Goal: Task Accomplishment & Management: Manage account settings

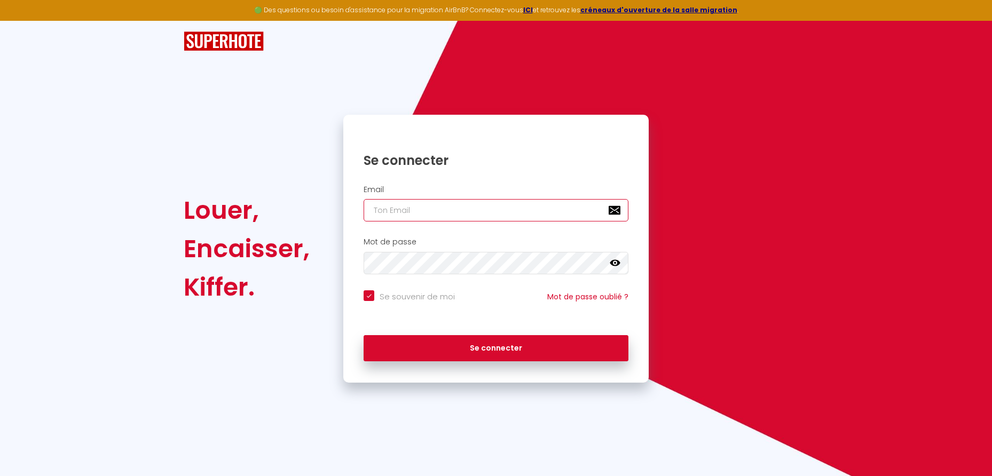
type input "[EMAIL_ADDRESS][DOMAIN_NAME]"
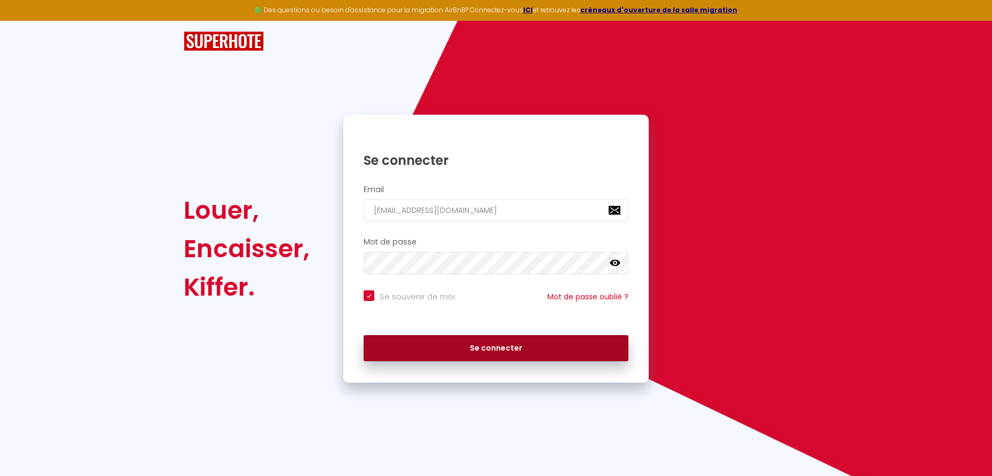
click at [467, 340] on button "Se connecter" at bounding box center [496, 348] width 265 height 27
checkbox input "true"
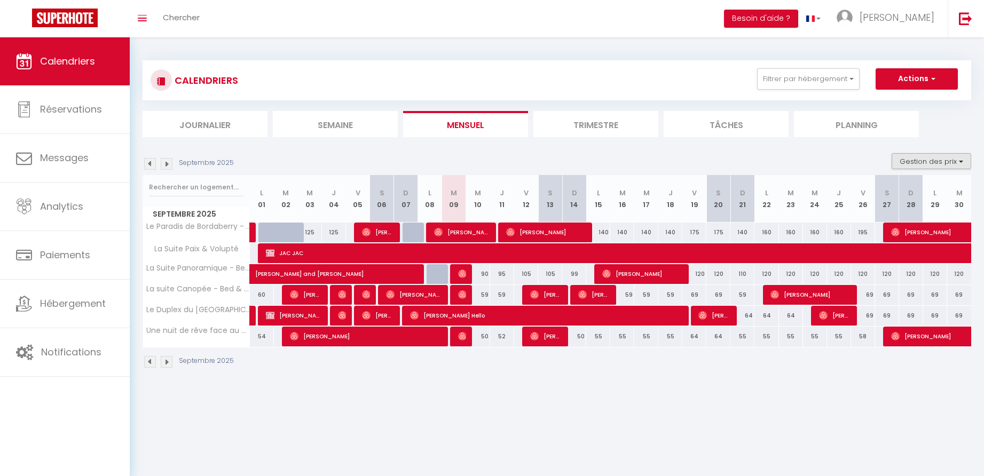
click at [935, 162] on button "Gestion des prix" at bounding box center [932, 161] width 80 height 16
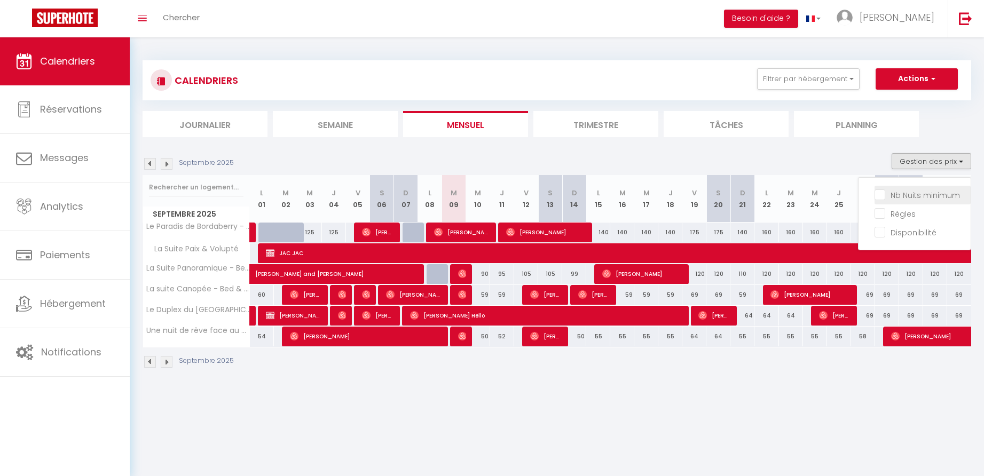
click at [899, 193] on input "Nb Nuits minimum" at bounding box center [923, 194] width 96 height 11
checkbox input "true"
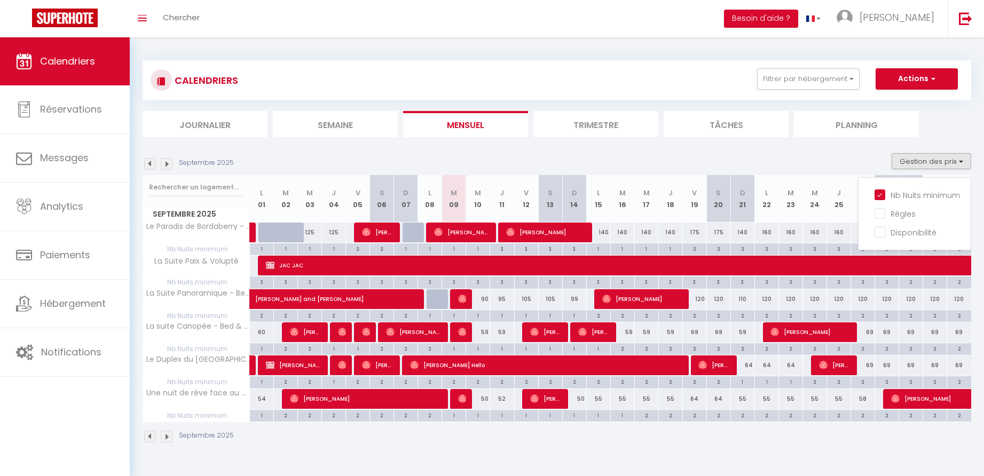
click at [696, 248] on div "2" at bounding box center [694, 248] width 23 height 10
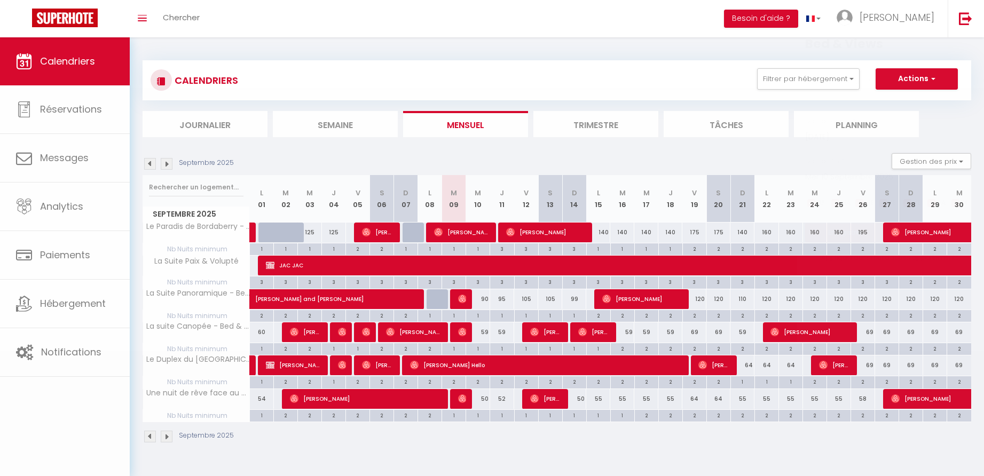
type input "2"
type input "Ven 19 Septembre 2025"
type input "Sam 20 Septembre 2025"
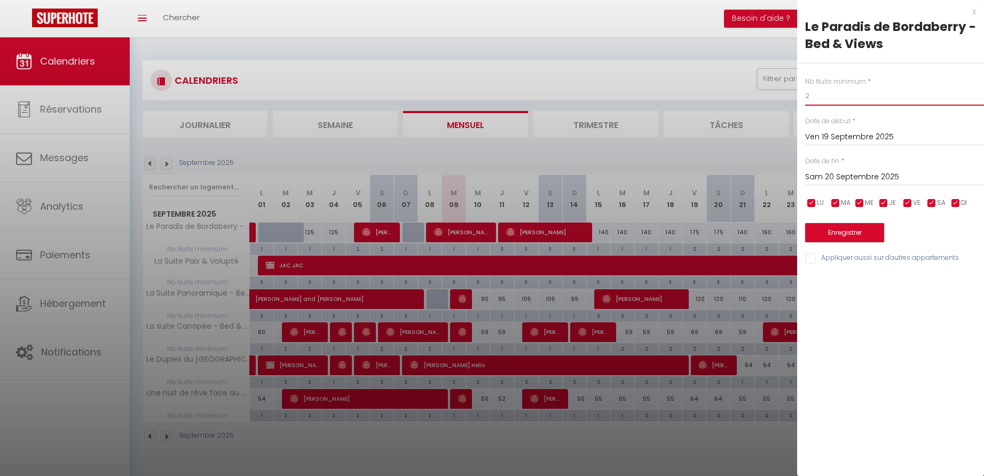
drag, startPoint x: 807, startPoint y: 96, endPoint x: 798, endPoint y: 96, distance: 8.5
click at [798, 96] on div "Nb Nuits minimum * 2 Date de début * Ven 19 Septembre 2025 < Sep 2025 > Dim Lun…" at bounding box center [890, 165] width 187 height 202
type input "1"
click at [838, 230] on button "Enregistrer" at bounding box center [844, 232] width 79 height 19
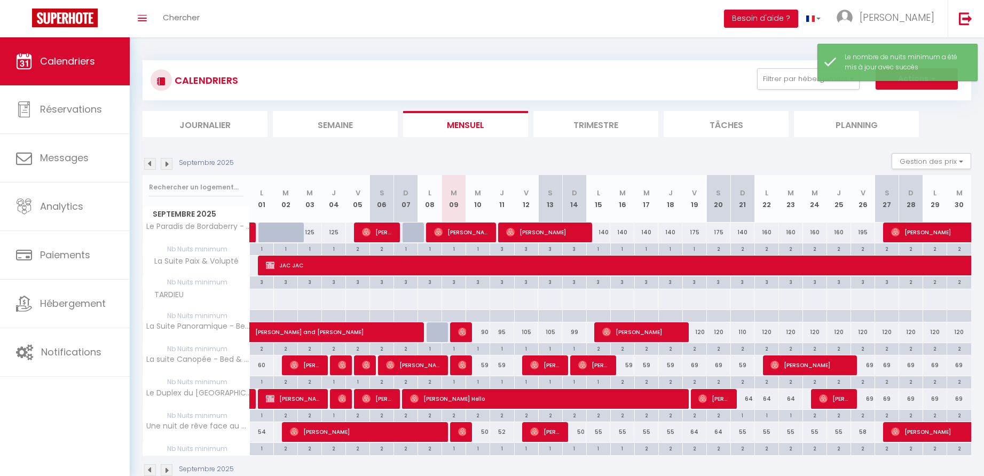
click at [697, 348] on div "2" at bounding box center [694, 348] width 23 height 10
type input "2"
type input "Ven 19 Septembre 2025"
type input "Sam 20 Septembre 2025"
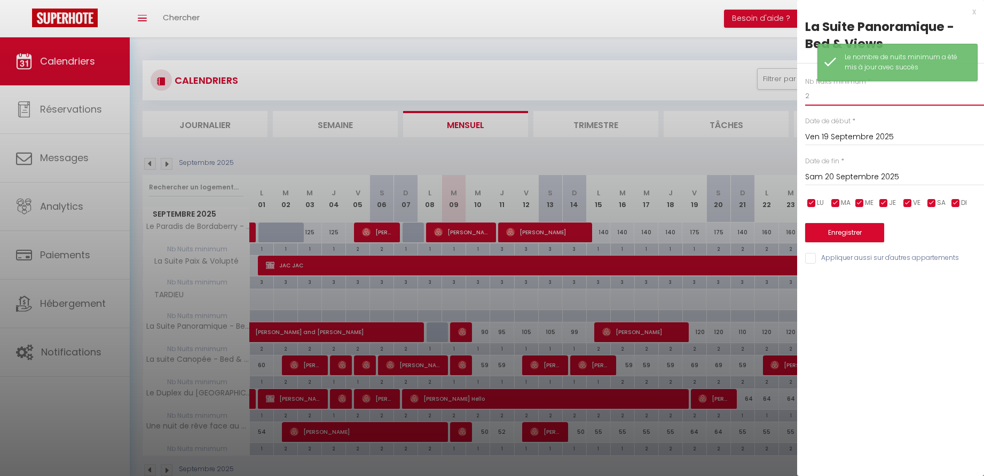
drag, startPoint x: 815, startPoint y: 97, endPoint x: 783, endPoint y: 97, distance: 32.6
click at [783, 97] on body "🟢 Des questions ou besoin d'assistance pour la migration AirBnB? Connectez-vous…" at bounding box center [492, 275] width 984 height 476
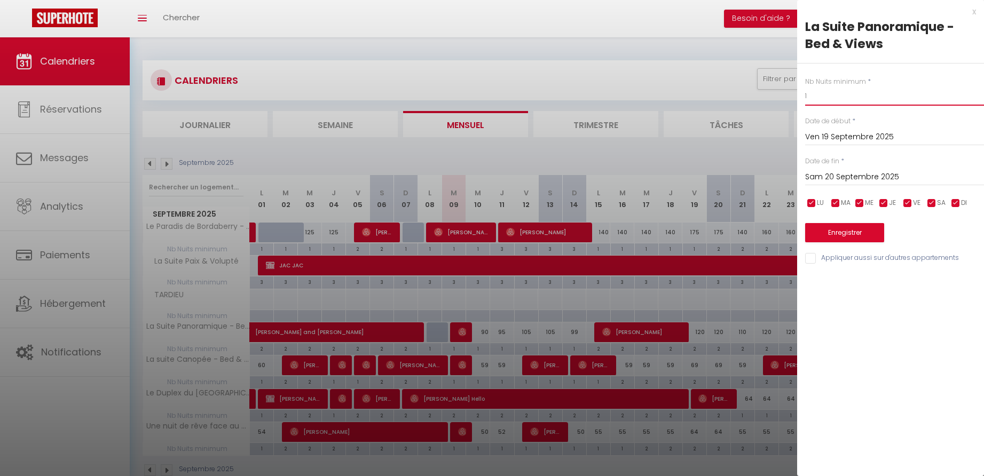
type input "1"
click at [841, 231] on button "Enregistrer" at bounding box center [844, 232] width 79 height 19
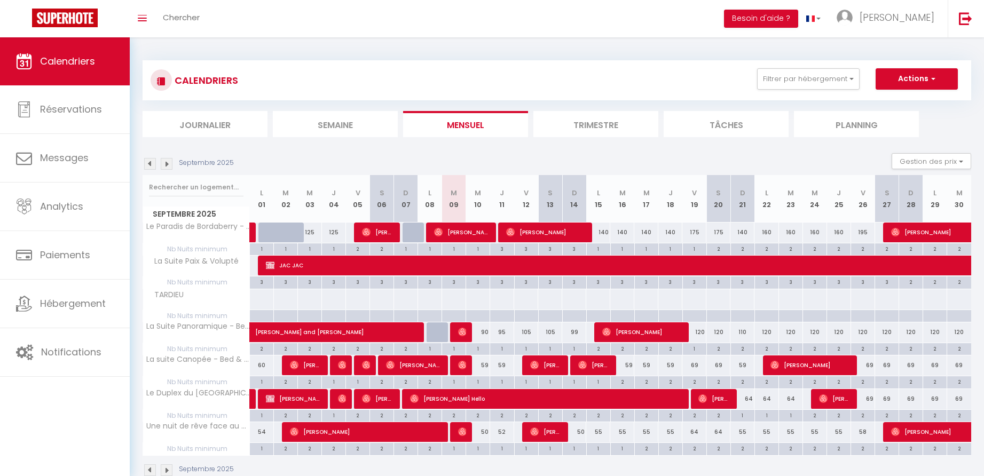
click at [625, 381] on div "2" at bounding box center [622, 381] width 23 height 10
type input "2"
type input "[DATE]"
type input "Mer 17 Septembre 2025"
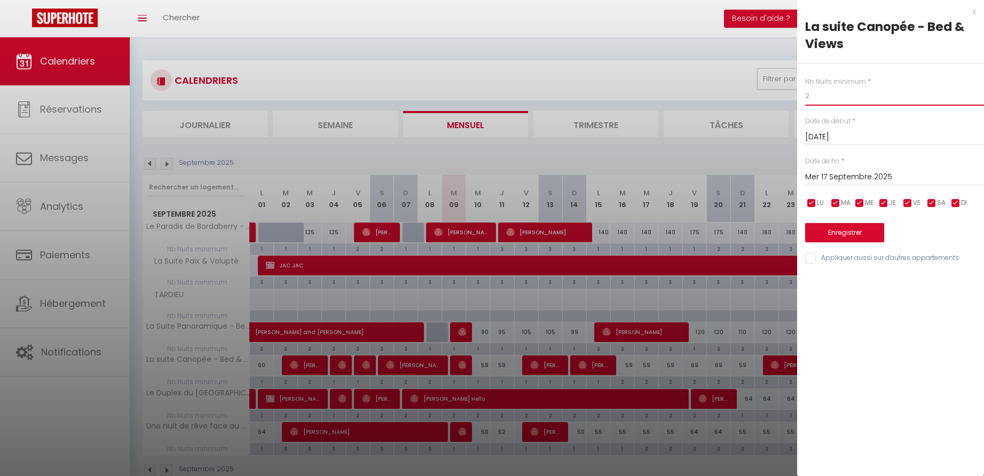
drag, startPoint x: 816, startPoint y: 97, endPoint x: 776, endPoint y: 96, distance: 40.1
click at [776, 96] on body "🟢 Des questions ou besoin d'assistance pour la migration AirBnB? Connectez-vous…" at bounding box center [492, 275] width 984 height 476
type input "1"
click at [864, 177] on input "Mer 17 Septembre 2025" at bounding box center [894, 177] width 179 height 14
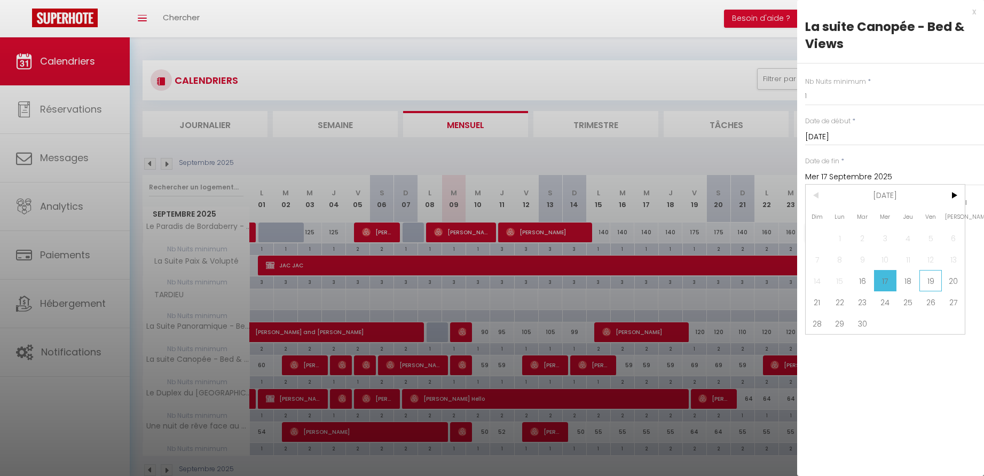
click at [936, 281] on span "19" at bounding box center [930, 280] width 23 height 21
type input "Ven 19 Septembre 2025"
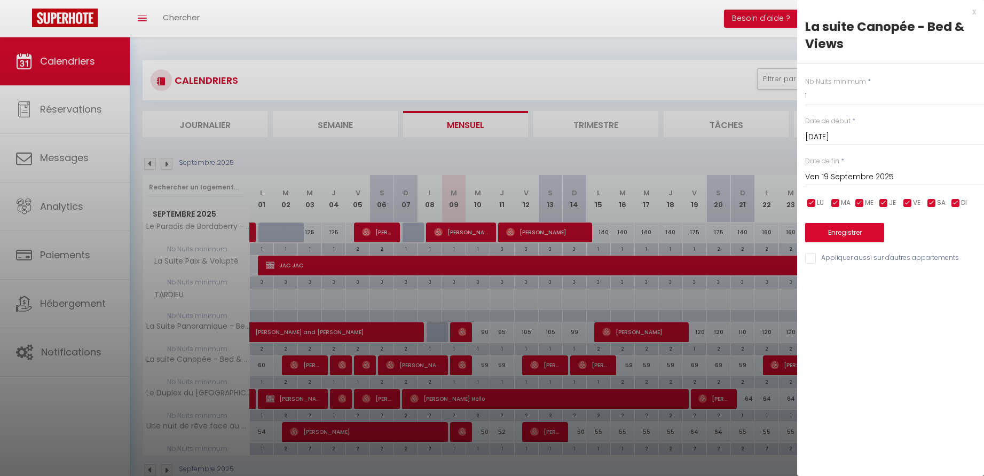
click at [849, 233] on button "Enregistrer" at bounding box center [844, 232] width 79 height 19
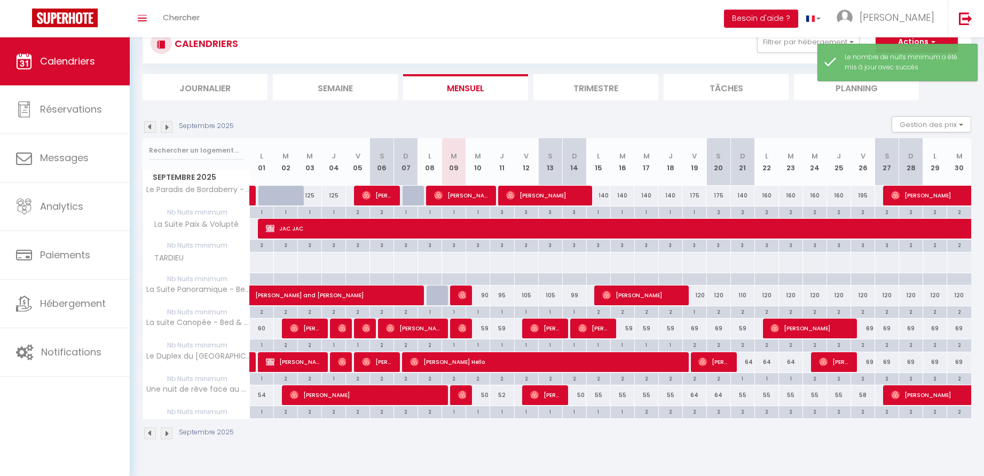
scroll to position [37, 0]
click at [649, 411] on div "2" at bounding box center [646, 411] width 23 height 10
type input "2"
type input "Mer 17 Septembre 2025"
type input "Jeu 18 Septembre 2025"
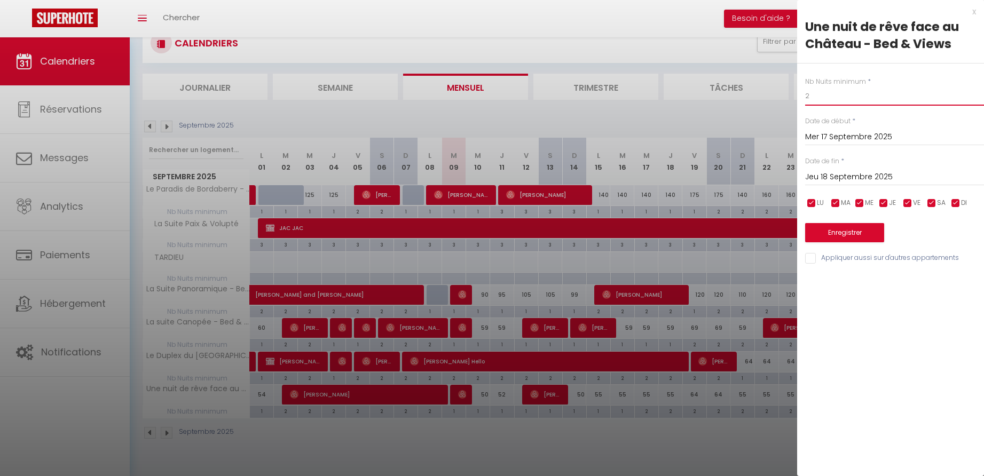
drag, startPoint x: 796, startPoint y: 97, endPoint x: 783, endPoint y: 96, distance: 12.9
click at [783, 96] on body "🟢 Des questions ou besoin d'assistance pour la migration AirBnB? Connectez-vous…" at bounding box center [492, 238] width 984 height 476
type input "1"
click at [853, 178] on input "Jeu 18 Septembre 2025" at bounding box center [894, 177] width 179 height 14
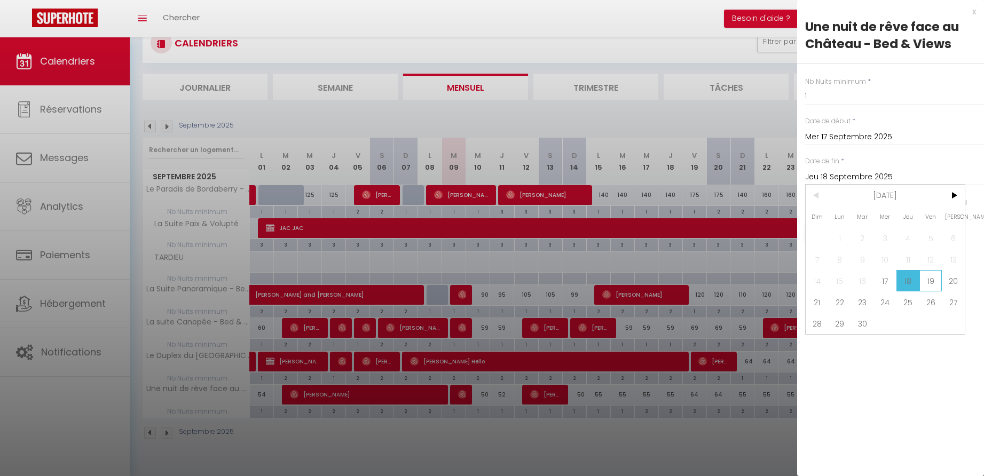
click at [935, 283] on span "19" at bounding box center [930, 280] width 23 height 21
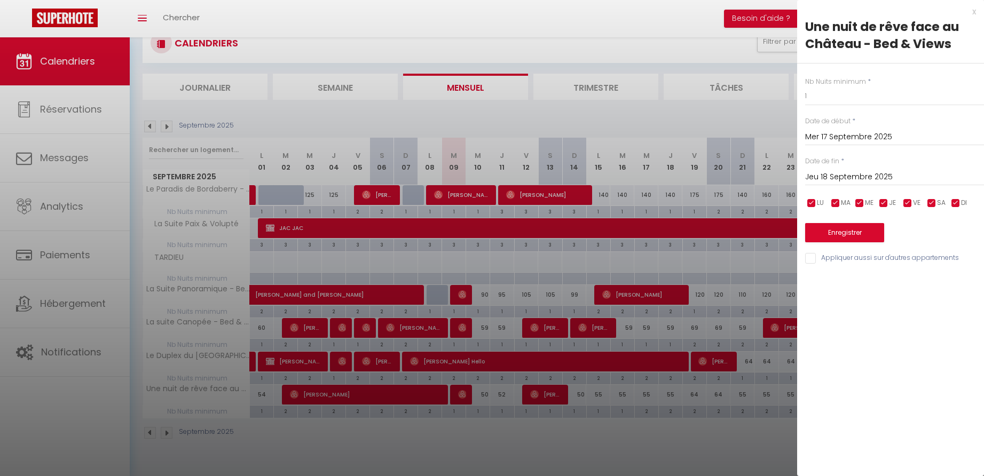
type input "Ven 19 Septembre 2025"
click at [839, 232] on button "Enregistrer" at bounding box center [844, 232] width 79 height 19
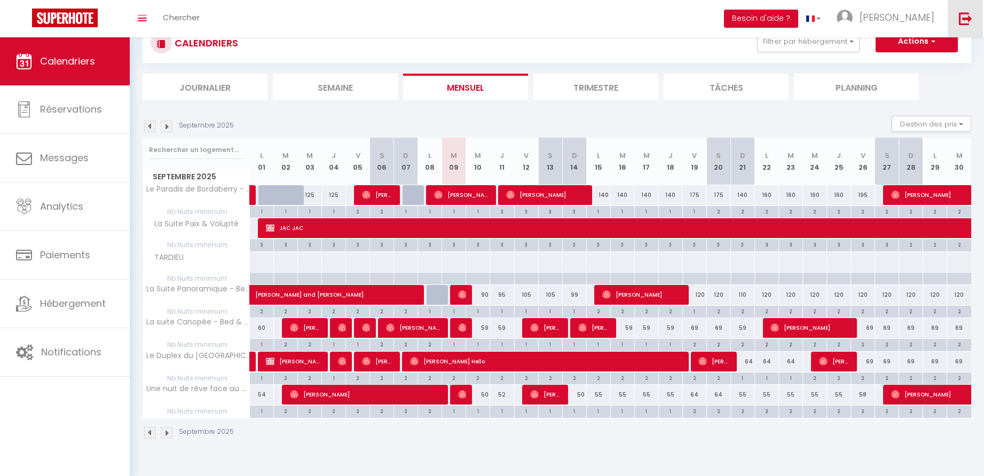
click at [971, 24] on img at bounding box center [965, 18] width 13 height 13
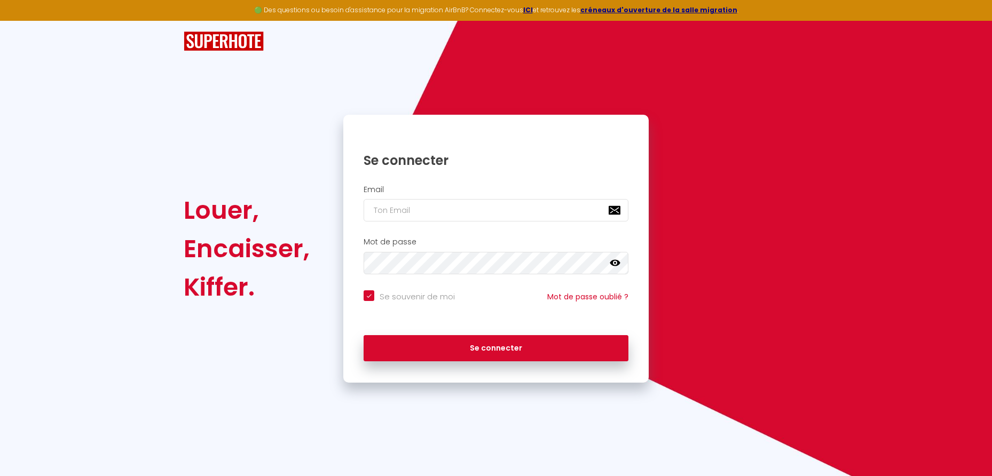
type input "v"
checkbox input "true"
type input "vo"
checkbox input "true"
type input "[EMAIL_ADDRESS][DOMAIN_NAME]"
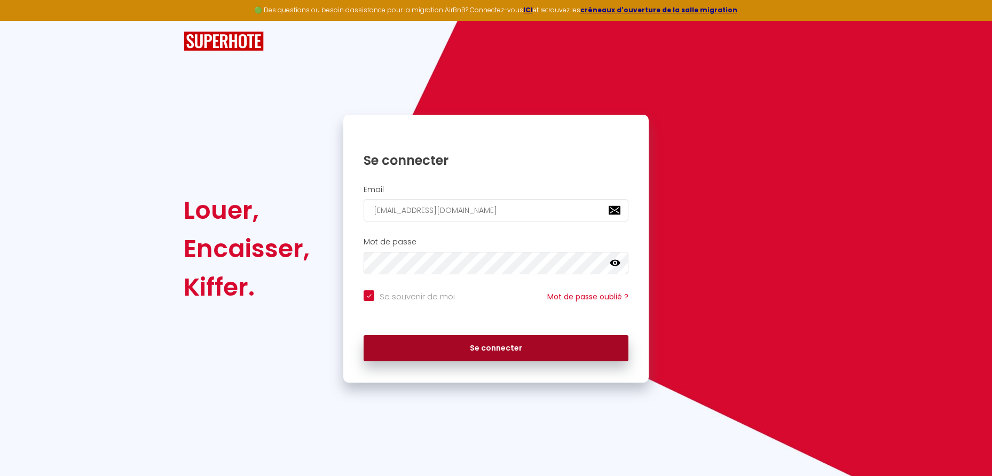
click at [485, 348] on button "Se connecter" at bounding box center [496, 348] width 265 height 27
checkbox input "true"
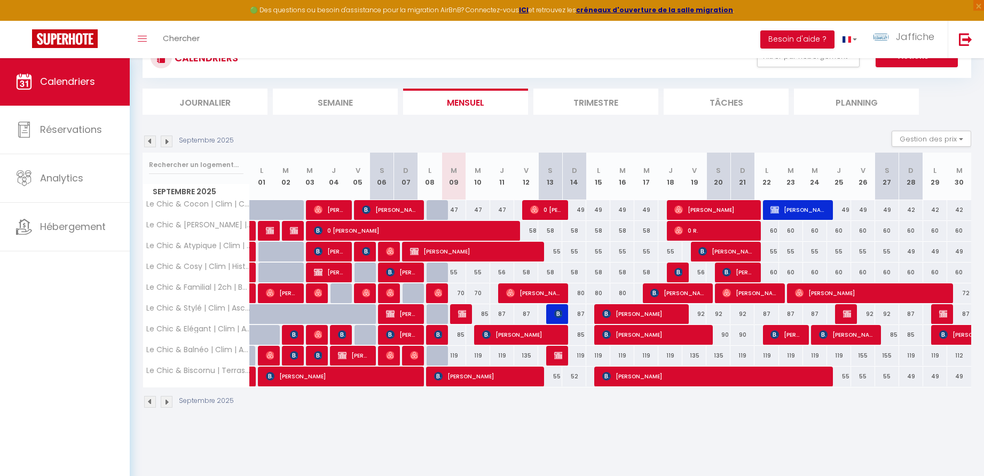
scroll to position [57, 0]
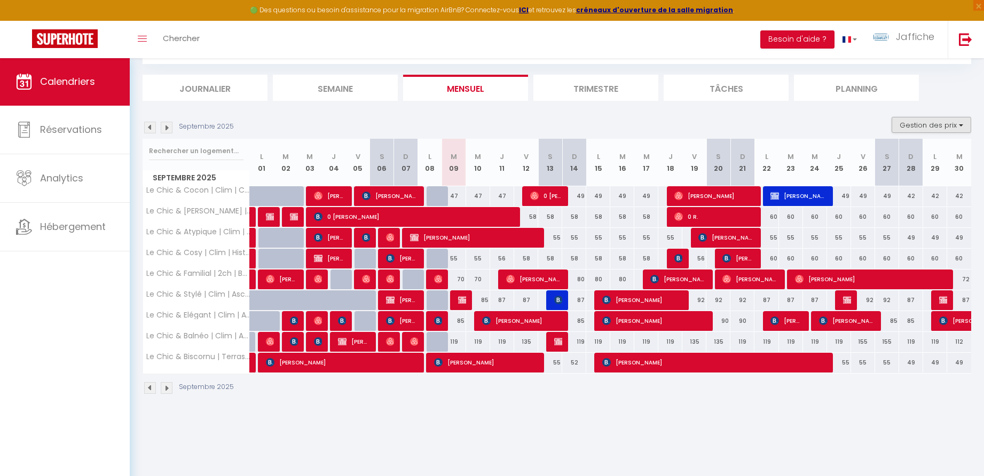
click at [938, 124] on button "Gestion des prix" at bounding box center [932, 125] width 80 height 16
click at [883, 158] on input "Nb Nuits minimum" at bounding box center [923, 158] width 96 height 11
checkbox input "true"
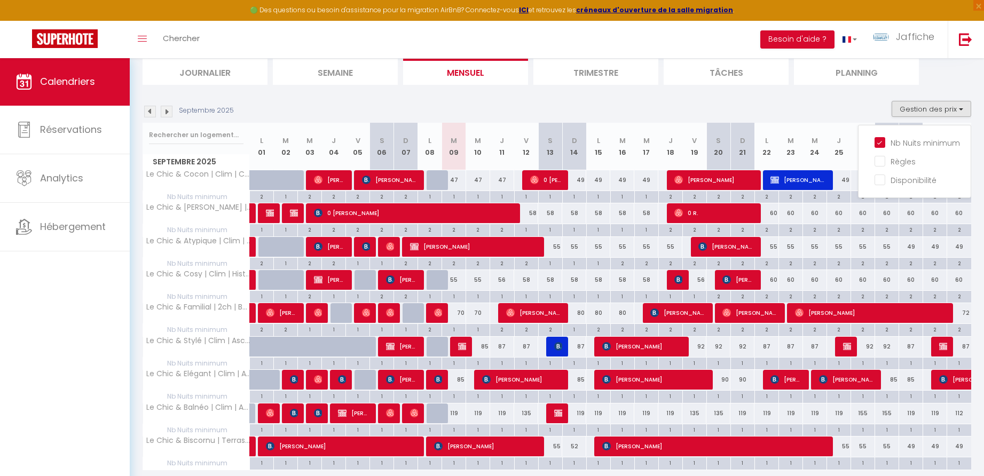
scroll to position [94, 0]
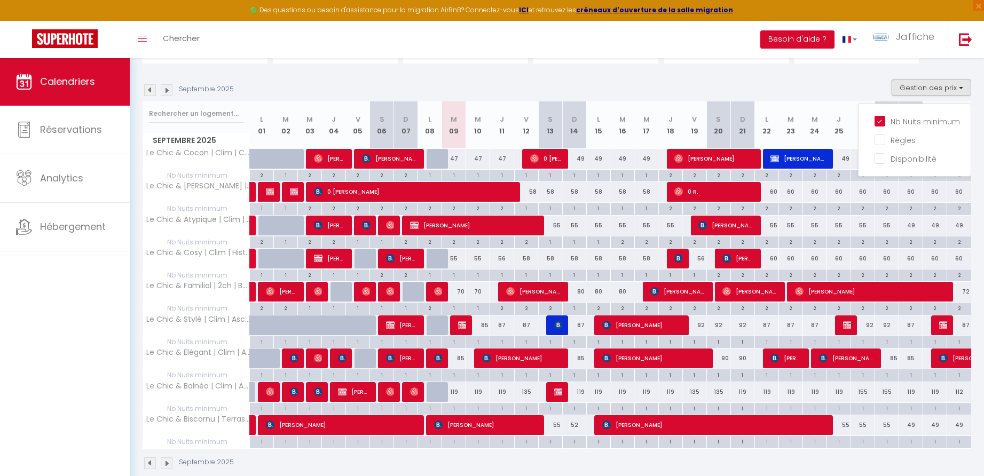
click at [457, 389] on div "119" at bounding box center [454, 392] width 24 height 20
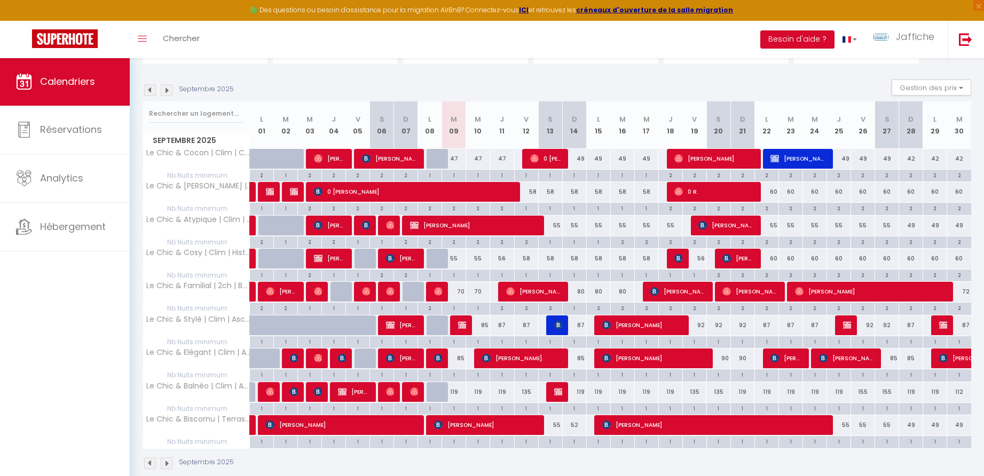
type input "119"
type input "[DATE]"
type input "Mer 10 Septembre 2025"
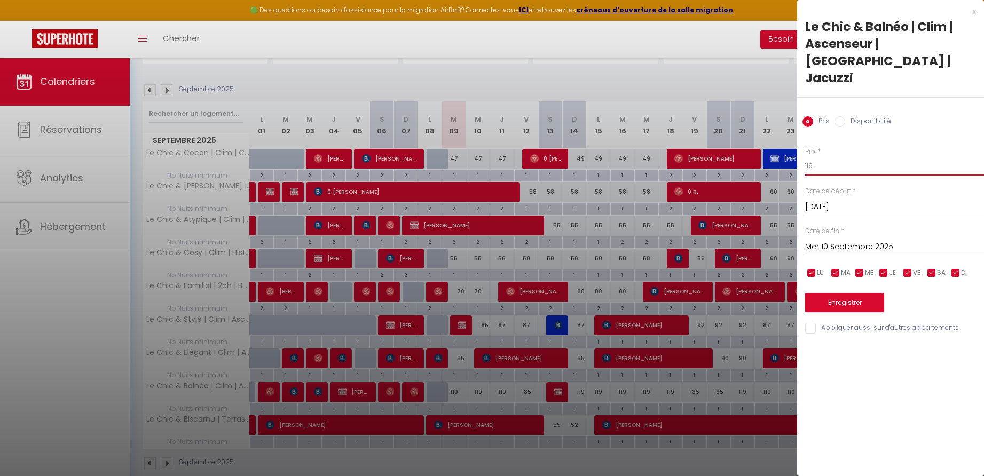
click at [825, 156] on input "119" at bounding box center [894, 165] width 179 height 19
type input "105"
click at [852, 293] on button "Enregistrer" at bounding box center [844, 302] width 79 height 19
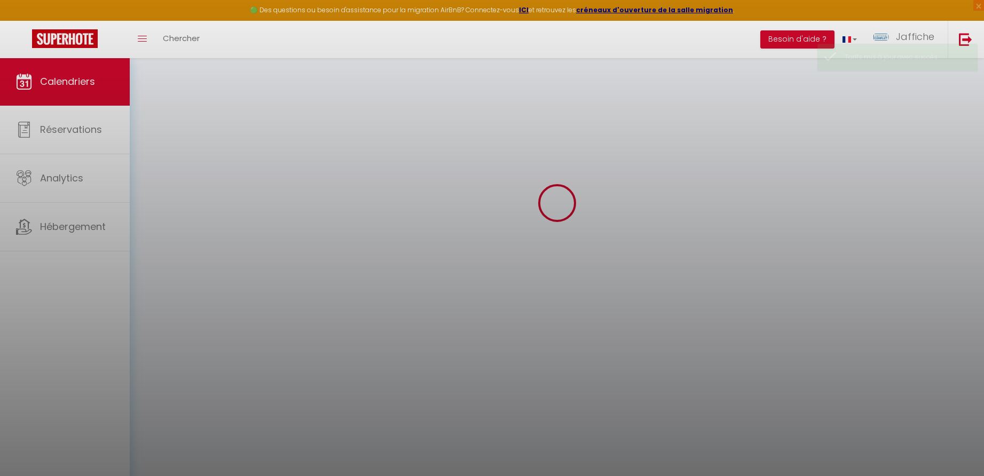
scroll to position [58, 0]
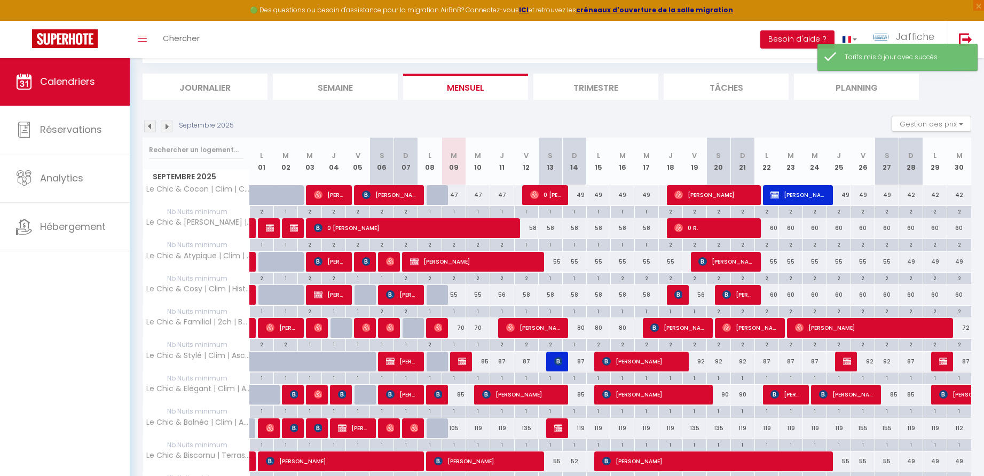
click at [479, 427] on div "119" at bounding box center [478, 429] width 24 height 20
type input "119"
type input "Mer 10 Septembre 2025"
type input "Jeu 11 Septembre 2025"
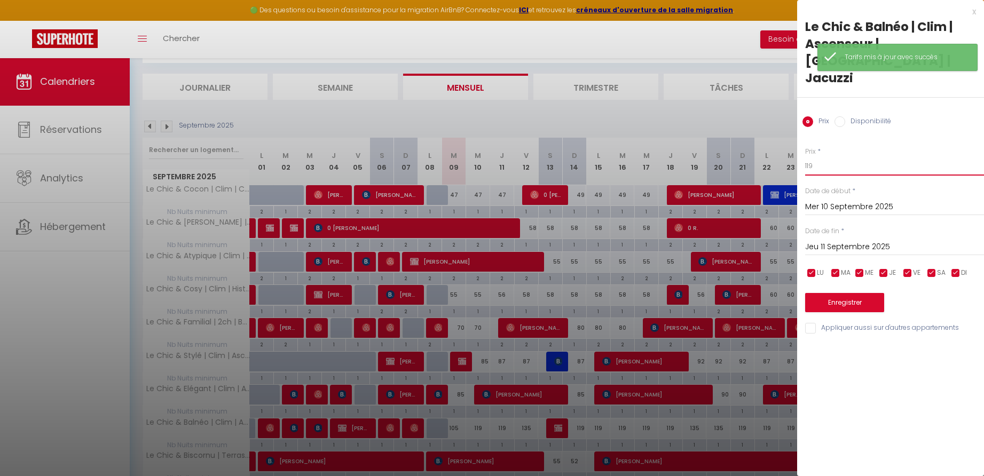
click at [820, 156] on input "119" at bounding box center [894, 165] width 179 height 19
type input "105"
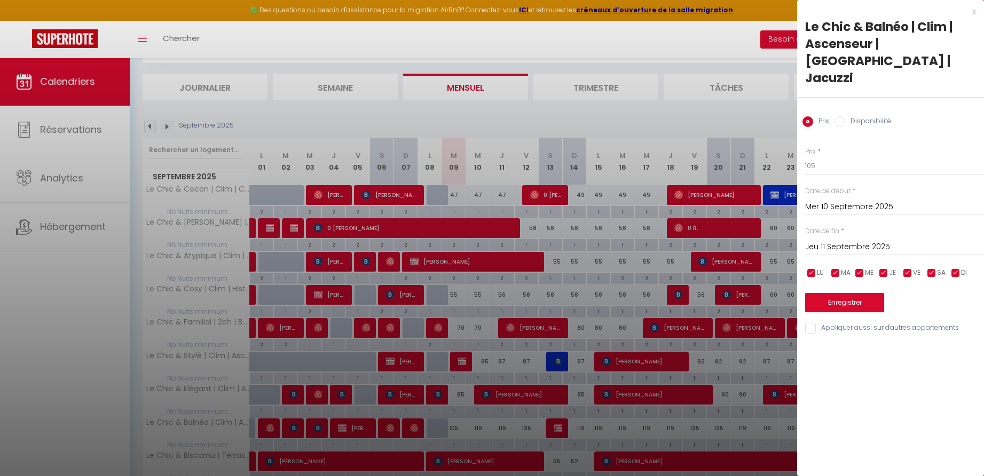
click at [864, 293] on button "Enregistrer" at bounding box center [844, 302] width 79 height 19
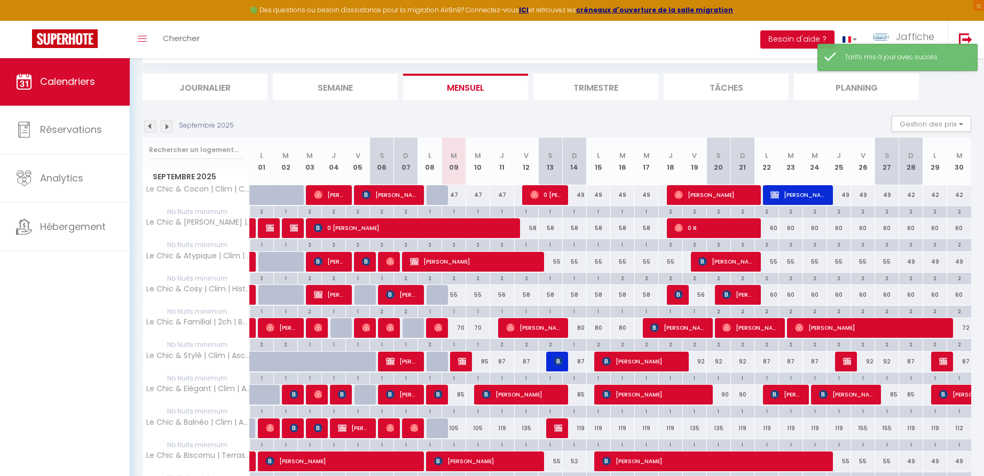
click at [530, 426] on div "135" at bounding box center [526, 429] width 24 height 20
type input "135"
type input "Ven 12 Septembre 2025"
type input "Sam 13 Septembre 2025"
click at [530, 426] on div at bounding box center [492, 238] width 984 height 476
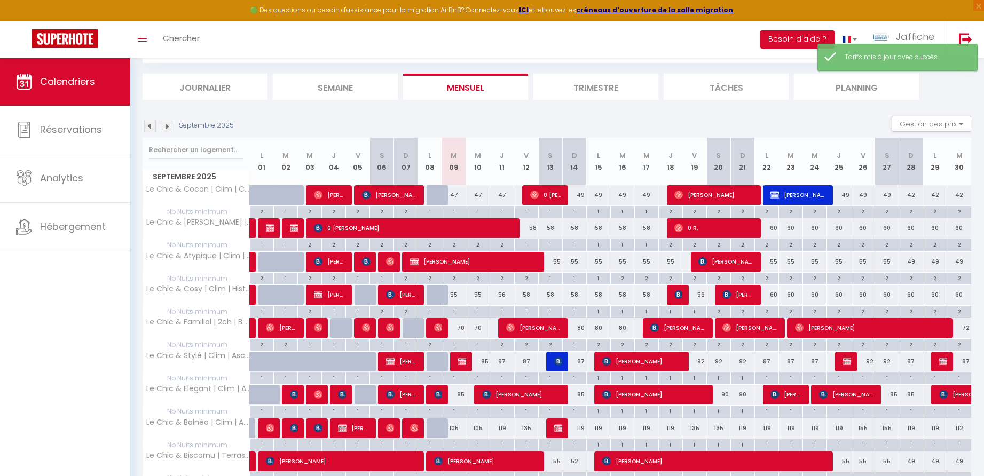
click at [530, 426] on div "135" at bounding box center [526, 429] width 24 height 20
type input "135"
type input "Ven 12 Septembre 2025"
type input "Sam 13 Septembre 2025"
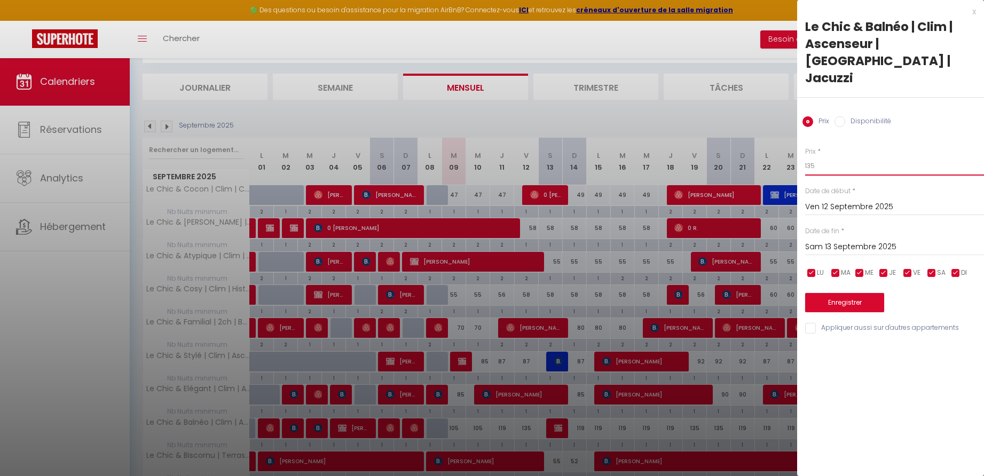
click at [824, 156] on input "135" at bounding box center [894, 165] width 179 height 19
type input "129"
click at [842, 293] on button "Enregistrer" at bounding box center [844, 302] width 79 height 19
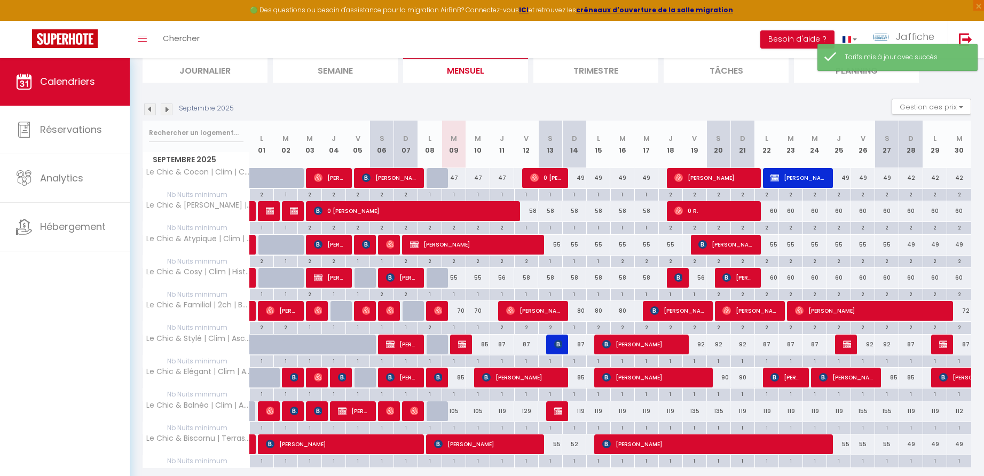
scroll to position [108, 0]
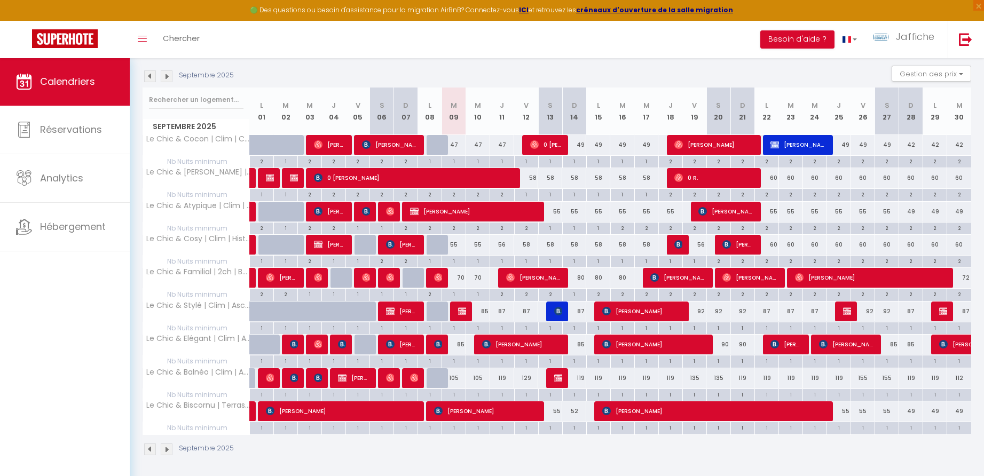
click at [462, 275] on div "70" at bounding box center [454, 278] width 24 height 20
type input "70"
type input "[DATE]"
type input "Mer 10 Septembre 2025"
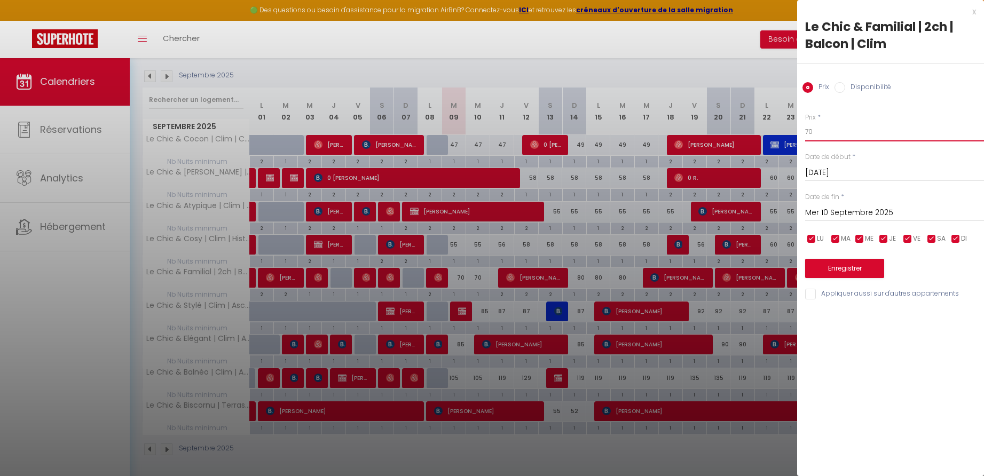
click at [823, 127] on input "70" at bounding box center [894, 131] width 179 height 19
type input "65"
click at [855, 270] on button "Enregistrer" at bounding box center [844, 268] width 79 height 19
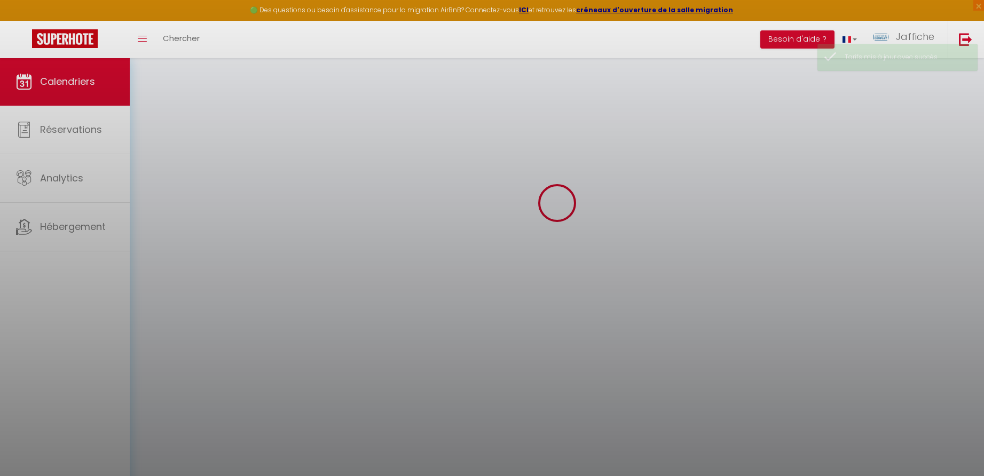
scroll to position [58, 0]
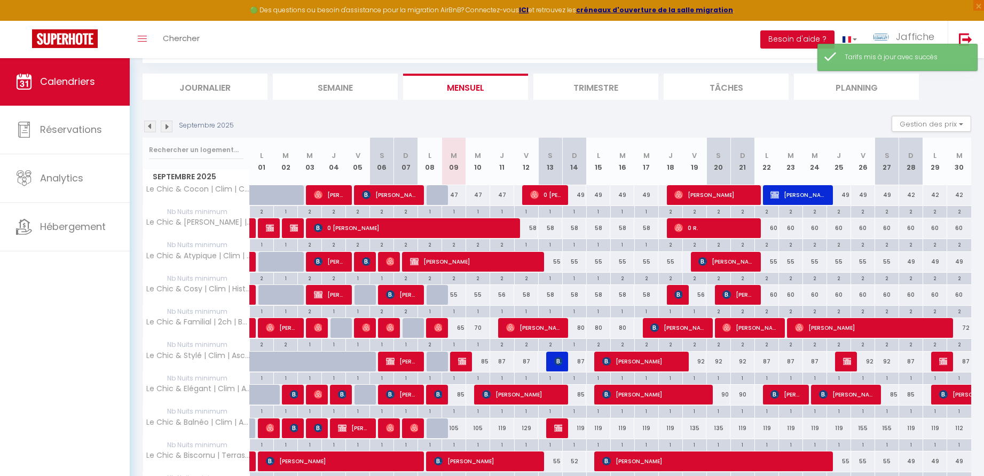
click at [581, 327] on div "80" at bounding box center [574, 328] width 24 height 20
type input "80"
type input "Dim 14 Septembre 2025"
type input "Lun 15 Septembre 2025"
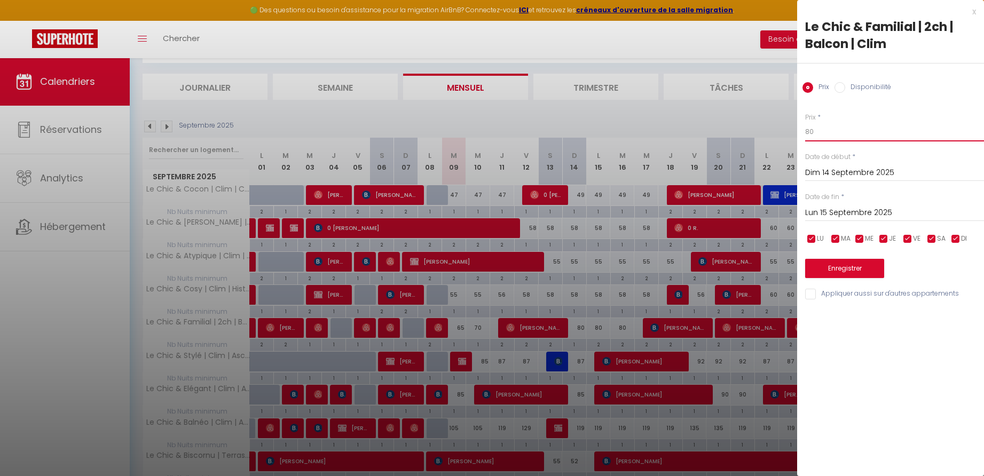
drag, startPoint x: 817, startPoint y: 130, endPoint x: 803, endPoint y: 131, distance: 14.4
click at [803, 131] on div "Prix * 80 Statut * Disponible Indisponible Date de début * Dim 14 Septembre 202…" at bounding box center [890, 200] width 187 height 202
type input "75"
click at [824, 211] on input "Lun 15 Septembre 2025" at bounding box center [894, 213] width 179 height 14
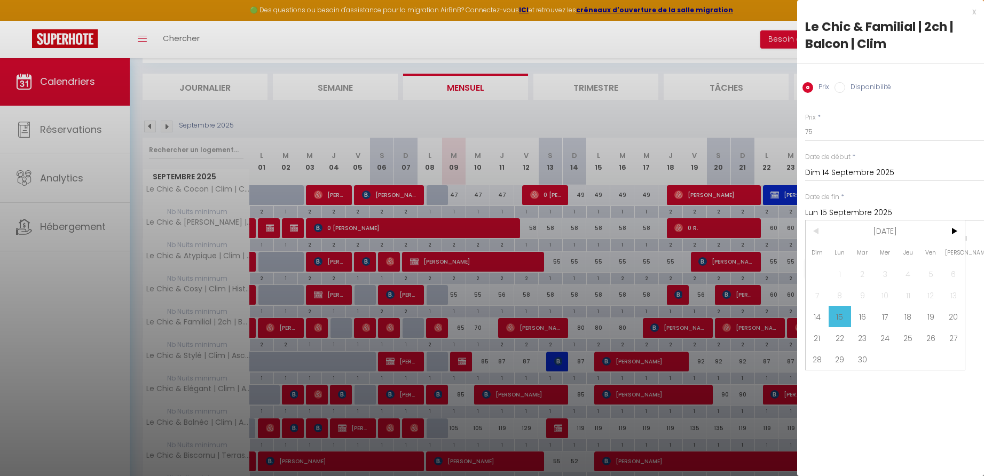
click at [843, 317] on span "15" at bounding box center [840, 316] width 23 height 21
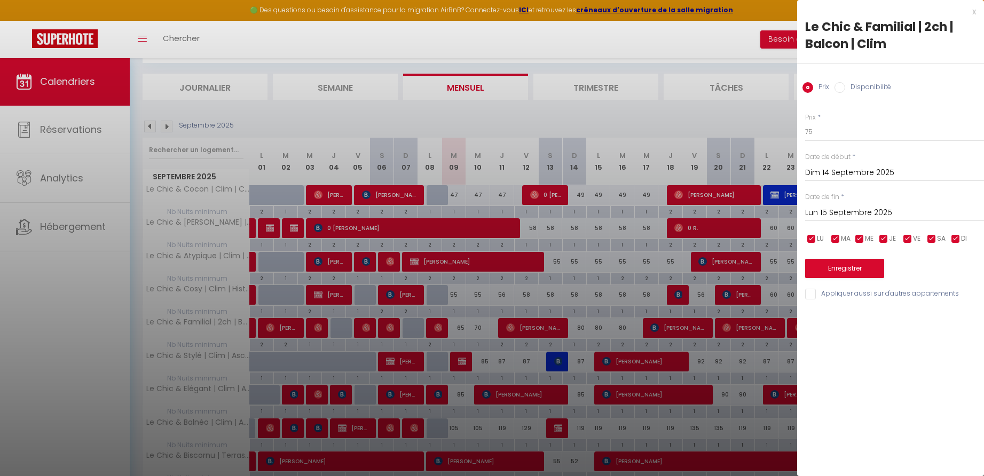
click at [831, 270] on button "Enregistrer" at bounding box center [844, 268] width 79 height 19
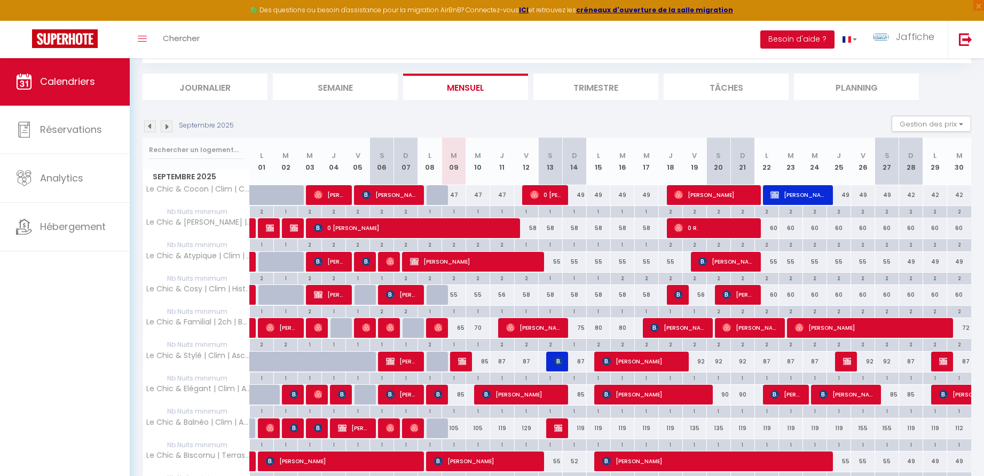
click at [601, 343] on div "2" at bounding box center [598, 344] width 23 height 10
type input "2"
type input "Lun 15 Septembre 2025"
type input "[DATE]"
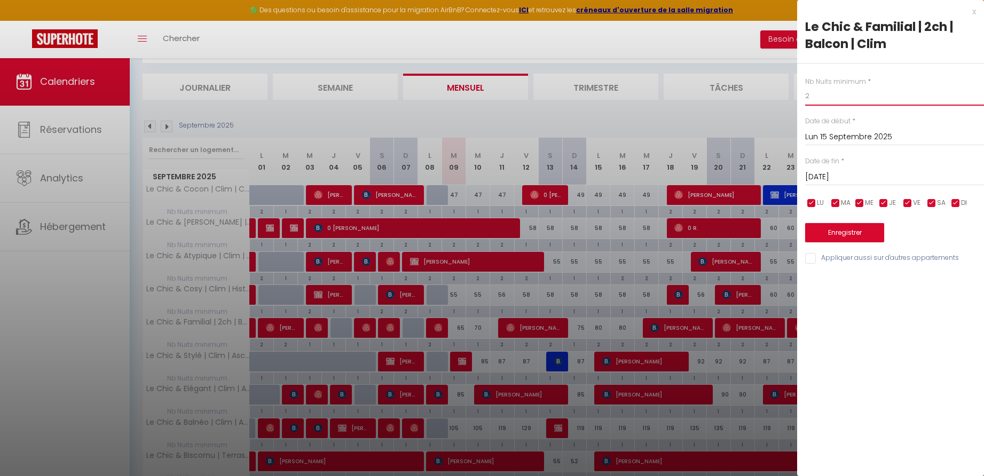
drag, startPoint x: 813, startPoint y: 93, endPoint x: 798, endPoint y: 96, distance: 15.2
click at [798, 96] on div "Nb Nuits minimum * 2 Date de début * Lun 15 Septembre 2025 < Sep 2025 > Dim Lun…" at bounding box center [890, 165] width 187 height 202
click at [975, 11] on div "x" at bounding box center [886, 11] width 179 height 13
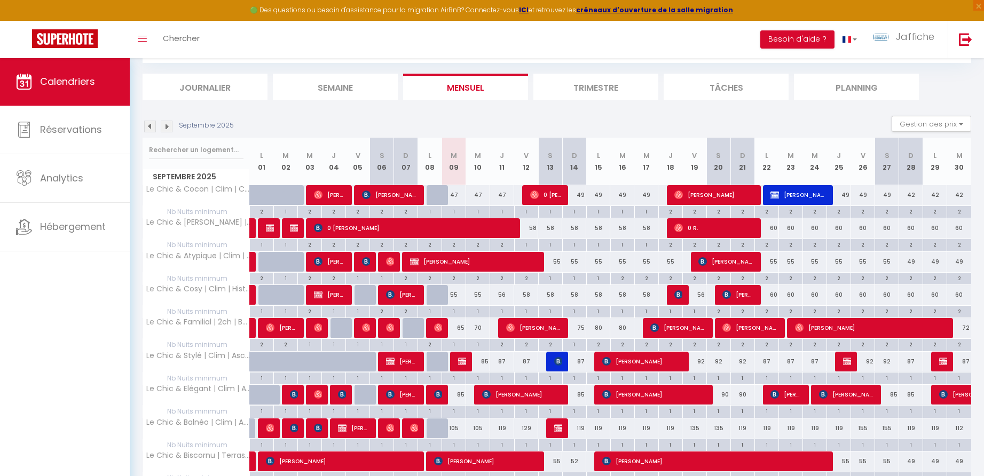
click at [620, 343] on div "2" at bounding box center [622, 344] width 23 height 10
type input "2"
type input "[DATE]"
type input "Mer 17 Septembre 2025"
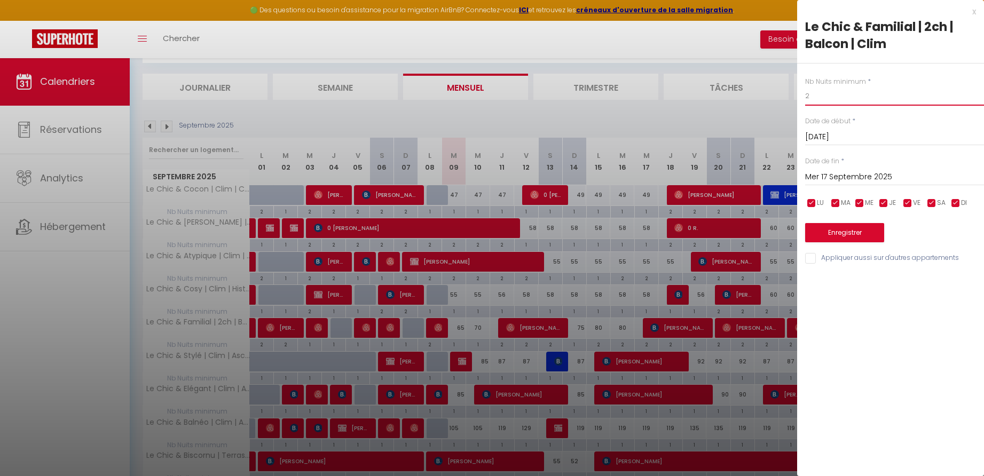
drag, startPoint x: 813, startPoint y: 95, endPoint x: 800, endPoint y: 95, distance: 12.3
click at [801, 95] on div "Nb Nuits minimum * 2 Date de début * Mar 16 Septembre 2025 < Sep 2025 > Dim Lun…" at bounding box center [890, 165] width 187 height 202
click at [973, 14] on div "x" at bounding box center [886, 11] width 179 height 13
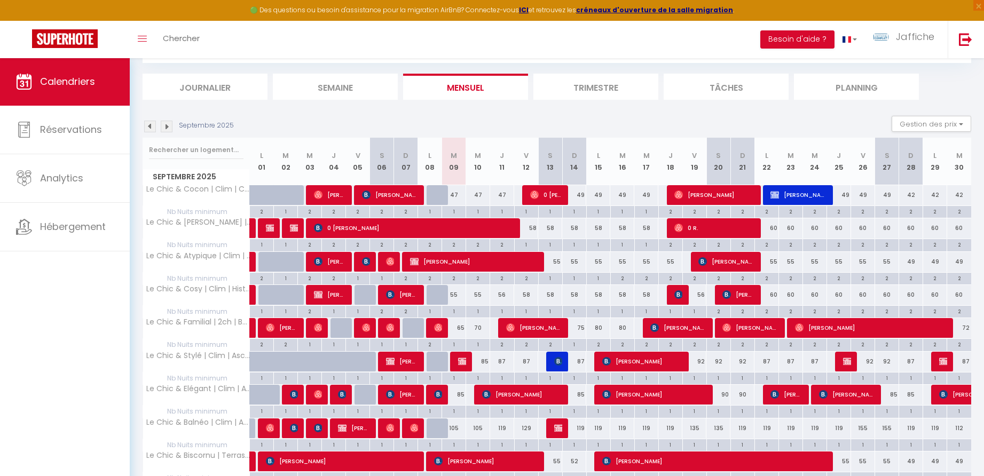
click at [594, 343] on div "2" at bounding box center [598, 344] width 23 height 10
type input "2"
type input "Lun 15 Septembre 2025"
type input "[DATE]"
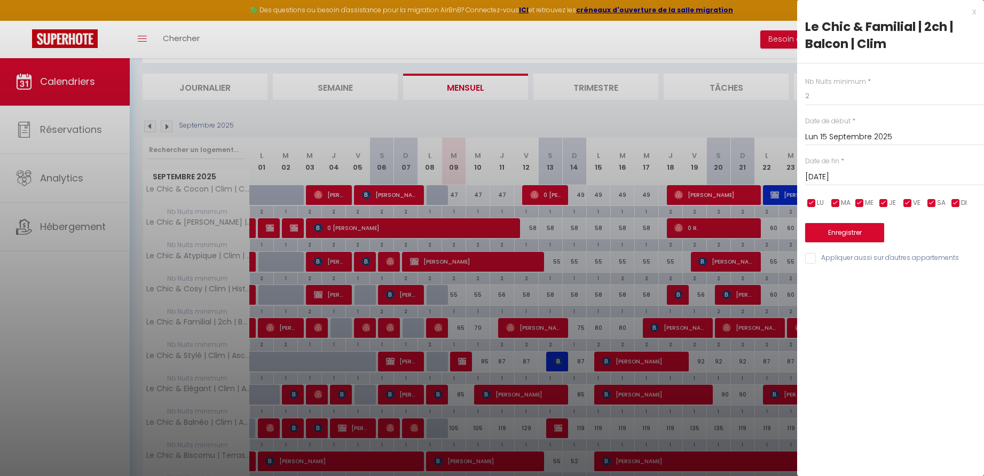
click at [976, 11] on div "x Le Chic & Familial | 2ch | Balcon | Clim Nb Nuits minimum * 2 Date de début *…" at bounding box center [890, 137] width 187 height 275
click at [974, 12] on div "x" at bounding box center [886, 11] width 179 height 13
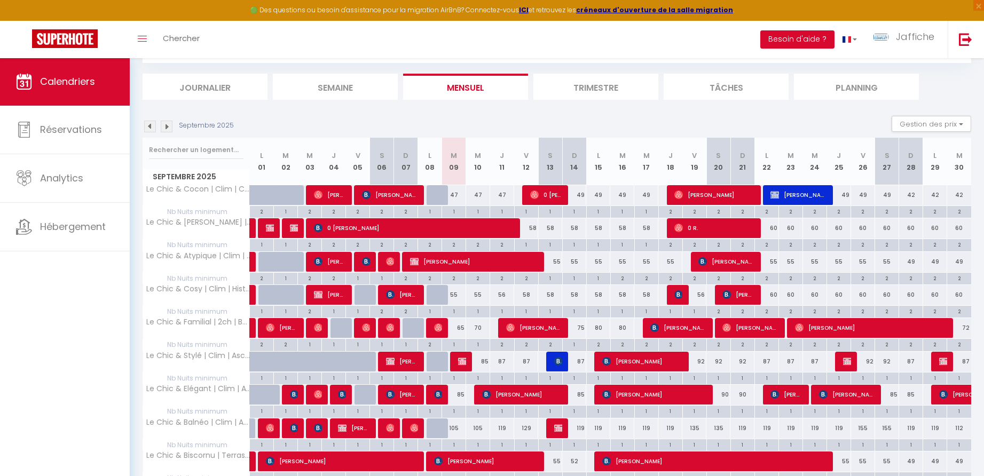
click at [623, 343] on div "2" at bounding box center [622, 344] width 23 height 10
type input "2"
type input "[DATE]"
type input "Mer 17 Septembre 2025"
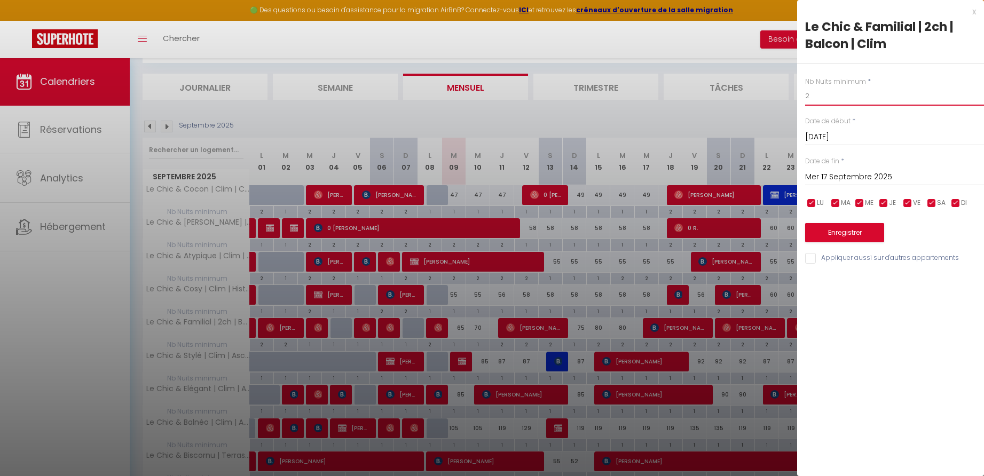
drag, startPoint x: 811, startPoint y: 95, endPoint x: 797, endPoint y: 95, distance: 13.9
click at [797, 95] on div "Nb Nuits minimum * 2 Date de début * Mar 16 Septembre 2025 < Sep 2025 > Dim Lun…" at bounding box center [890, 165] width 187 height 202
type input "1"
click at [854, 229] on button "Enregistrer" at bounding box center [844, 232] width 79 height 19
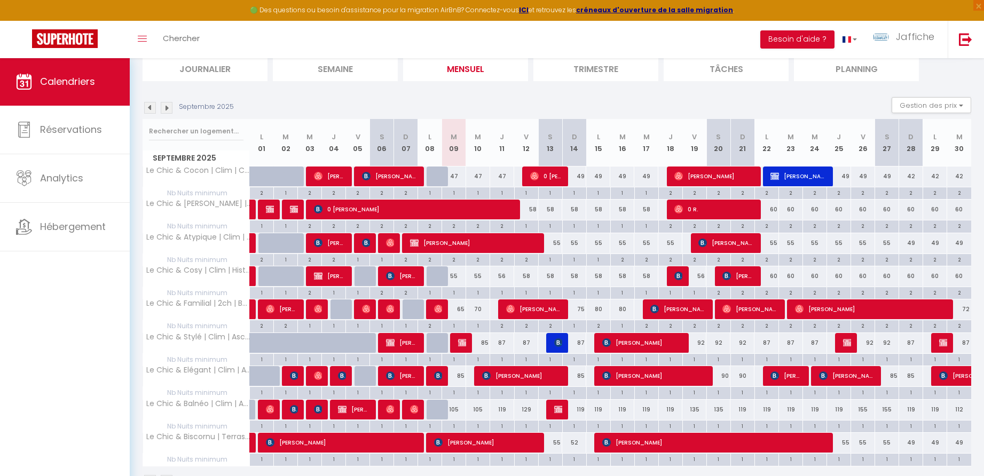
scroll to position [108, 0]
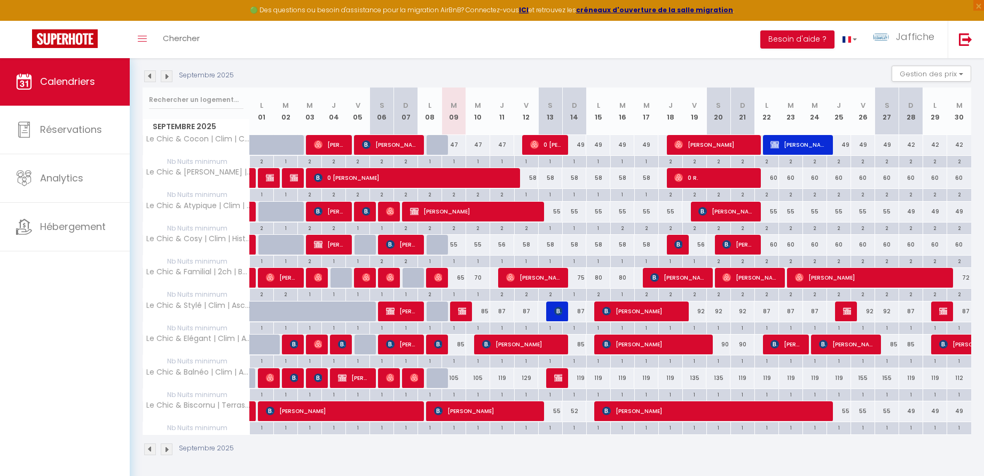
click at [583, 309] on div "87" at bounding box center [574, 312] width 24 height 20
type input "87"
type input "Dim 14 Septembre 2025"
type input "Lun 15 Septembre 2025"
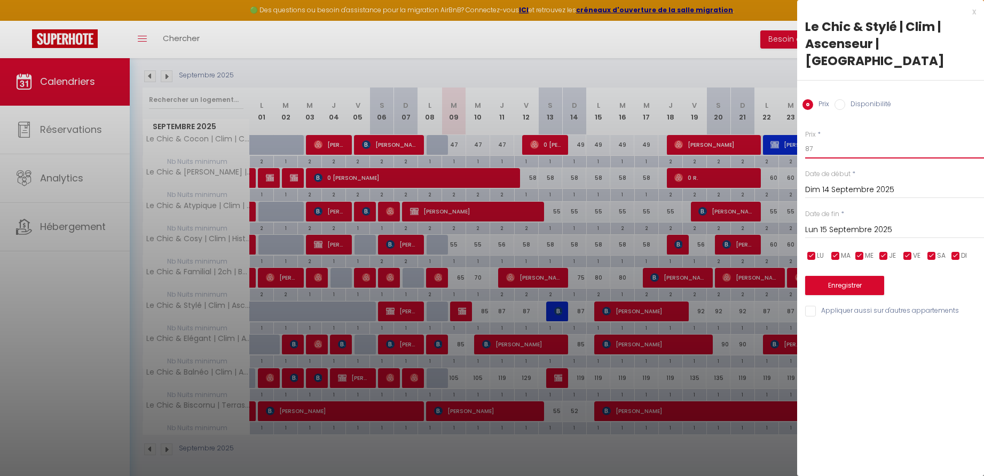
click at [825, 139] on input "87" at bounding box center [894, 148] width 179 height 19
type input "85"
click at [857, 276] on button "Enregistrer" at bounding box center [844, 285] width 79 height 19
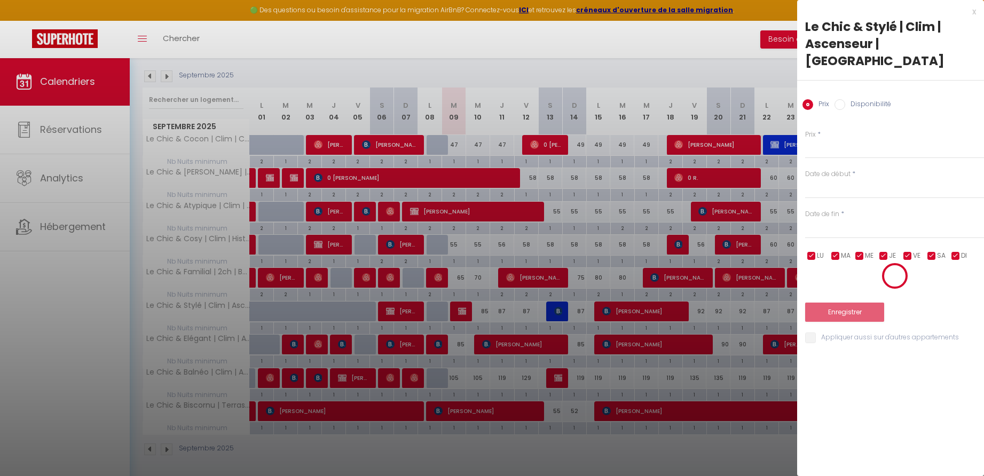
scroll to position [58, 0]
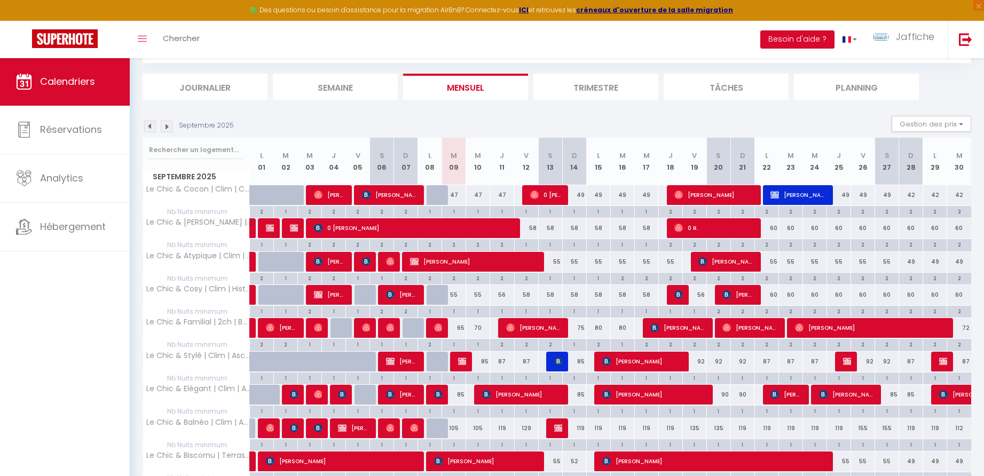
click at [457, 193] on div "47" at bounding box center [454, 195] width 24 height 20
type input "47"
type input "[DATE]"
type input "Mer 10 Septembre 2025"
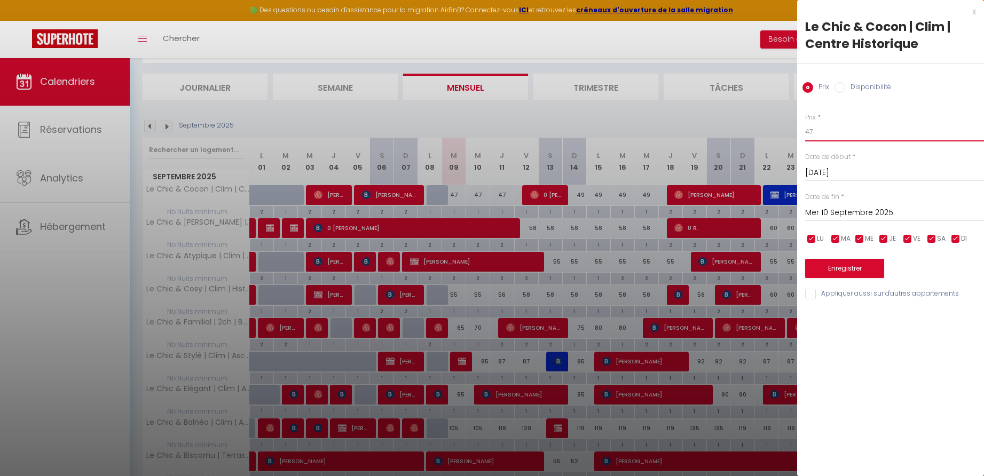
click at [839, 132] on input "47" at bounding box center [894, 131] width 179 height 19
type input "45"
click at [858, 212] on input "Mer 10 Septembre 2025" at bounding box center [894, 213] width 179 height 14
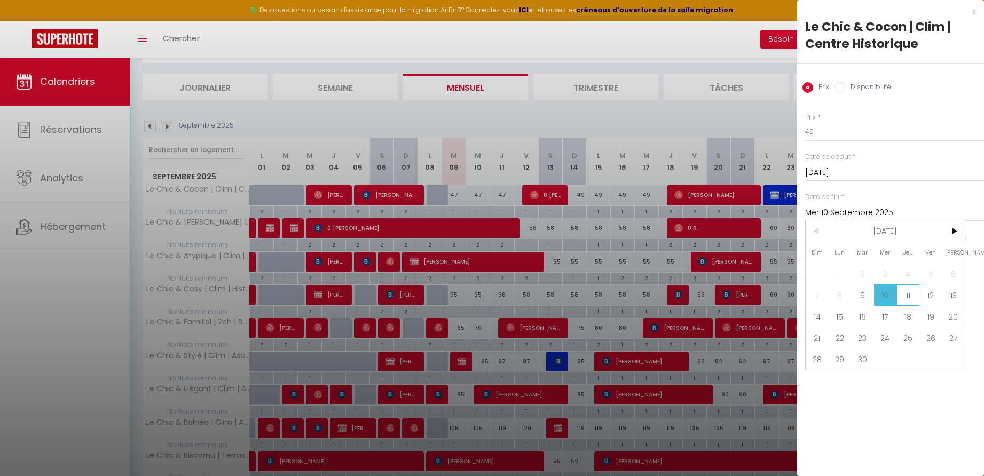
click at [912, 295] on span "11" at bounding box center [907, 295] width 23 height 21
type input "Jeu 11 Septembre 2025"
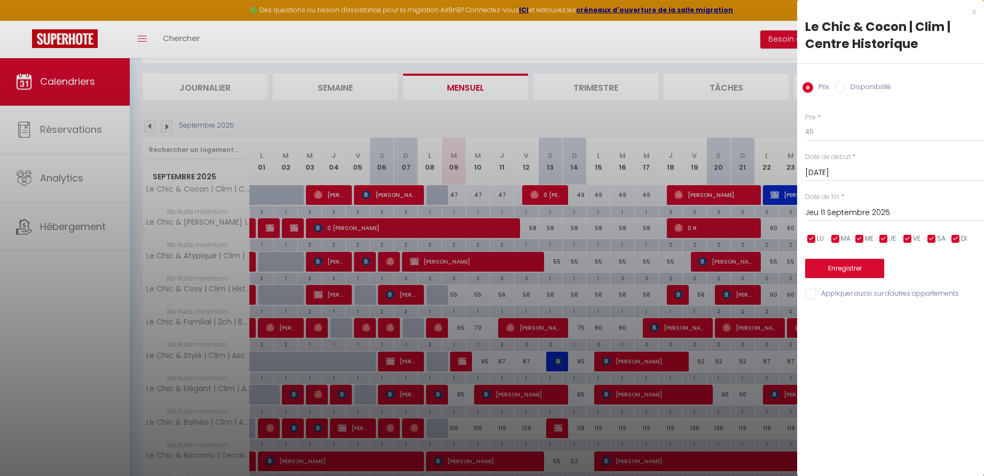
click at [857, 266] on button "Enregistrer" at bounding box center [844, 268] width 79 height 19
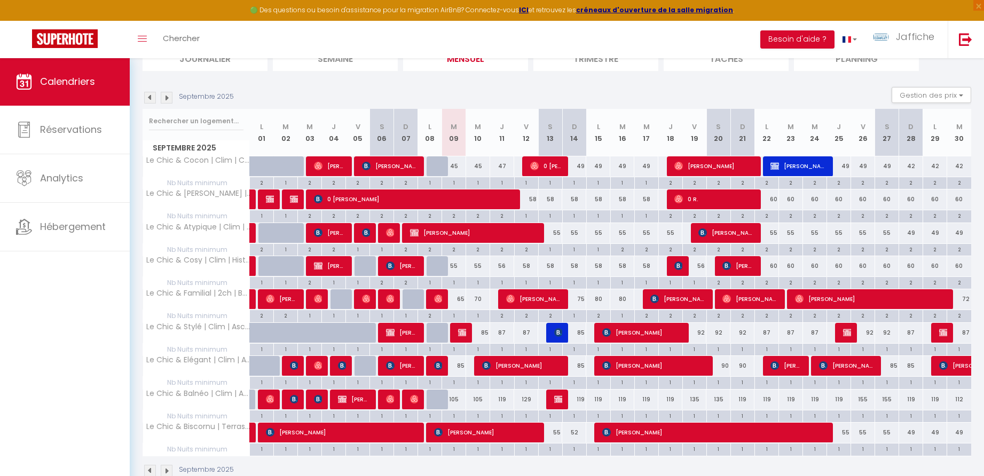
scroll to position [103, 0]
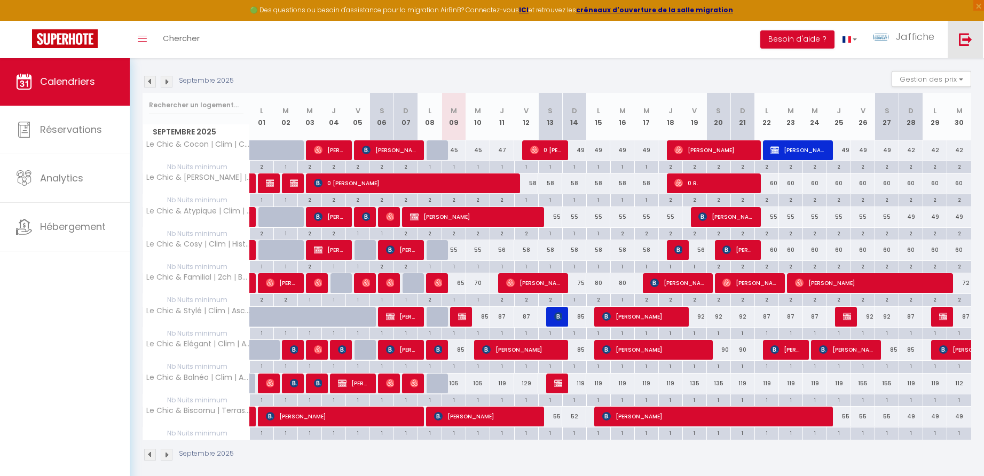
click at [962, 41] on img at bounding box center [965, 39] width 13 height 13
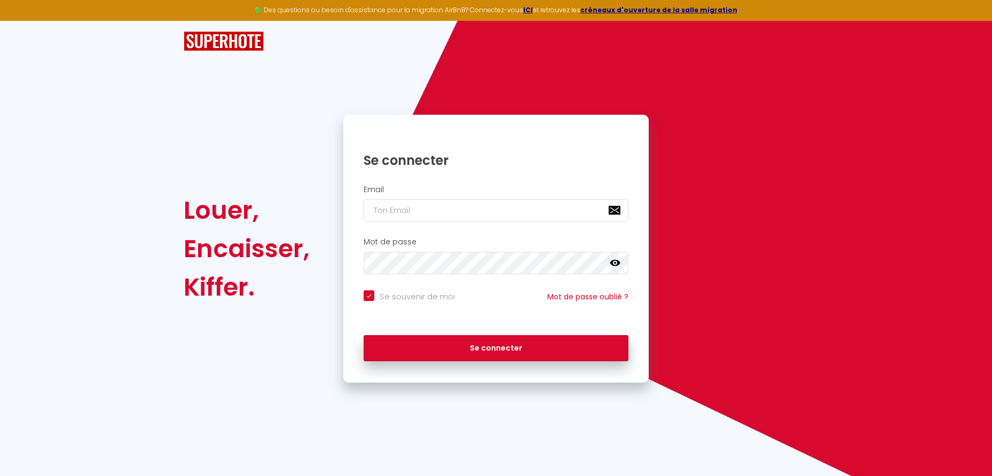
type input "a"
checkbox input "true"
type input "at"
checkbox input "true"
type input "[EMAIL_ADDRESS][DOMAIN_NAME]"
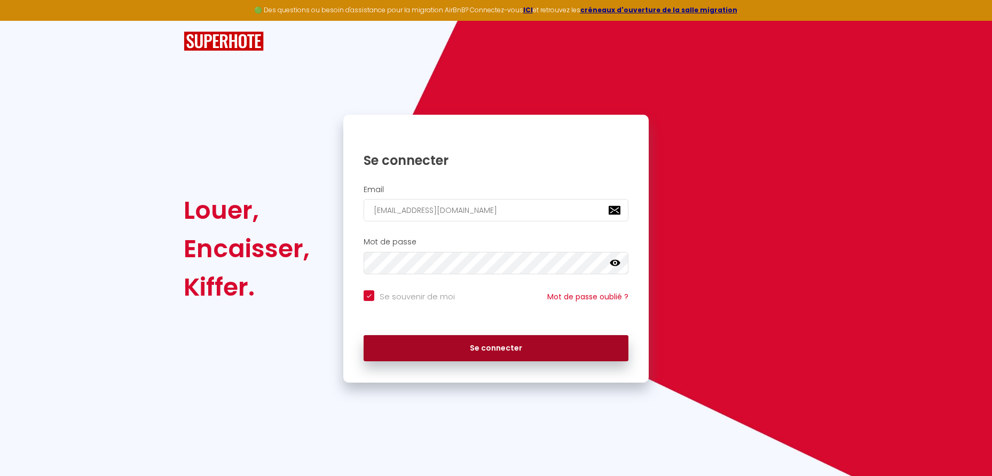
click at [516, 344] on button "Se connecter" at bounding box center [496, 348] width 265 height 27
checkbox input "true"
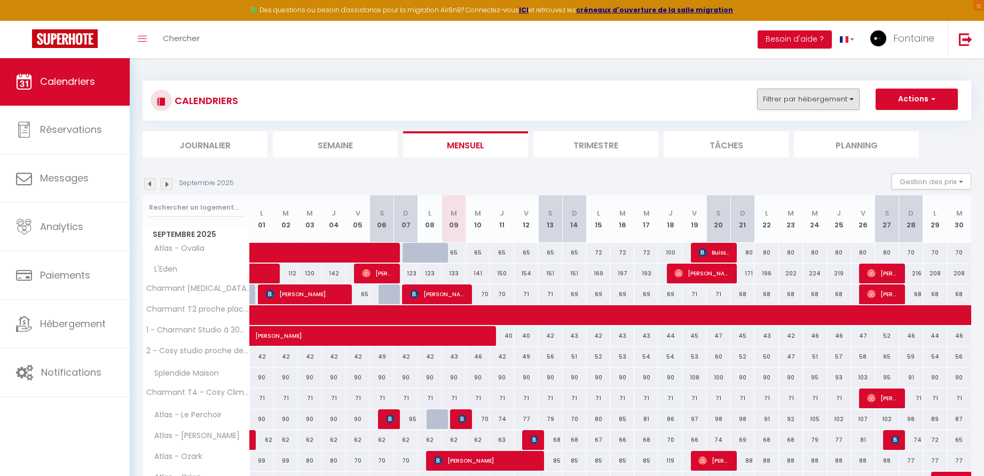
click at [826, 97] on button "Filtrer par hébergement" at bounding box center [808, 99] width 103 height 21
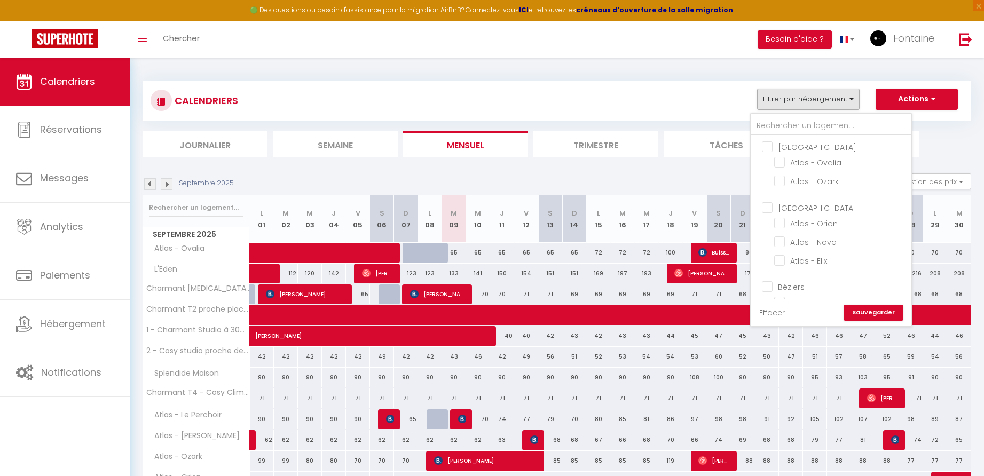
click at [770, 146] on input "[GEOGRAPHIC_DATA]" at bounding box center [842, 146] width 160 height 11
checkbox input "true"
checkbox input "false"
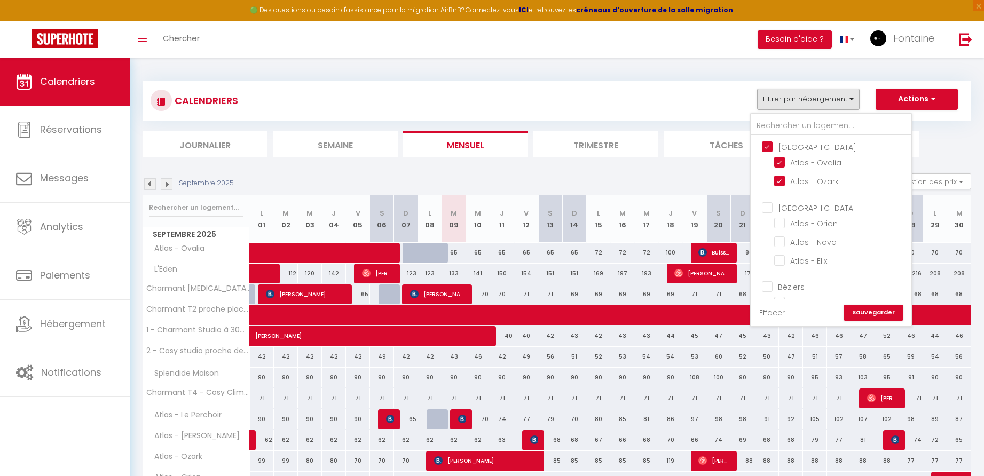
checkbox input "false"
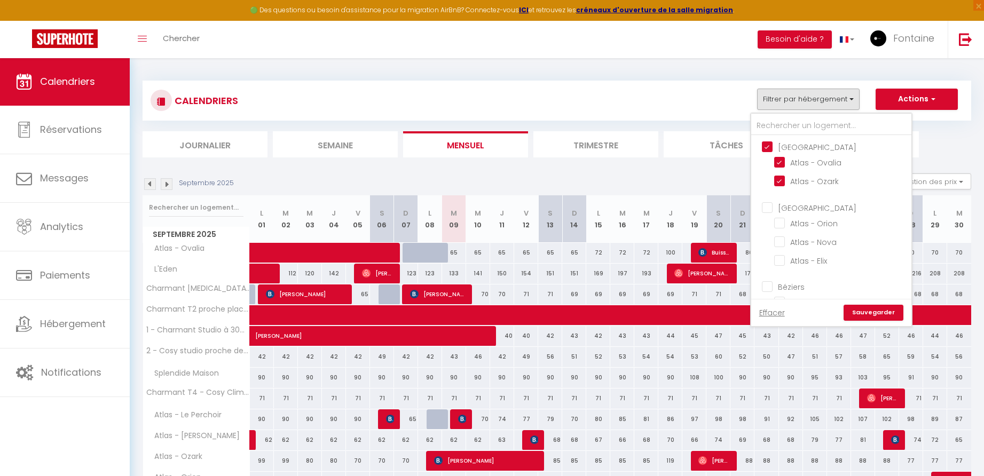
checkbox input "false"
checkbox input "true"
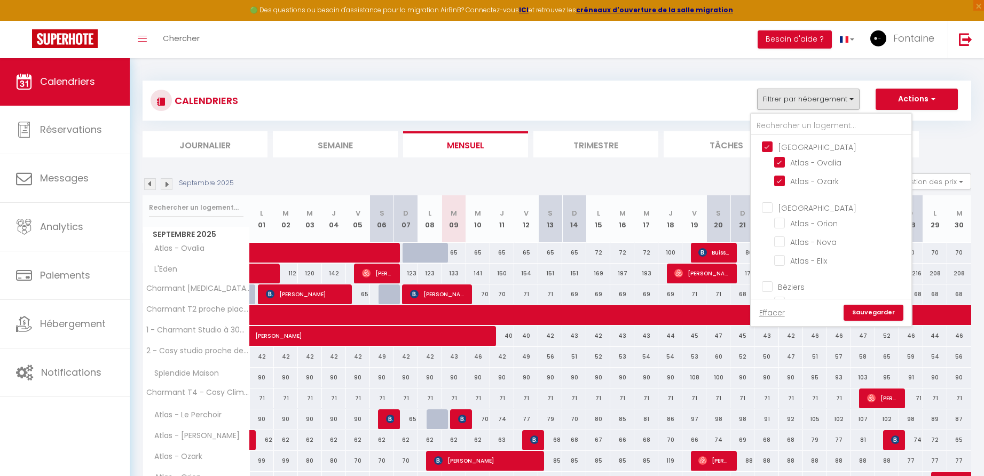
checkbox input "true"
checkbox input "false"
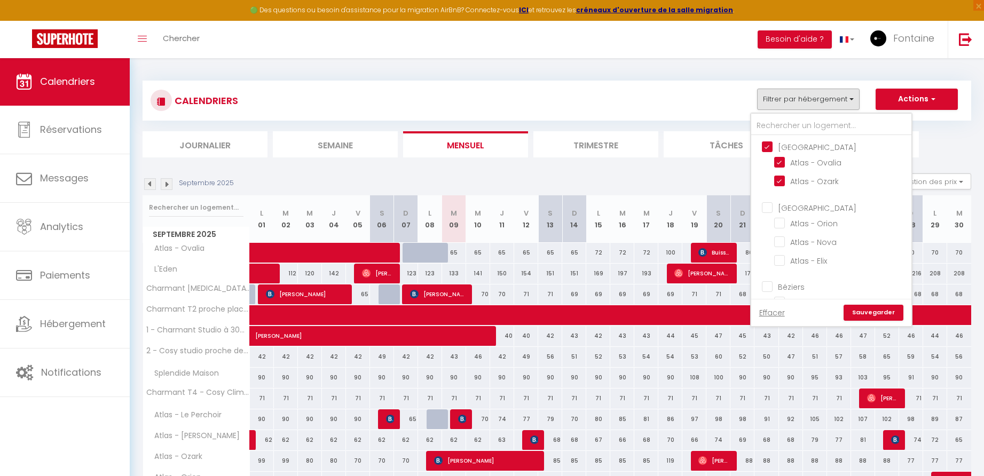
checkbox input "false"
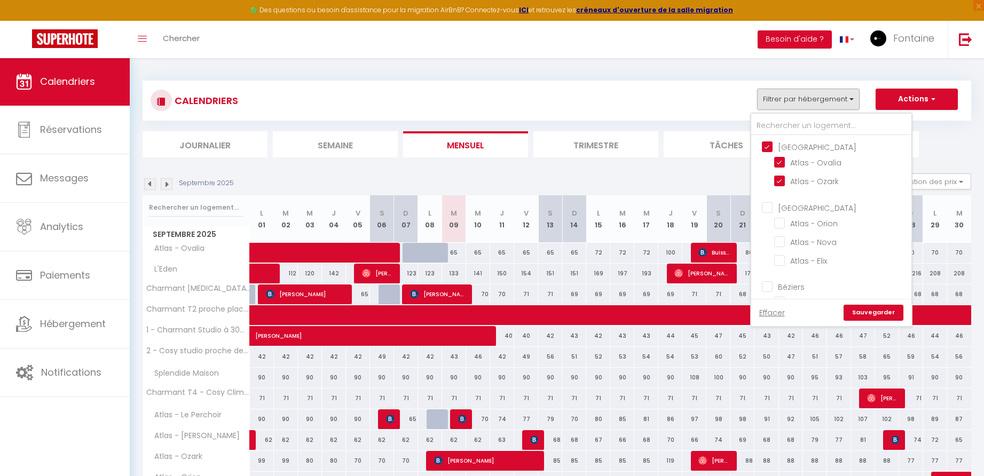
checkbox input "false"
click at [877, 313] on link "Sauvegarder" at bounding box center [874, 313] width 60 height 16
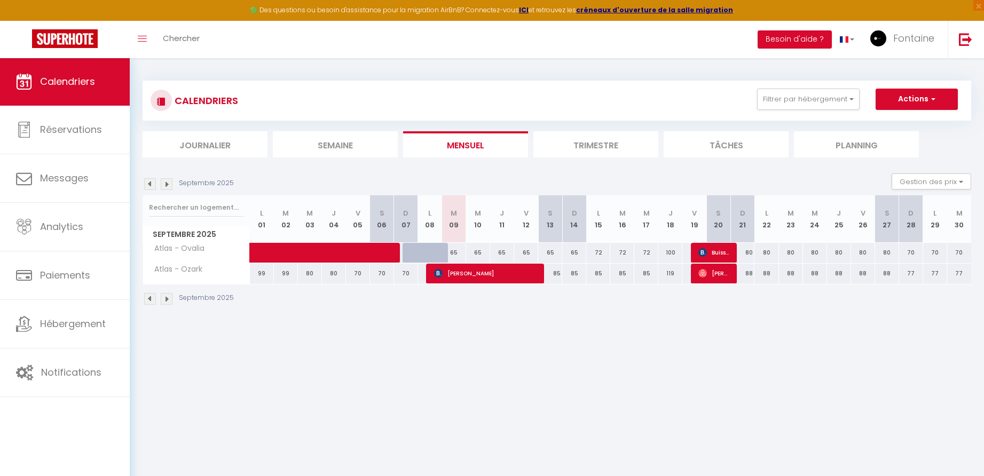
click at [560, 272] on div "85" at bounding box center [550, 274] width 24 height 20
type input "85"
type input "Sam 13 Septembre 2025"
type input "Dim 14 Septembre 2025"
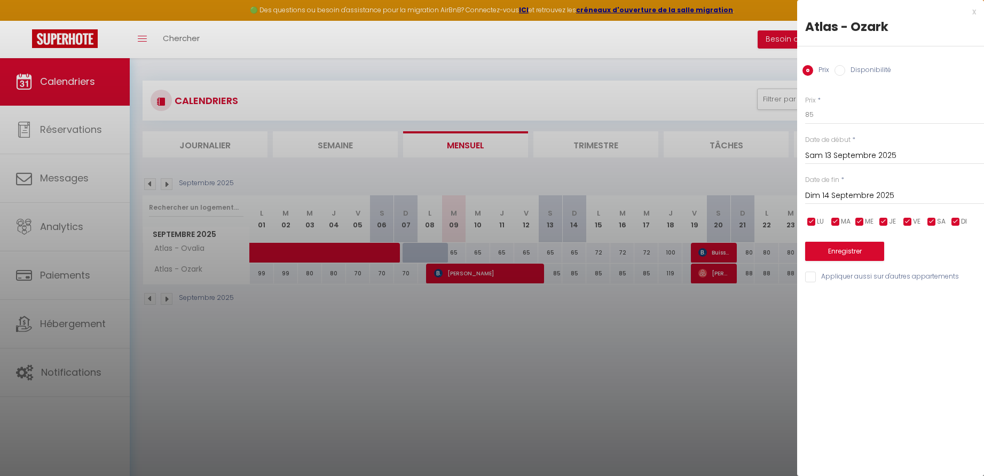
click at [975, 9] on div "x" at bounding box center [886, 11] width 179 height 13
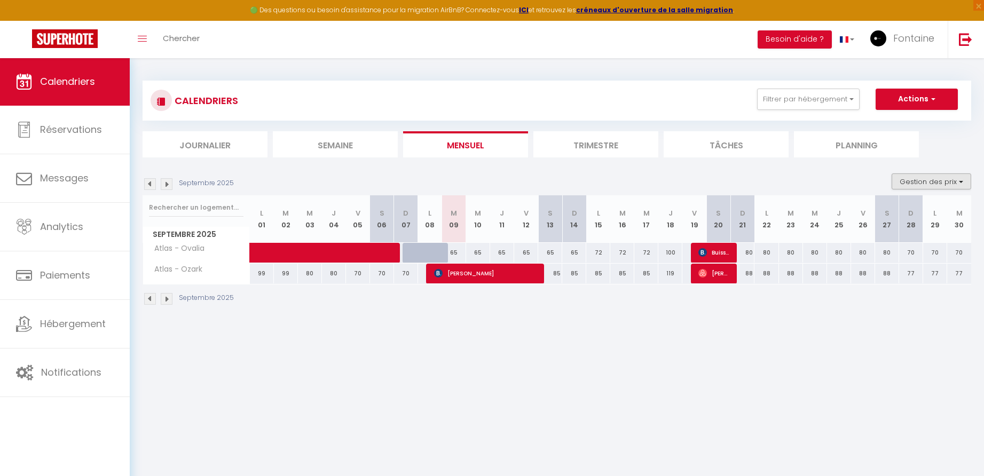
click at [935, 183] on button "Gestion des prix" at bounding box center [932, 182] width 80 height 16
click at [880, 214] on input "Nb Nuits minimum" at bounding box center [923, 214] width 96 height 11
checkbox input "true"
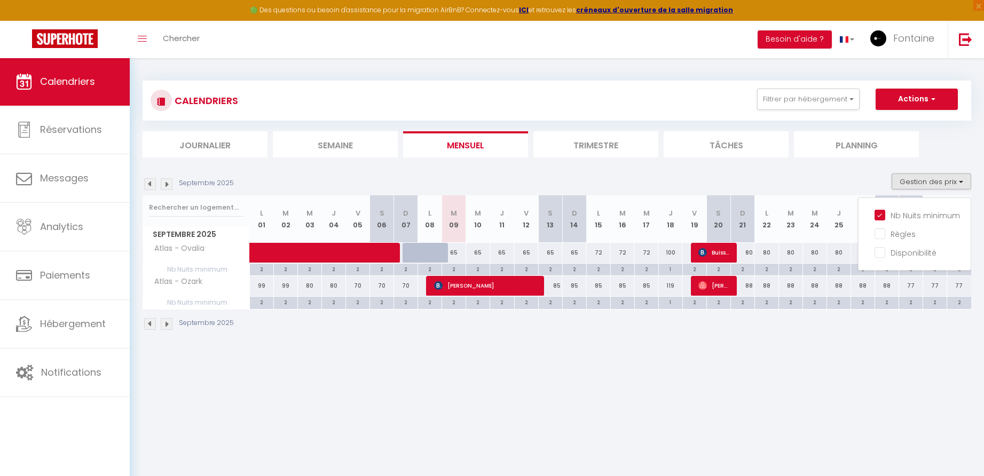
click at [678, 337] on div "Septembre 2025" at bounding box center [557, 326] width 829 height 32
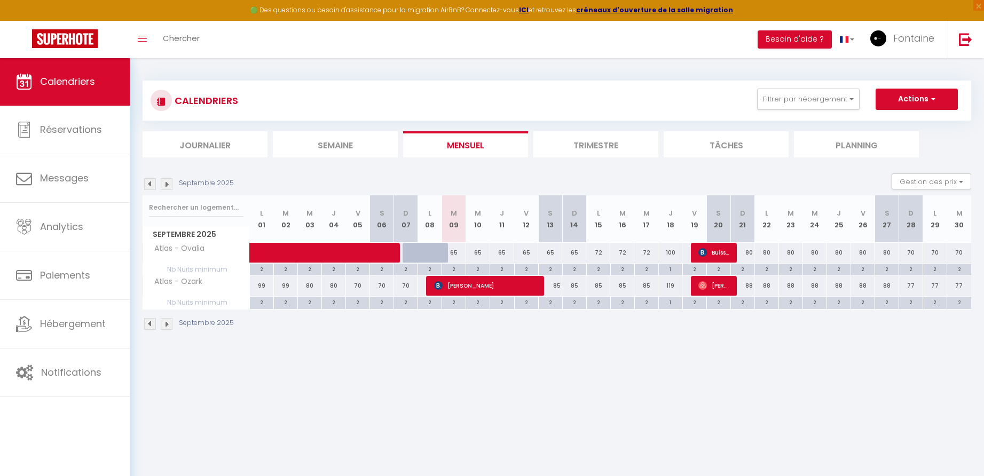
click at [672, 265] on div "1" at bounding box center [670, 269] width 23 height 10
type input "1"
type input "Jeu 18 Septembre 2025"
type input "Ven 19 Septembre 2025"
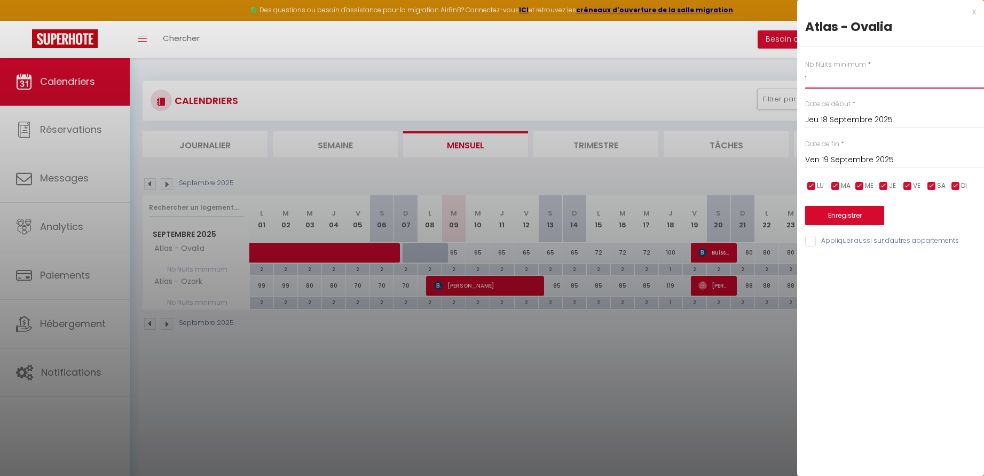
click at [816, 80] on input "1" at bounding box center [894, 78] width 179 height 19
type input "2"
click at [837, 217] on button "Enregistrer" at bounding box center [844, 215] width 79 height 19
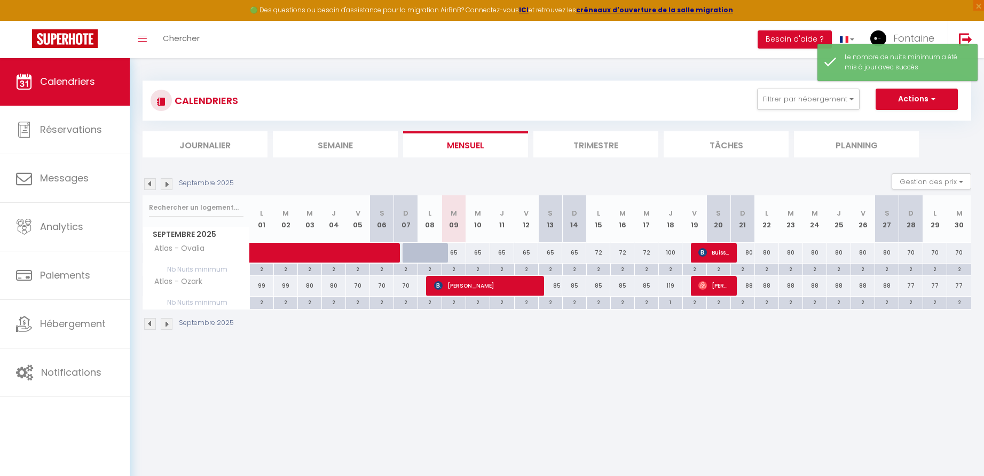
click at [674, 300] on div "1" at bounding box center [670, 302] width 23 height 10
type input "1"
type input "Jeu 18 Septembre 2025"
type input "Ven 19 Septembre 2025"
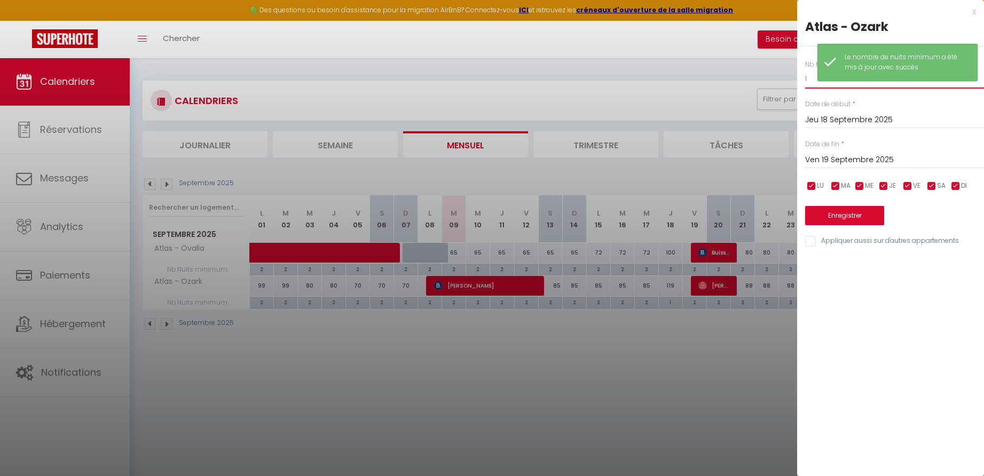
click at [812, 81] on input "1" at bounding box center [894, 78] width 179 height 19
type input "2"
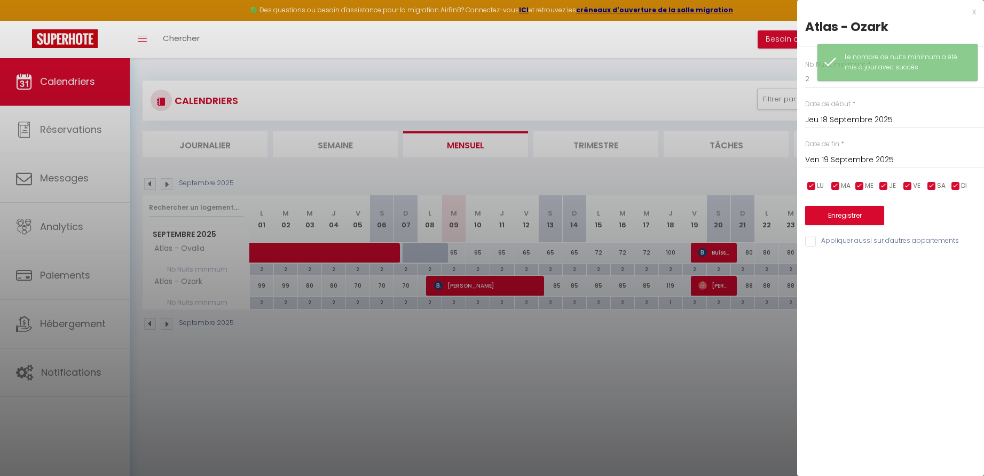
click at [836, 214] on button "Enregistrer" at bounding box center [844, 215] width 79 height 19
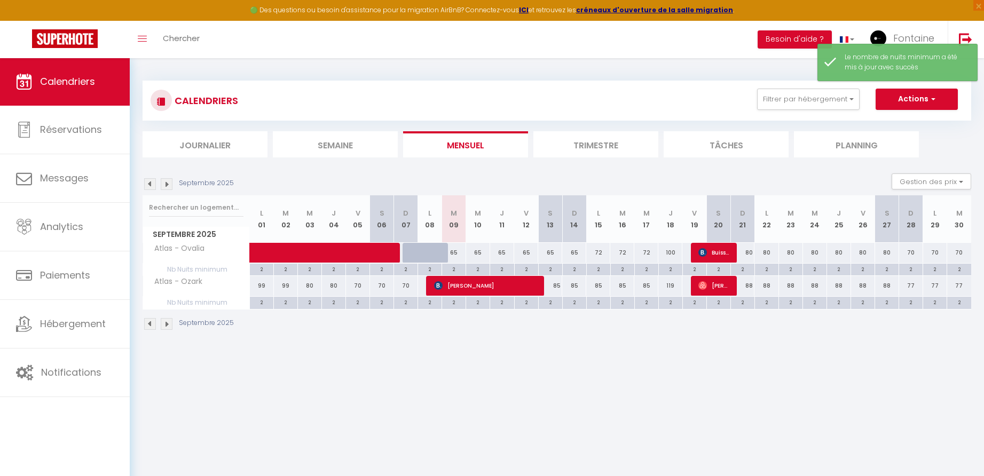
click at [677, 334] on div "Septembre 2025" at bounding box center [557, 326] width 829 height 32
click at [560, 287] on div "85" at bounding box center [550, 286] width 24 height 20
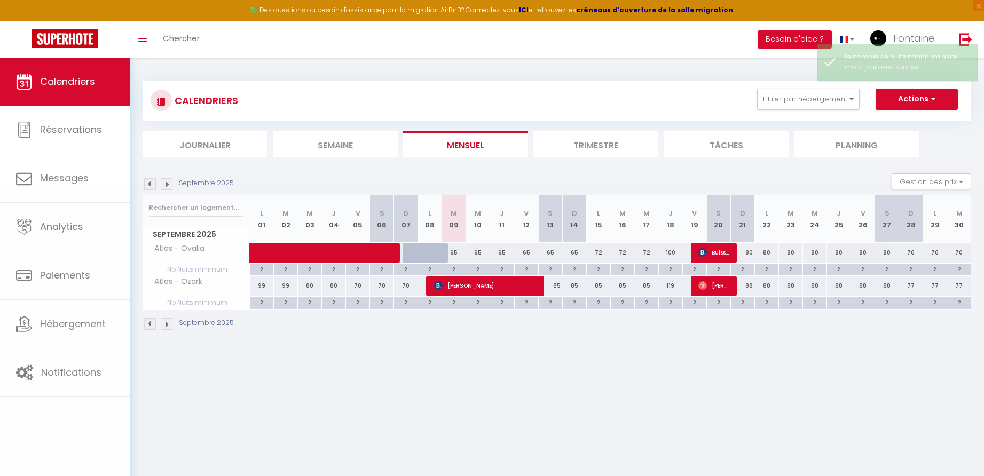
type input "85"
type input "Sam 13 Septembre 2025"
type input "Dim 14 Septembre 2025"
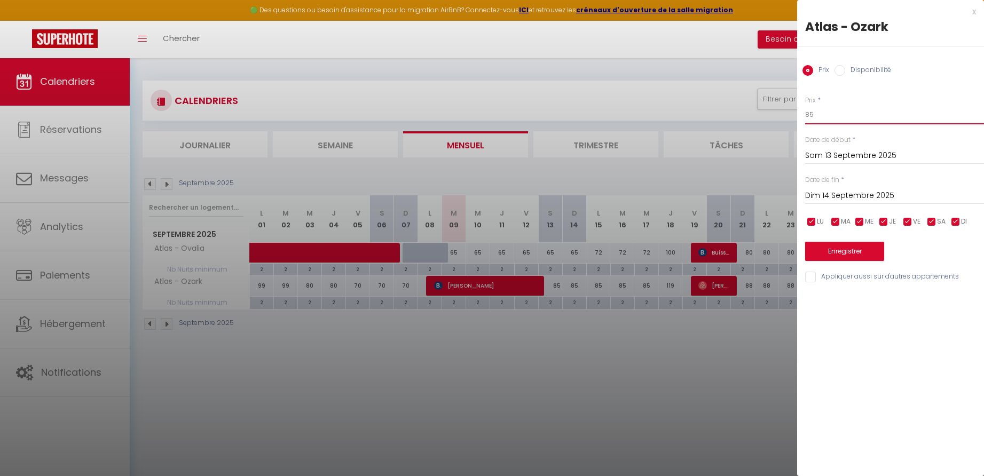
click at [826, 112] on input "85" at bounding box center [894, 114] width 179 height 19
type input "80"
click at [841, 194] on input "Dim 14 Septembre 2025" at bounding box center [894, 196] width 179 height 14
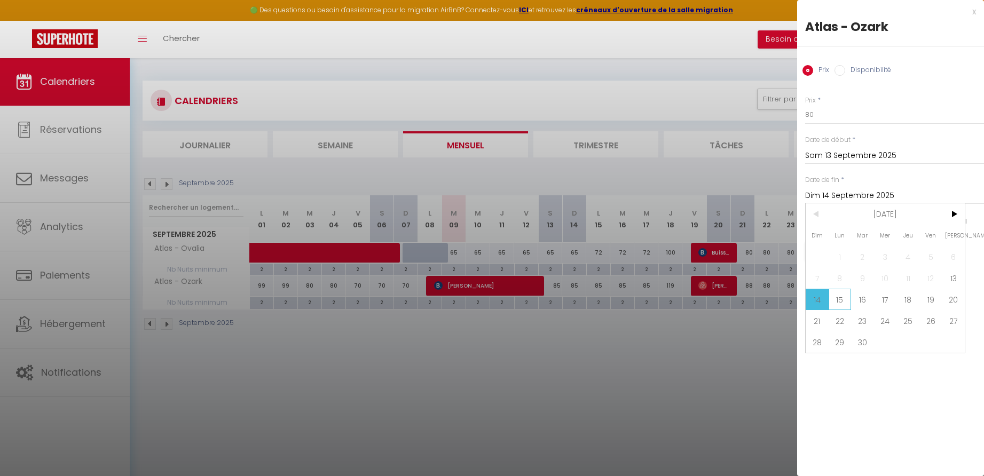
click at [844, 301] on span "15" at bounding box center [840, 299] width 23 height 21
type input "Lun 15 Septembre 2025"
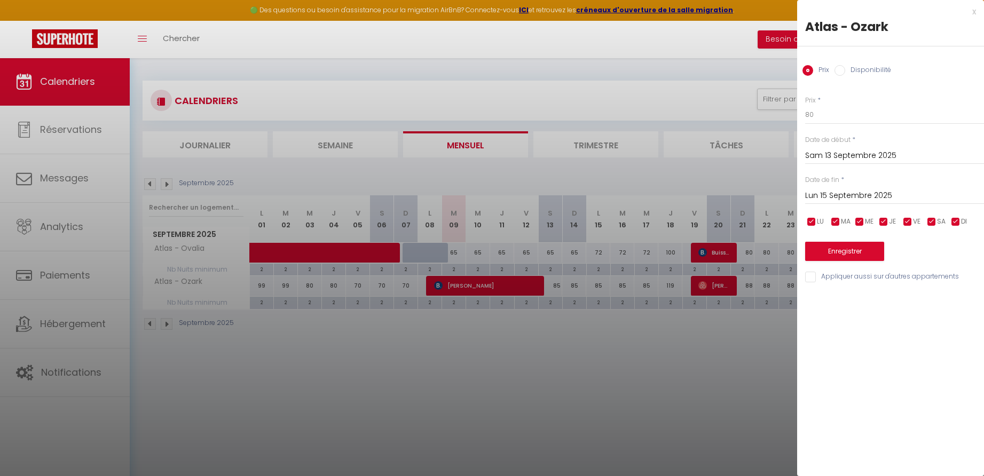
click at [827, 248] on button "Enregistrer" at bounding box center [844, 251] width 79 height 19
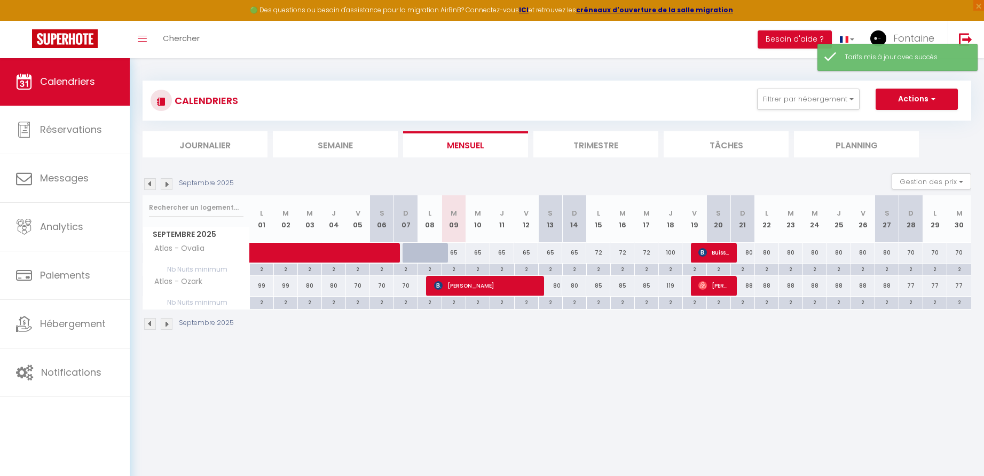
click at [674, 253] on div "100" at bounding box center [670, 253] width 24 height 20
type input "100"
type input "Jeu 18 Septembre 2025"
type input "Ven 19 Septembre 2025"
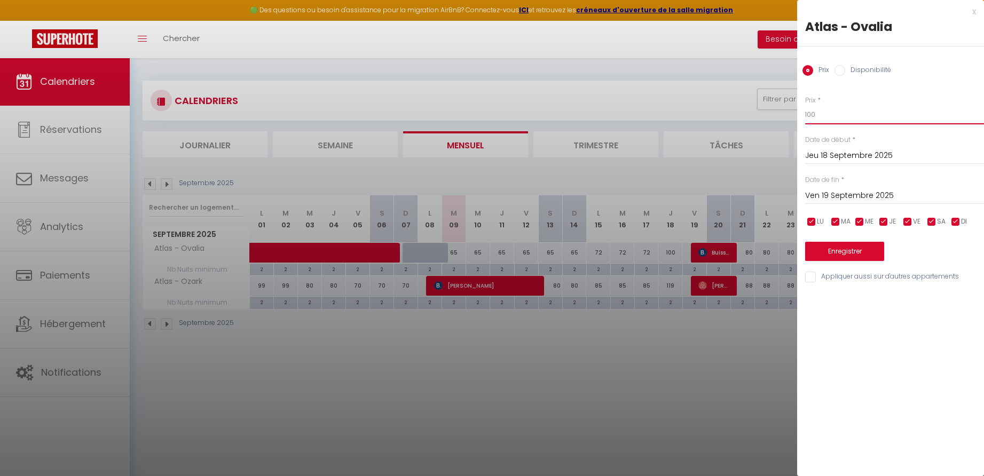
drag, startPoint x: 817, startPoint y: 110, endPoint x: 785, endPoint y: 112, distance: 32.6
click at [785, 112] on body "🟢 Des questions ou besoin d'assistance pour la migration AirBnB? Connectez-vous…" at bounding box center [492, 296] width 984 height 476
type input "90"
click at [846, 254] on button "Enregistrer" at bounding box center [844, 251] width 79 height 19
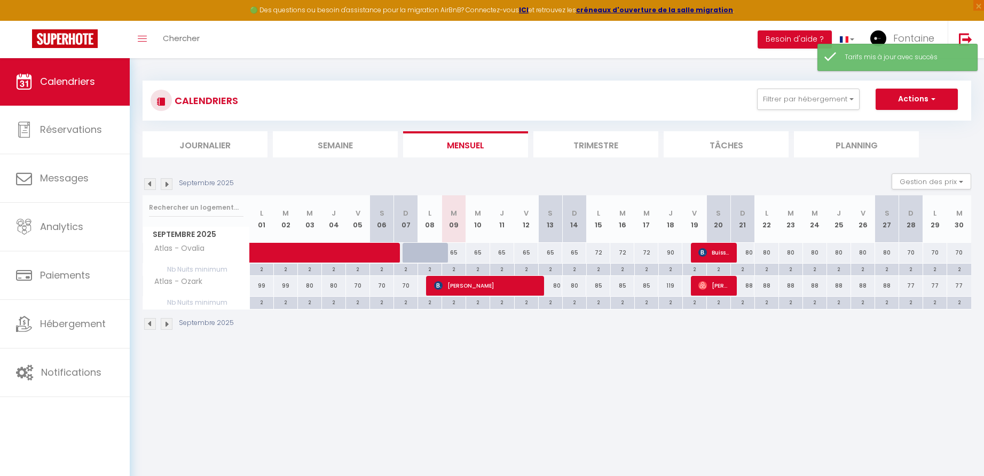
click at [672, 284] on div "119" at bounding box center [670, 286] width 24 height 20
type input "119"
type input "Jeu 18 Septembre 2025"
type input "Ven 19 Septembre 2025"
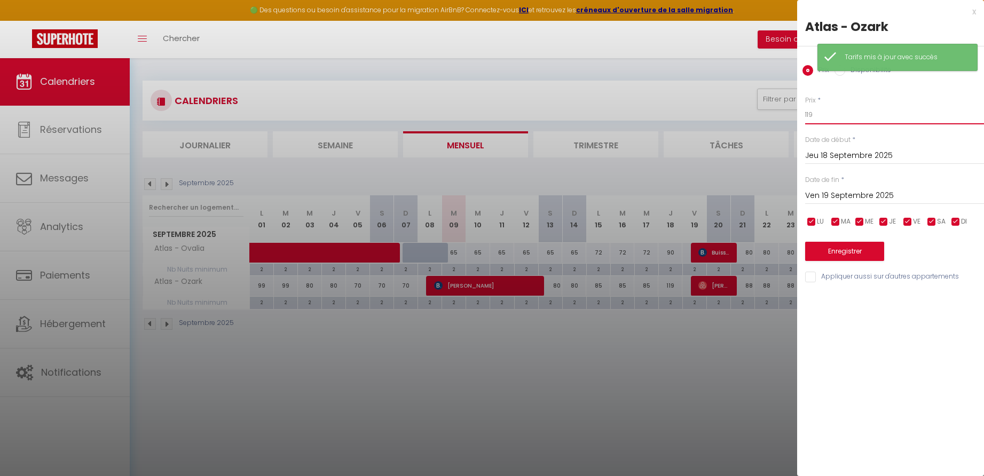
click at [830, 114] on input "119" at bounding box center [894, 114] width 179 height 19
type input "105"
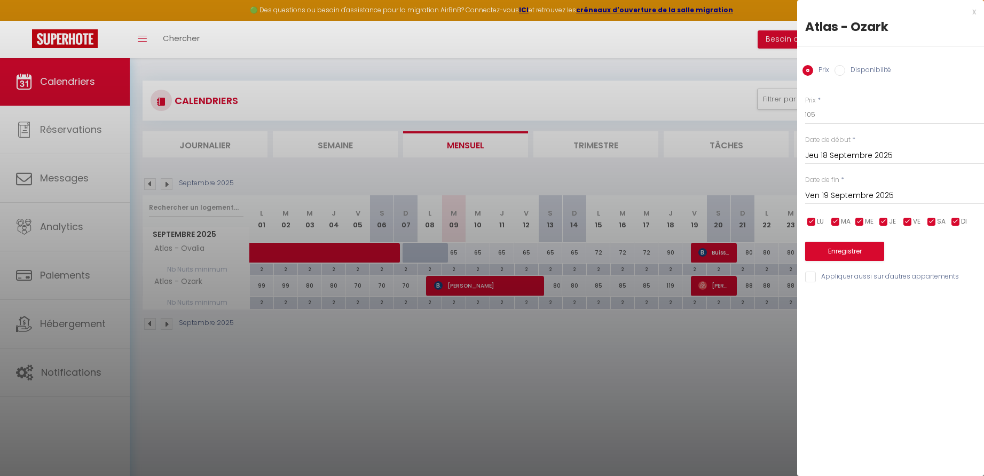
click at [844, 251] on button "Enregistrer" at bounding box center [844, 251] width 79 height 19
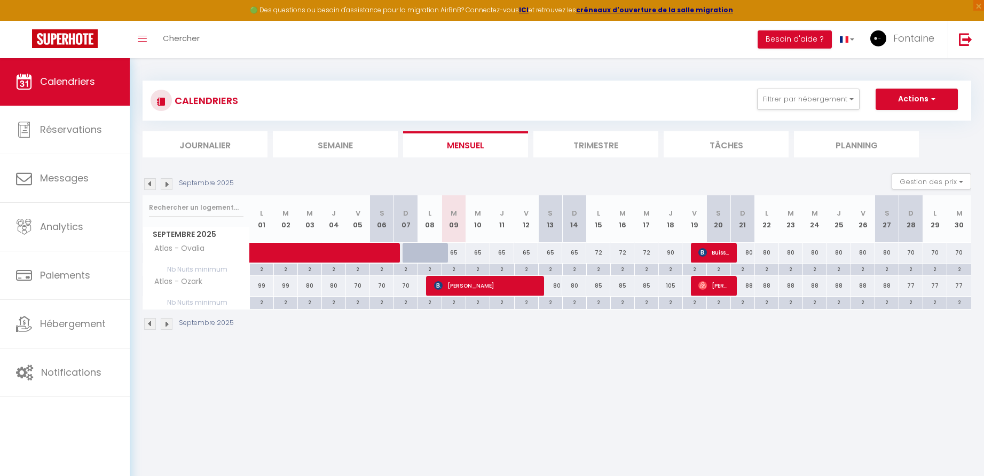
click at [601, 287] on div "85" at bounding box center [598, 286] width 24 height 20
type input "85"
type input "Lun 15 Septembre 2025"
type input "[DATE]"
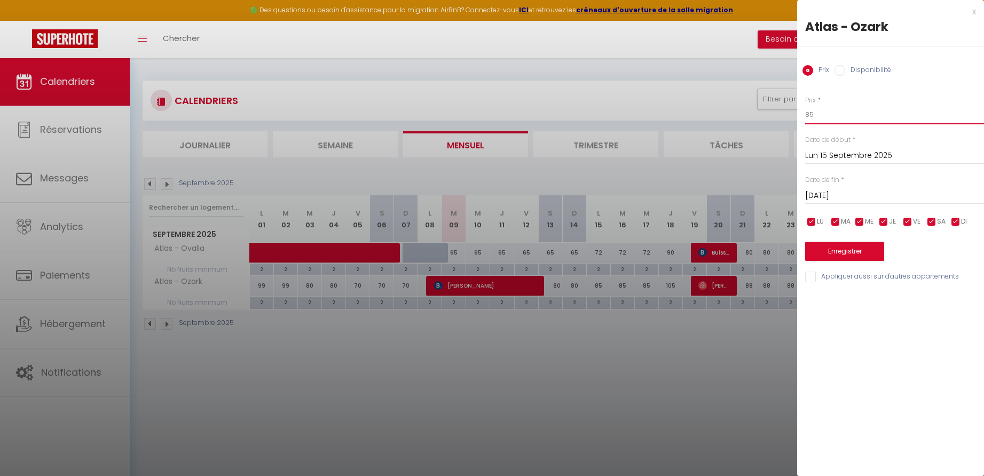
click at [815, 118] on input "85" at bounding box center [894, 114] width 179 height 19
type input "80"
click at [844, 194] on input "[DATE]" at bounding box center [894, 196] width 179 height 14
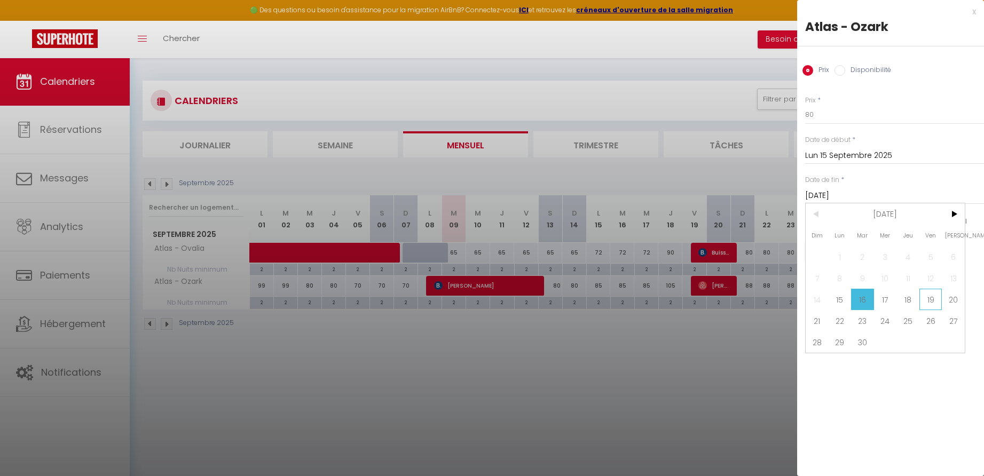
click at [927, 300] on span "19" at bounding box center [930, 299] width 23 height 21
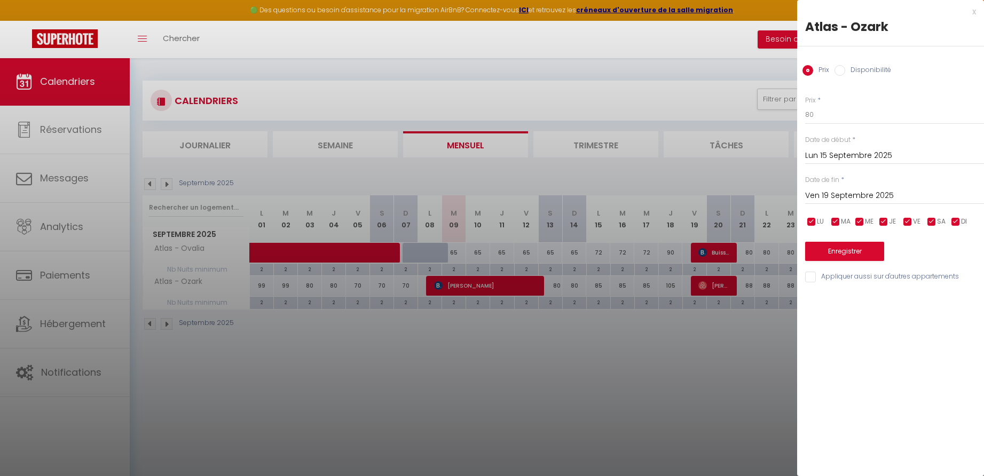
click at [848, 194] on input "Ven 19 Septembre 2025" at bounding box center [894, 196] width 179 height 14
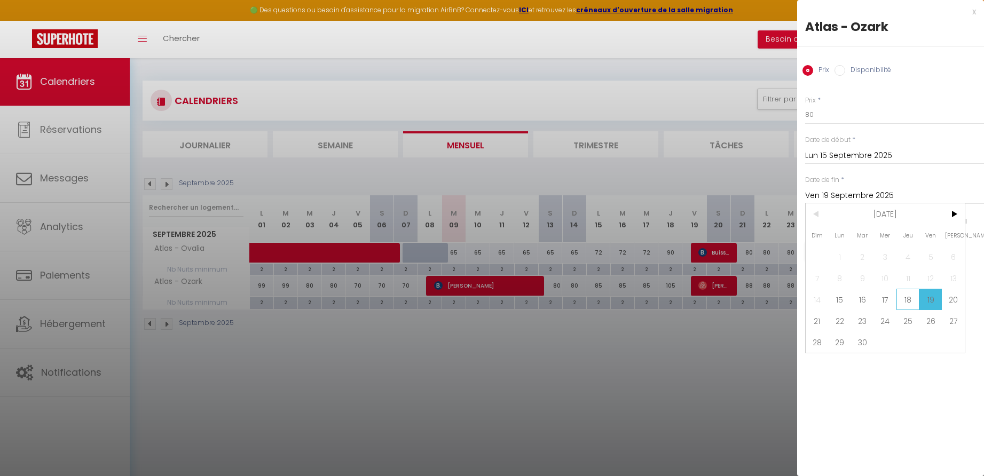
click at [908, 301] on span "18" at bounding box center [907, 299] width 23 height 21
type input "Jeu 18 Septembre 2025"
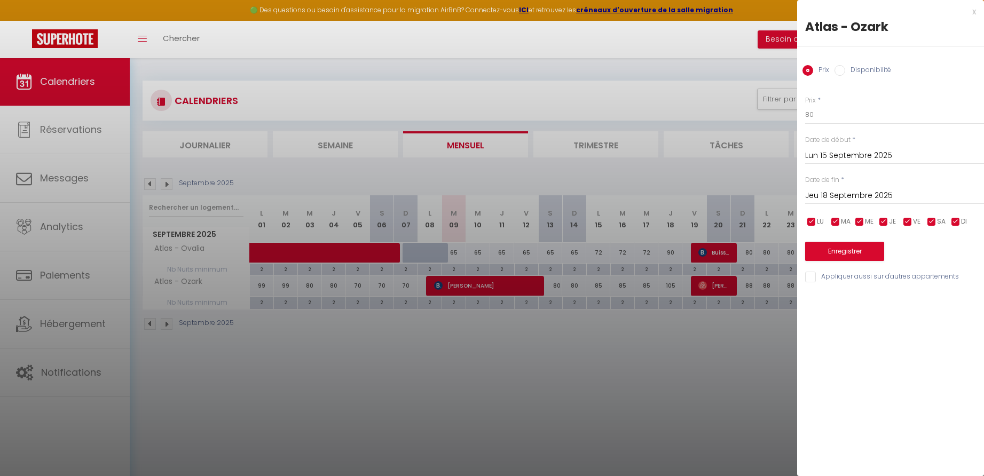
click at [846, 247] on button "Enregistrer" at bounding box center [844, 251] width 79 height 19
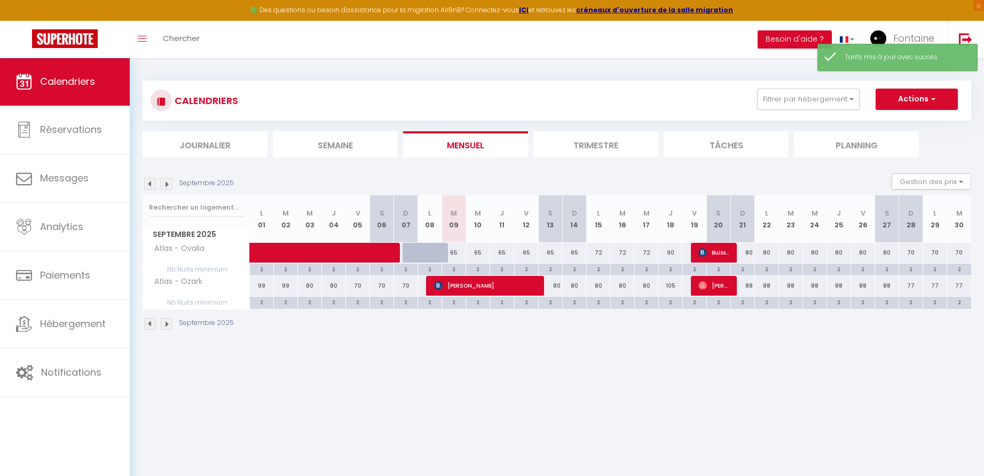
click at [673, 286] on div "105" at bounding box center [670, 286] width 24 height 20
type input "105"
type input "Jeu 18 Septembre 2025"
type input "Ven 19 Septembre 2025"
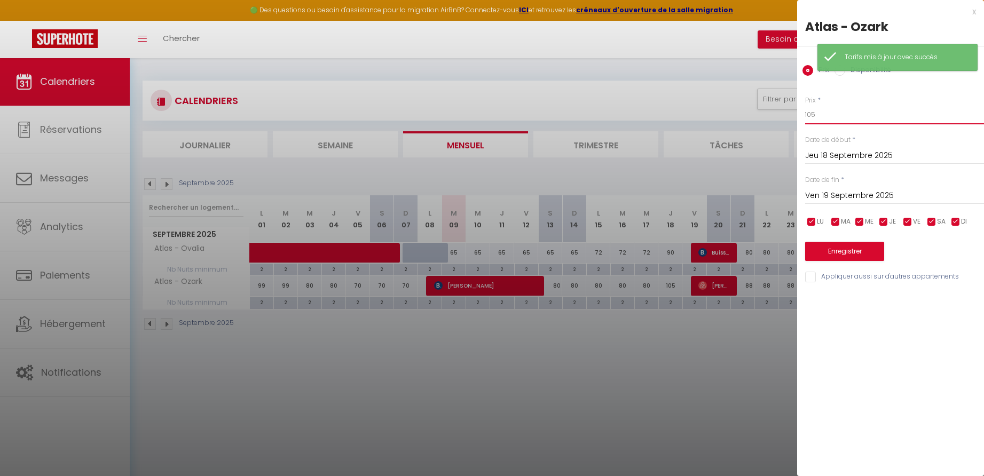
click at [823, 117] on input "105" at bounding box center [894, 114] width 179 height 19
click at [823, 116] on input "105" at bounding box center [894, 114] width 179 height 19
drag, startPoint x: 821, startPoint y: 115, endPoint x: 791, endPoint y: 114, distance: 30.5
click at [791, 114] on body "🟢 Des questions ou besoin d'assistance pour la migration AirBnB? Connectez-vous…" at bounding box center [492, 296] width 984 height 476
type input "100"
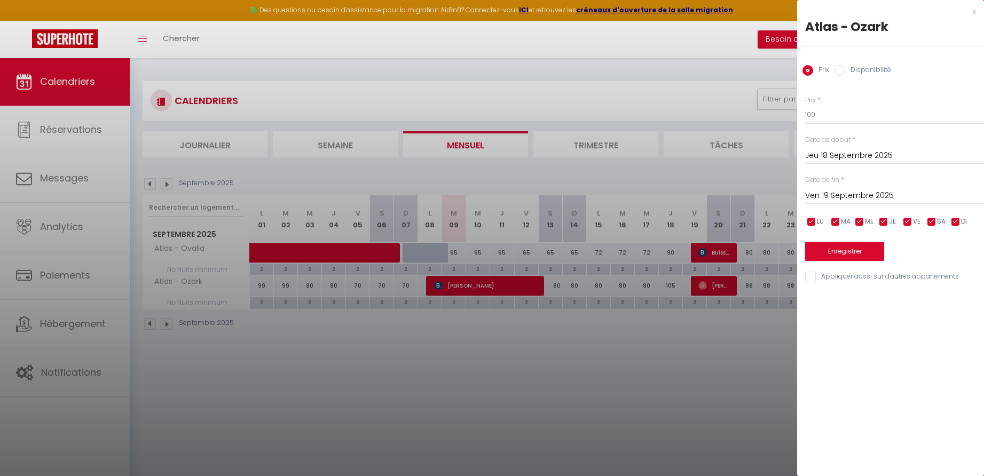
click at [824, 249] on button "Enregistrer" at bounding box center [844, 251] width 79 height 19
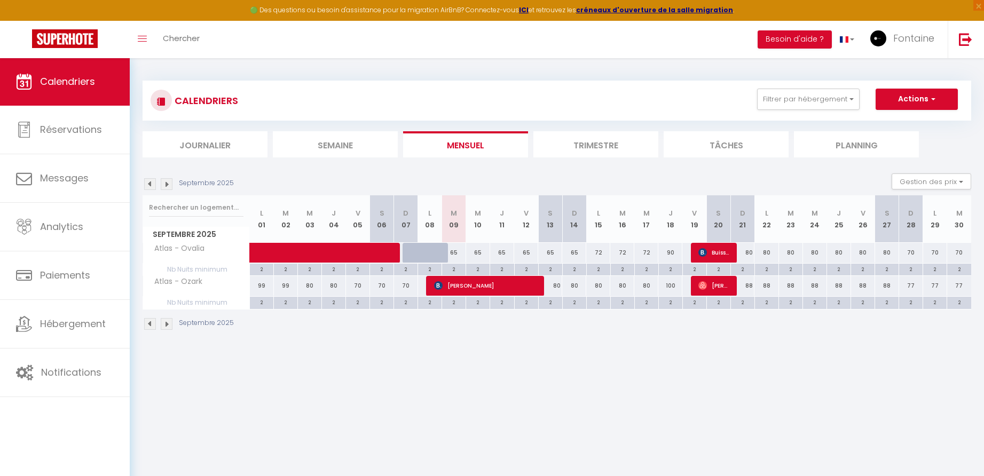
click at [902, 98] on button "Actions" at bounding box center [917, 99] width 82 height 21
click at [713, 103] on div "CALENDRIERS Filtrer par hébergement [GEOGRAPHIC_DATA] Atlas - Ovalia Atlas - Oz…" at bounding box center [557, 101] width 813 height 24
click at [839, 100] on button "Filtrer par hébergement" at bounding box center [808, 99] width 103 height 21
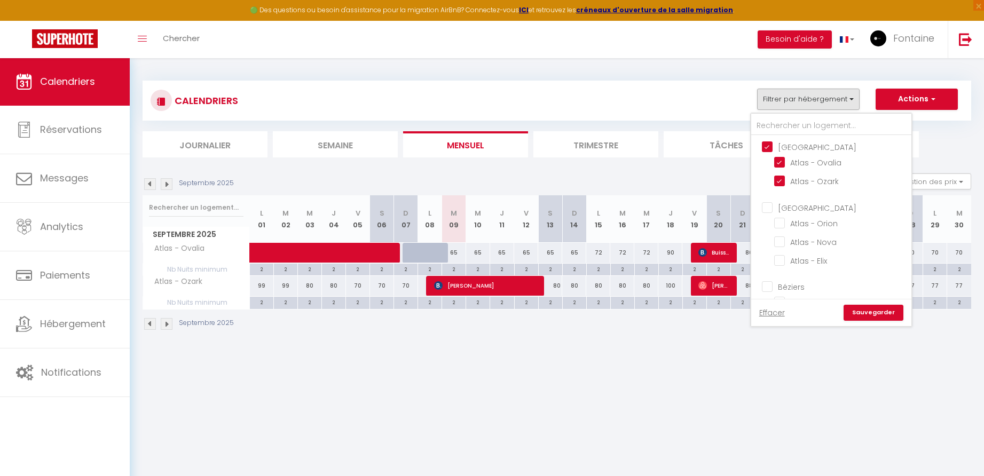
click at [770, 147] on input "[GEOGRAPHIC_DATA]" at bounding box center [842, 146] width 160 height 11
checkbox input "false"
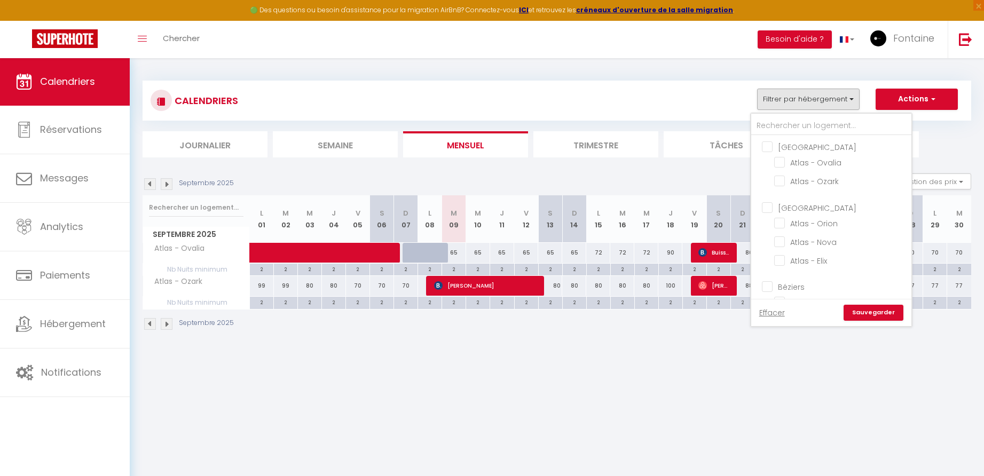
checkbox input "false"
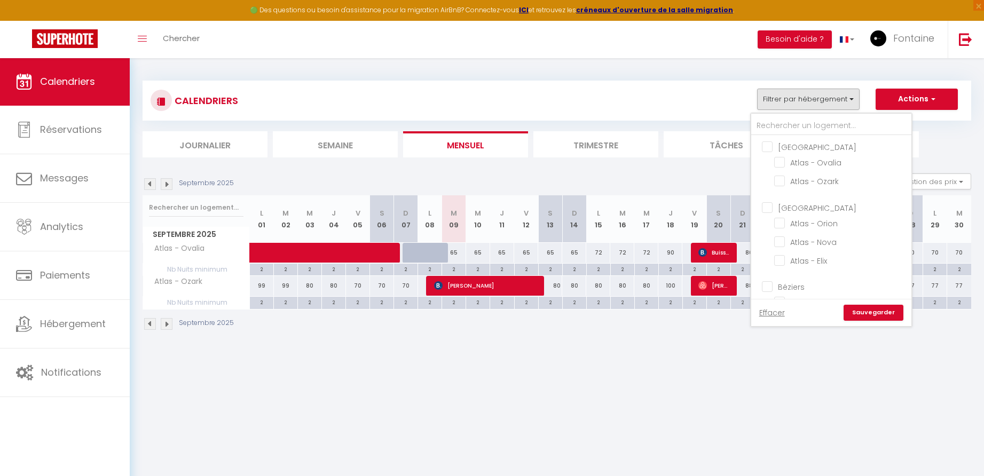
checkbox input "false"
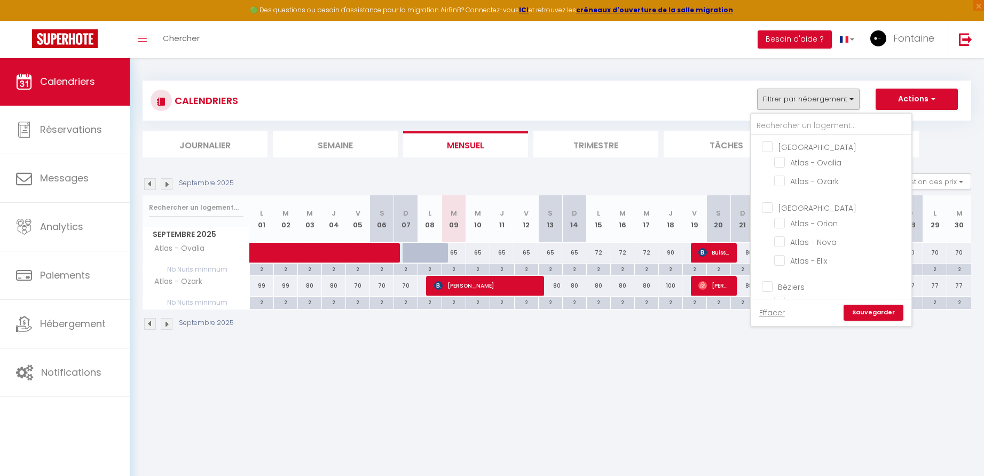
checkbox input "false"
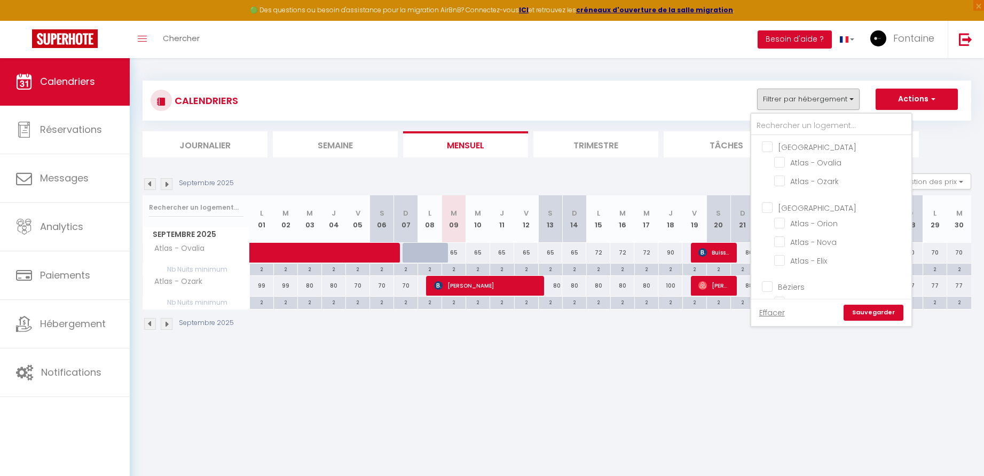
checkbox input "false"
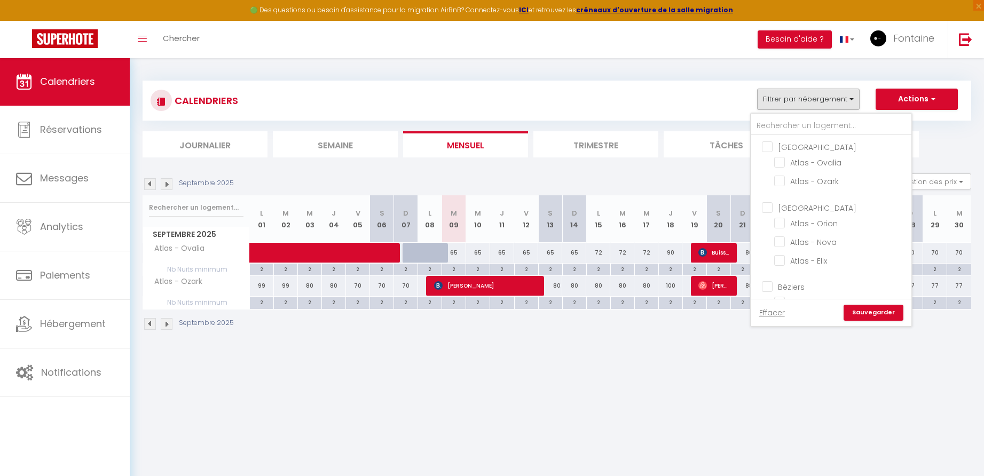
checkbox input "false"
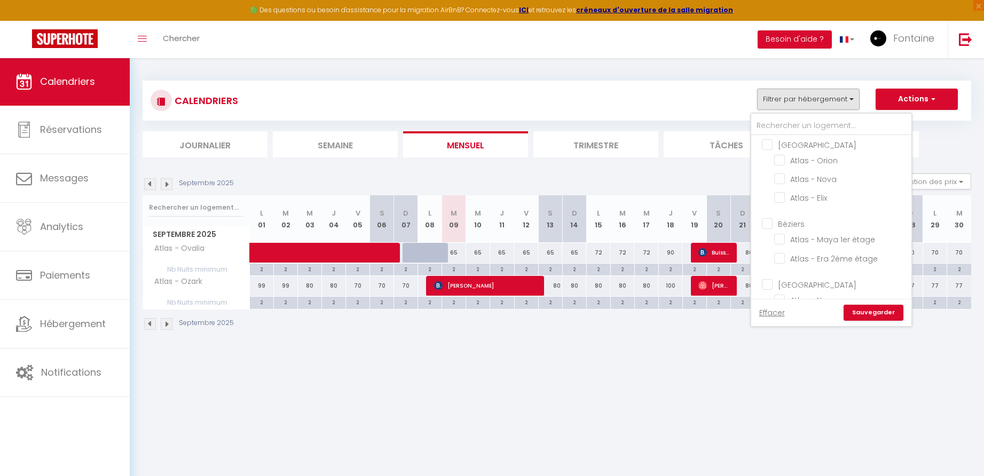
click at [769, 221] on input "Béziers" at bounding box center [842, 223] width 160 height 11
checkbox input "true"
checkbox input "false"
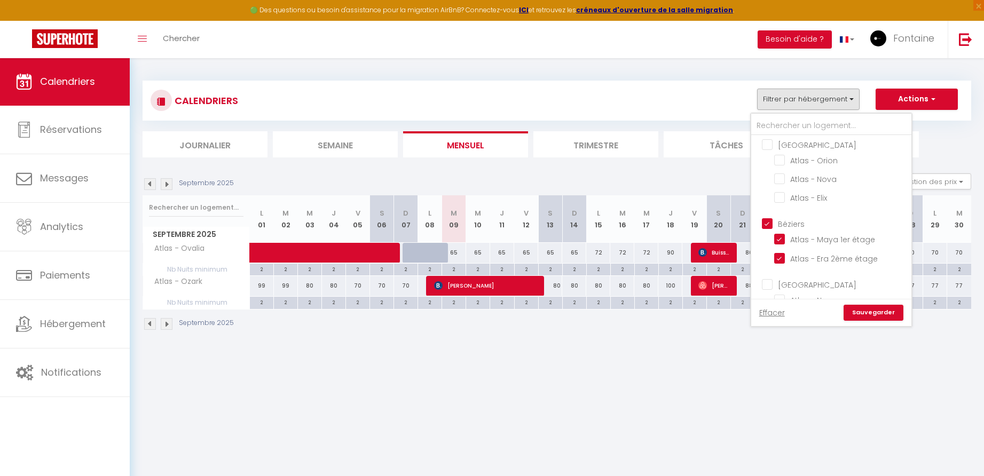
checkbox input "true"
checkbox input "false"
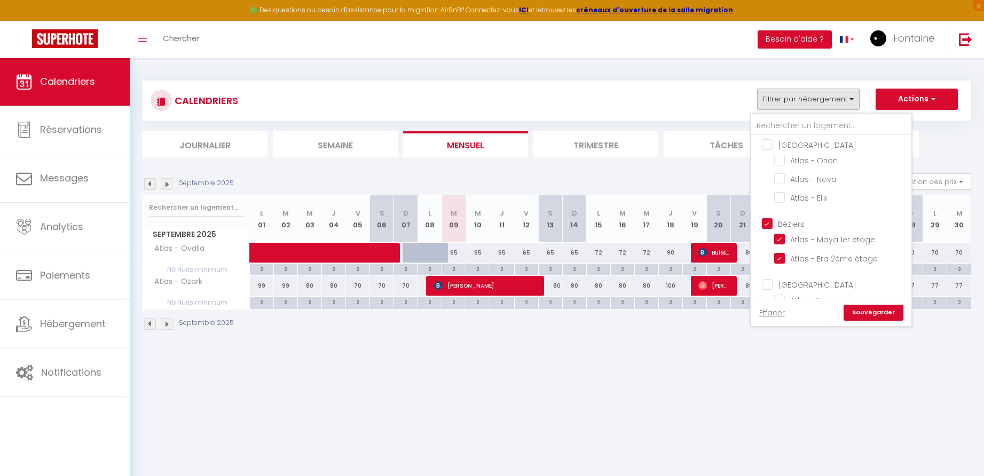
checkbox input "true"
checkbox input "false"
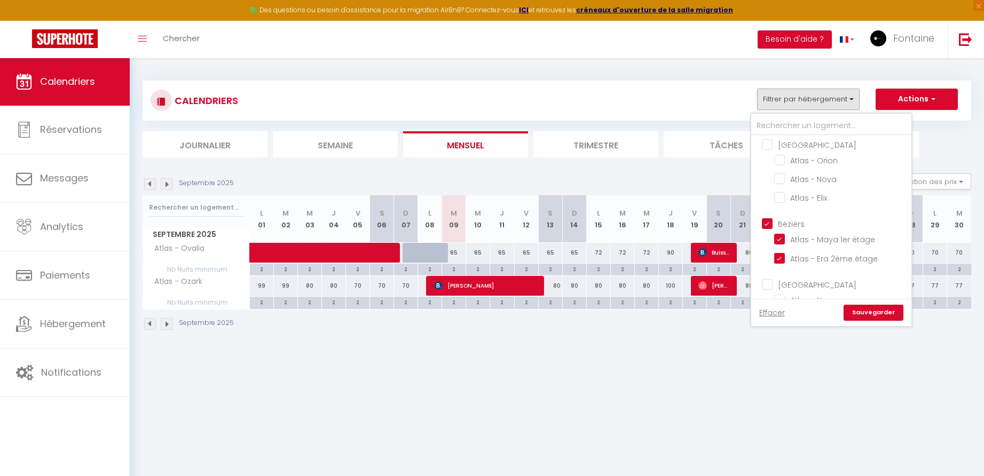
checkbox input "true"
checkbox input "false"
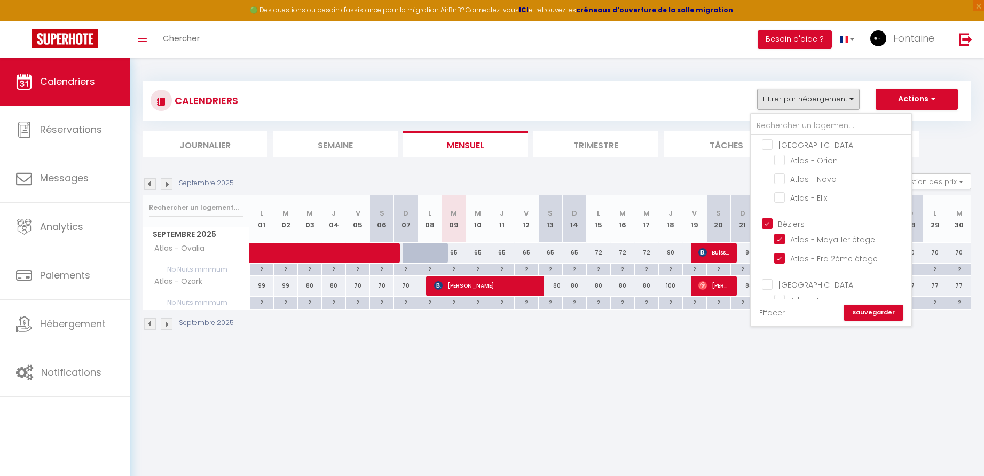
checkbox input "false"
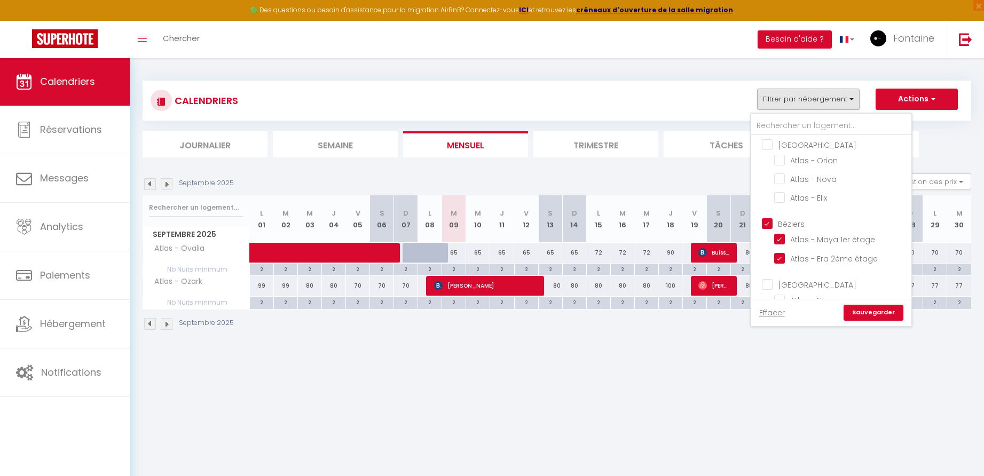
click at [769, 220] on input "Béziers" at bounding box center [842, 223] width 160 height 11
checkbox input "false"
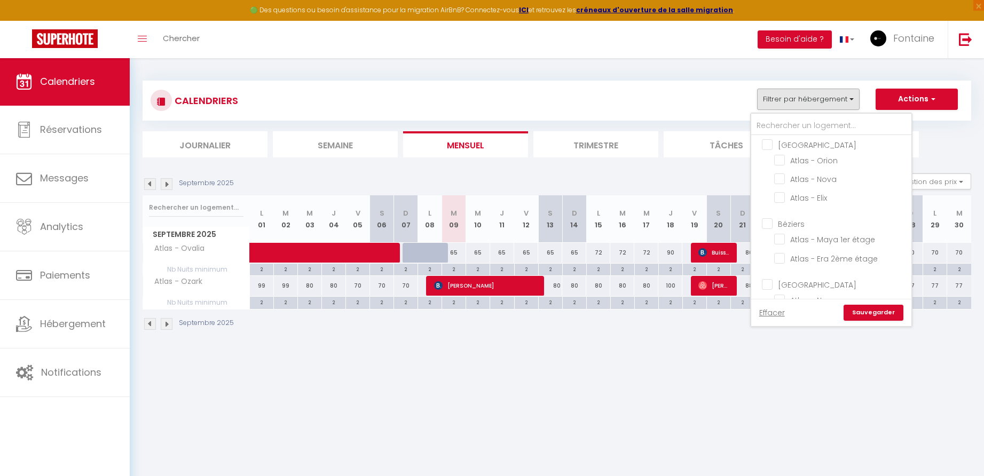
checkbox input "false"
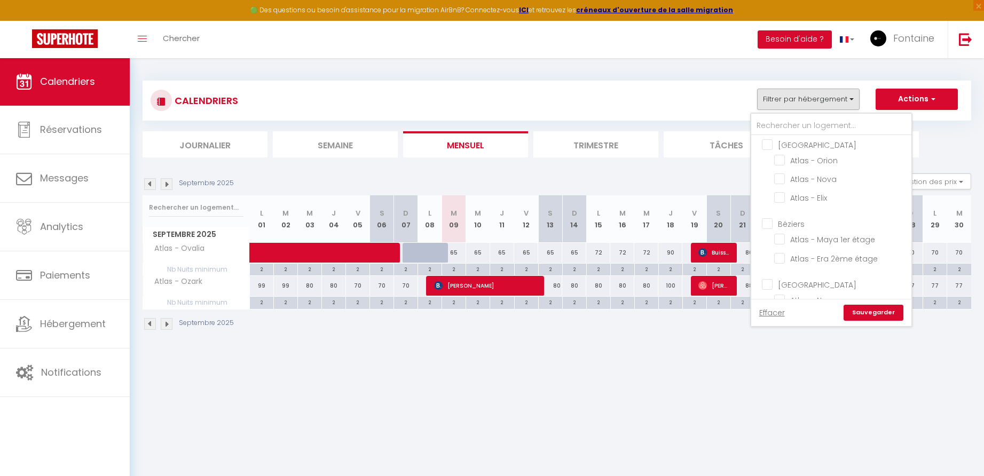
checkbox input "false"
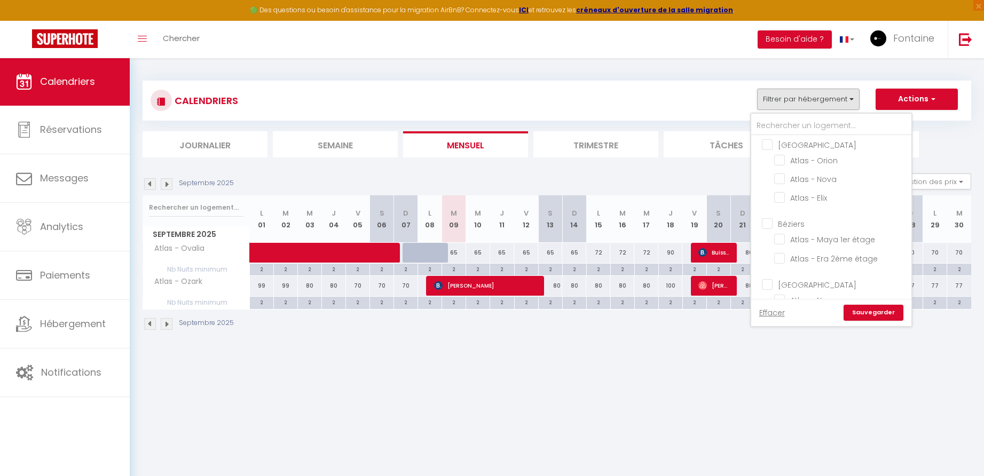
checkbox input "false"
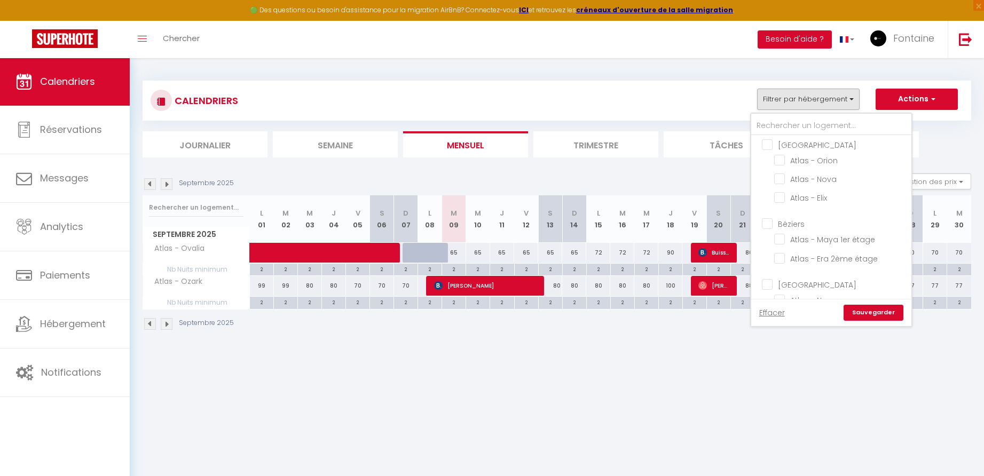
checkbox input "false"
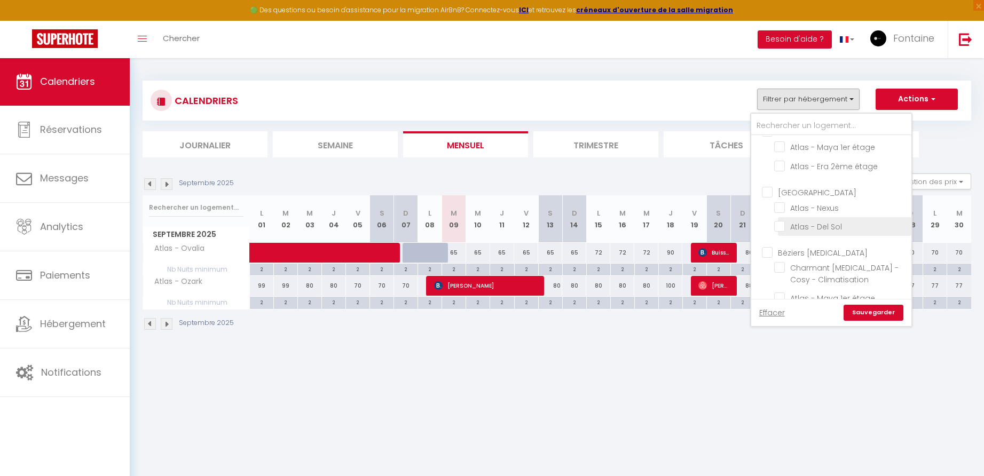
scroll to position [203, 0]
click at [771, 201] on input "Béziers [MEDICAL_DATA]" at bounding box center [842, 204] width 160 height 11
checkbox input "true"
checkbox input "false"
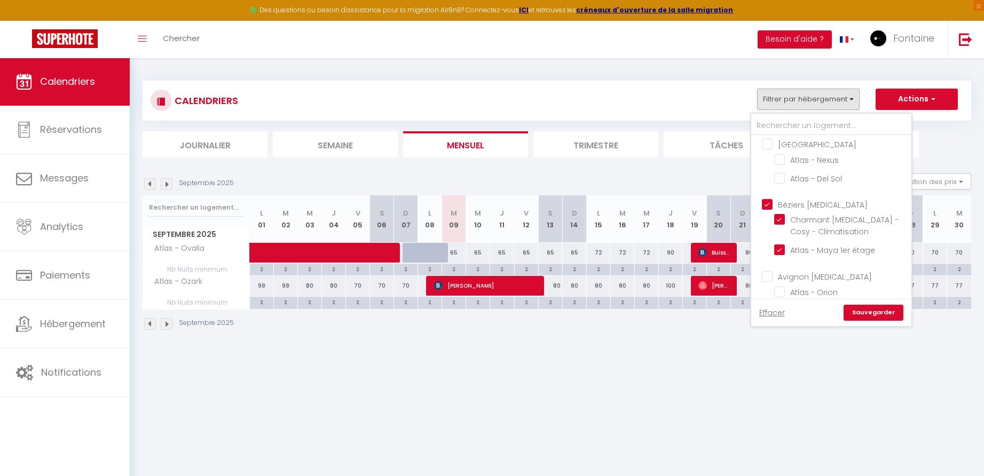
checkbox input "false"
checkbox input "true"
checkbox input "false"
checkbox input "true"
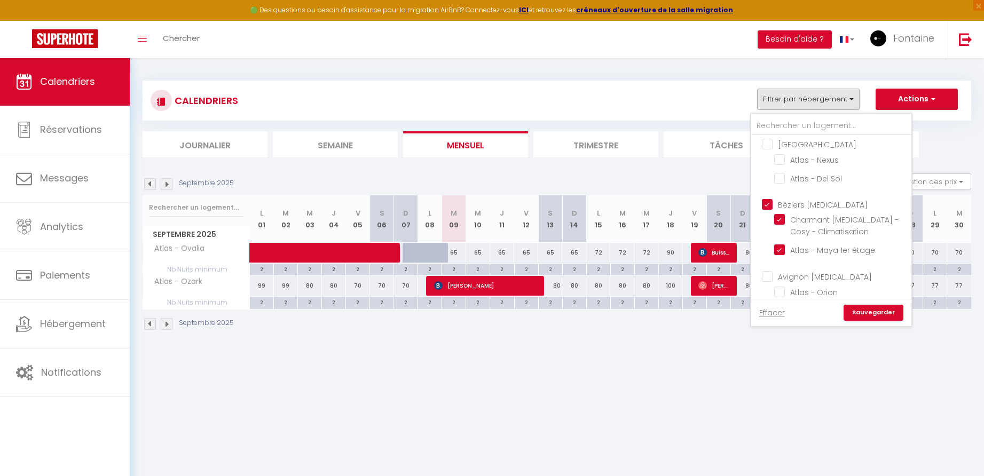
checkbox input "true"
checkbox input "false"
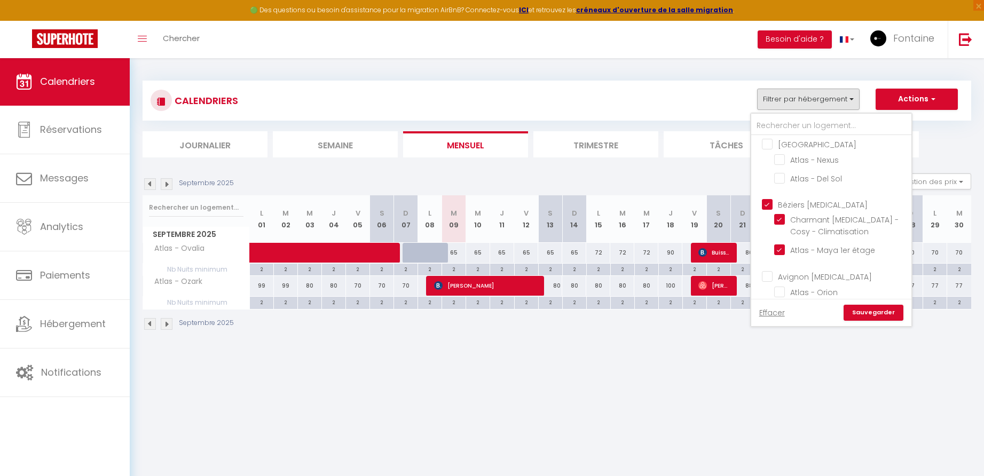
checkbox input "false"
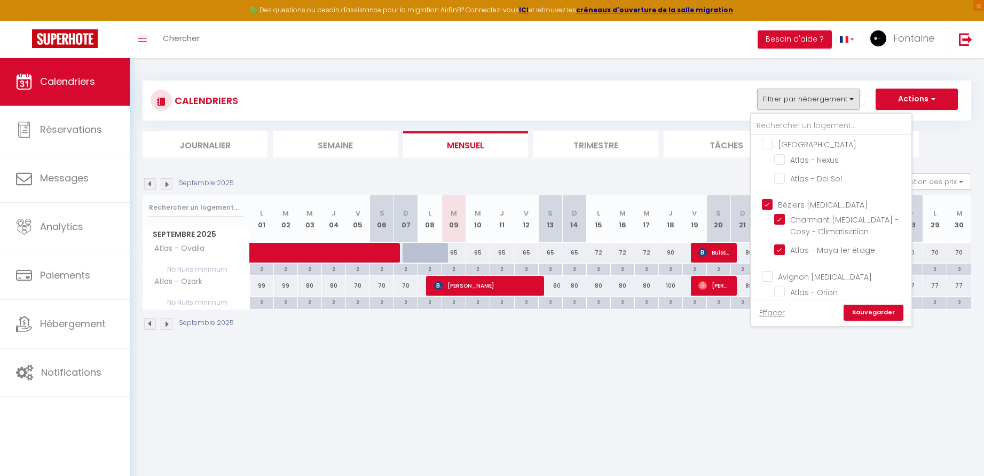
checkbox input "false"
click at [785, 249] on input "Atlas - Maya 1er étage" at bounding box center [840, 249] width 133 height 11
checkbox input "false"
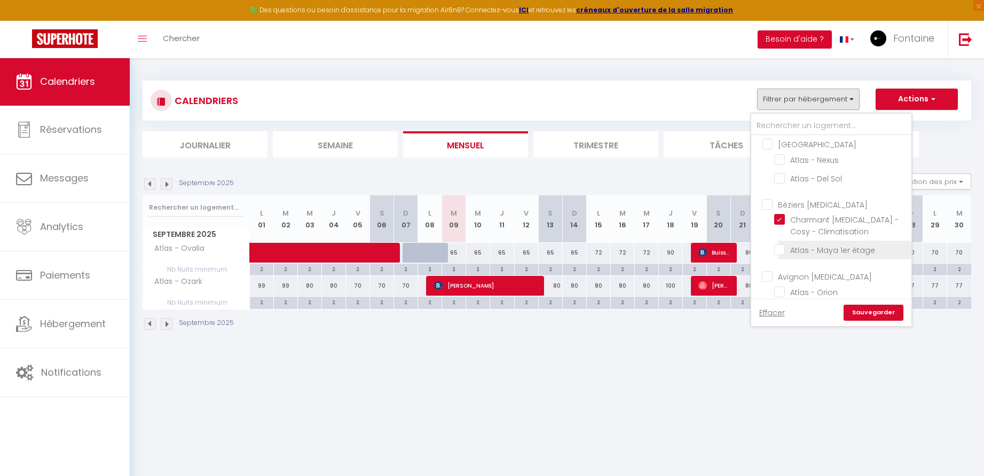
checkbox input "false"
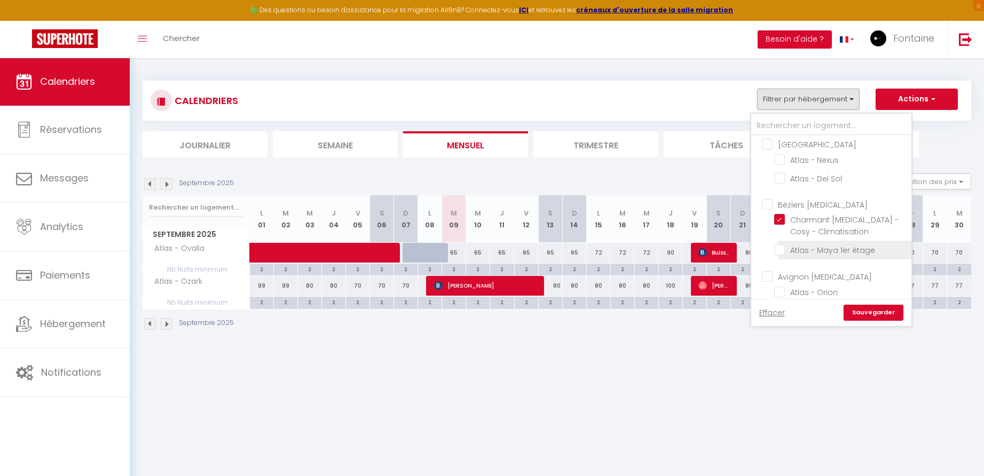
checkbox input "false"
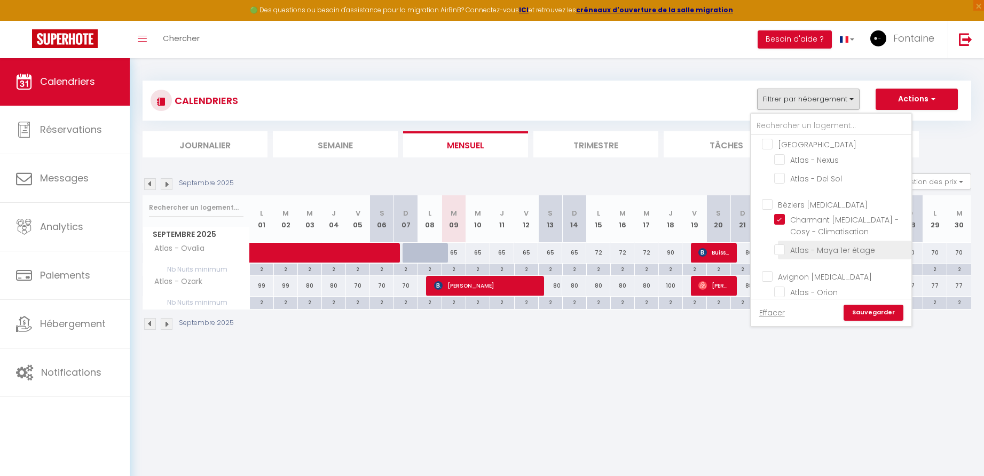
checkbox input "false"
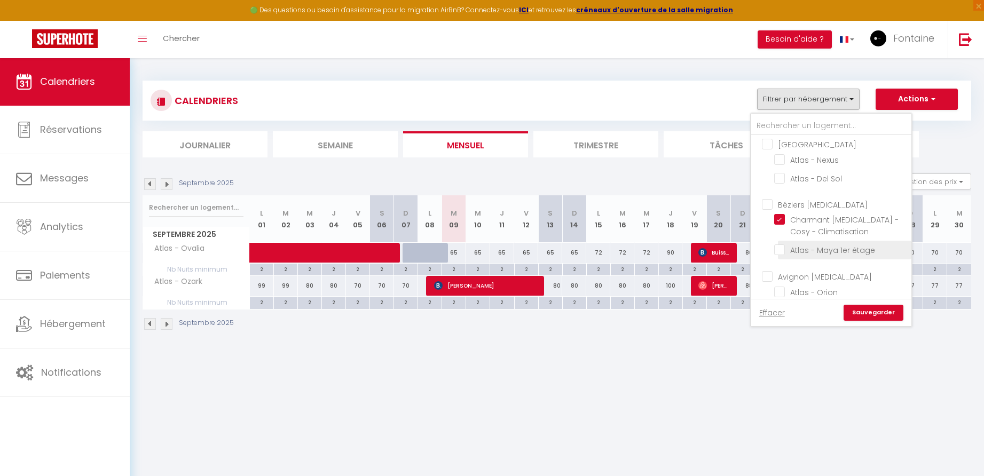
checkbox input "false"
click at [867, 313] on link "Sauvegarder" at bounding box center [874, 313] width 60 height 16
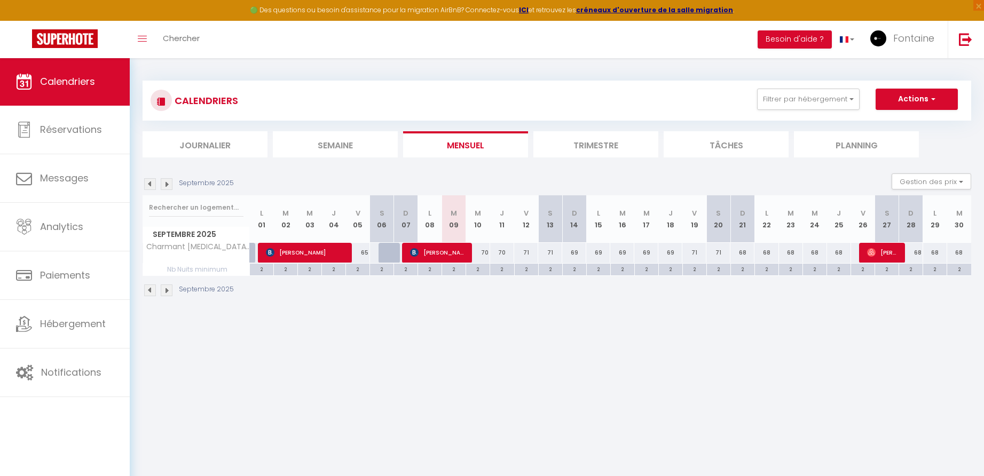
click at [487, 251] on div "70" at bounding box center [478, 253] width 24 height 20
type input "70"
type input "Mer 10 Septembre 2025"
type input "Jeu 11 Septembre 2025"
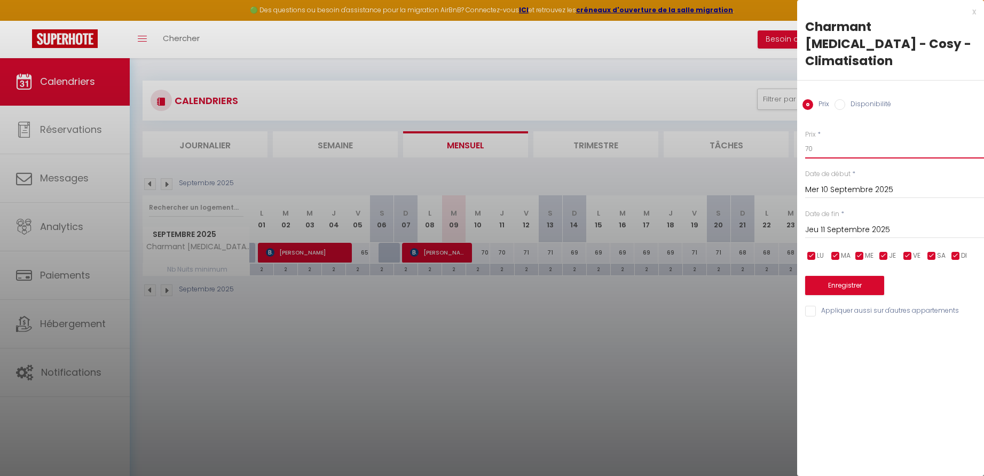
drag, startPoint x: 848, startPoint y: 135, endPoint x: 761, endPoint y: 135, distance: 86.5
click at [761, 135] on body "🟢 Des questions ou besoin d'assistance pour la migration AirBnB? Connectez-vous…" at bounding box center [492, 296] width 984 height 476
type input "65"
click at [855, 276] on button "Enregistrer" at bounding box center [844, 285] width 79 height 19
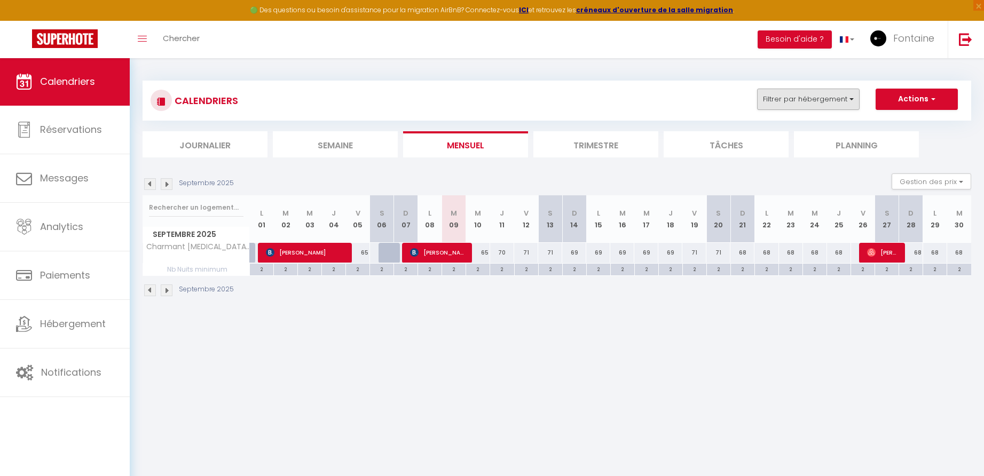
click at [823, 96] on button "Filtrer par hébergement" at bounding box center [808, 99] width 103 height 21
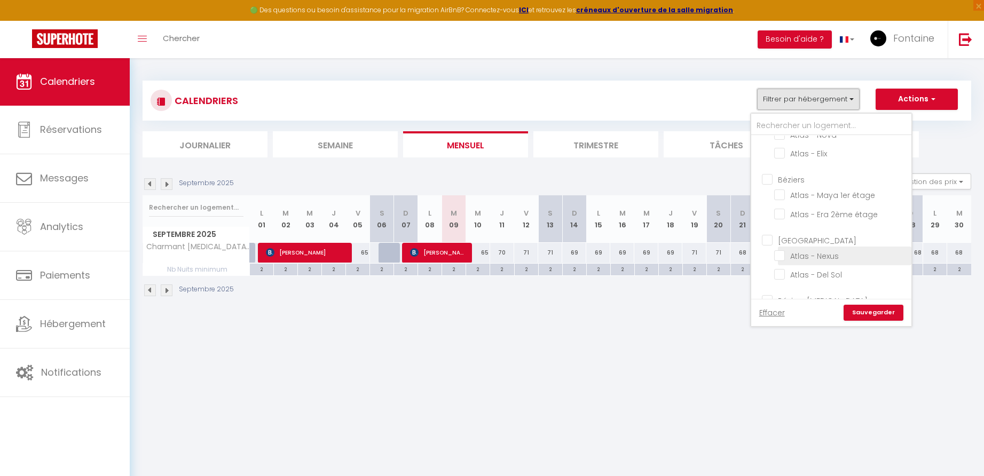
scroll to position [179, 0]
click at [782, 241] on input "Charmant [MEDICAL_DATA] - Cosy - Climatisation" at bounding box center [840, 243] width 133 height 11
checkbox input "false"
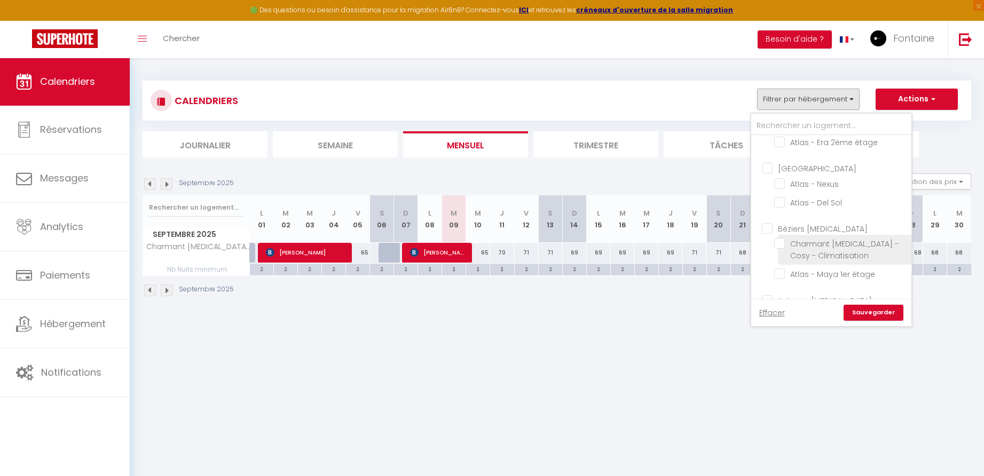
checkbox input "false"
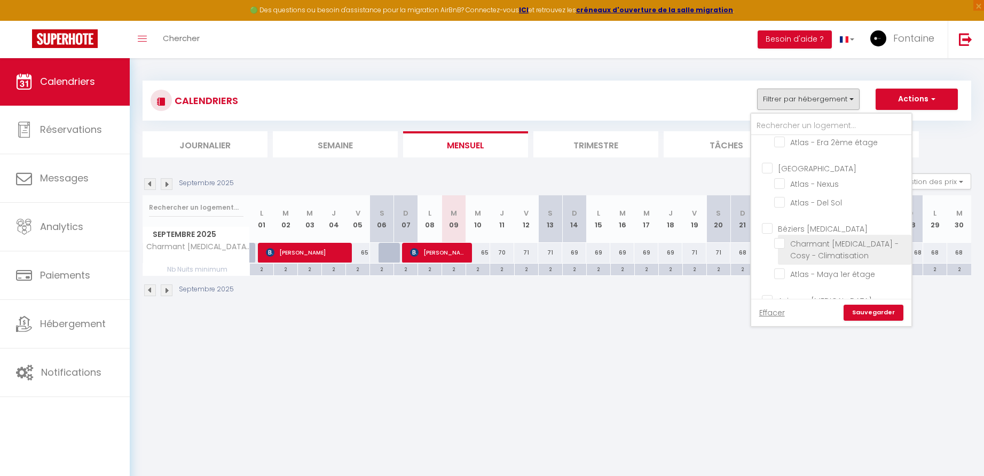
checkbox input "false"
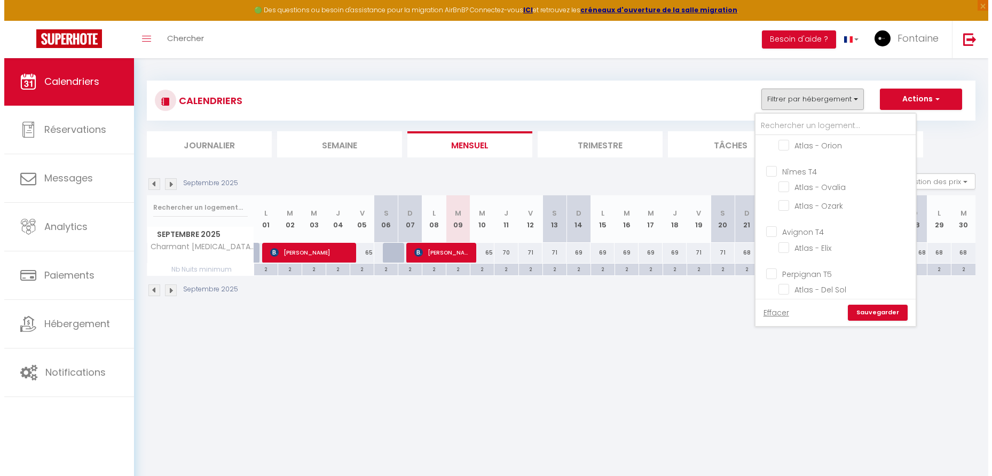
scroll to position [0, 0]
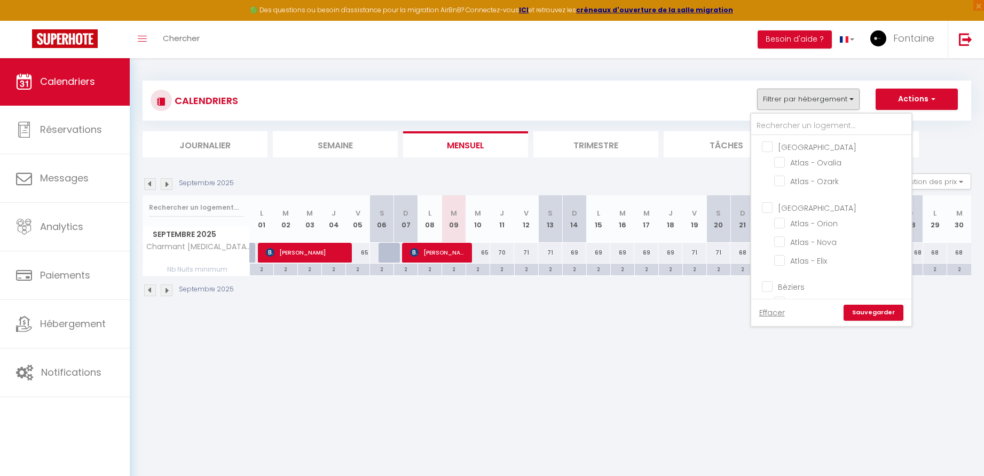
click at [767, 206] on input "[GEOGRAPHIC_DATA]" at bounding box center [842, 206] width 160 height 11
click at [783, 241] on input "Atlas - Nova" at bounding box center [840, 241] width 133 height 11
click at [782, 257] on input "Atlas - Elix" at bounding box center [840, 260] width 133 height 11
click at [871, 311] on link "Sauvegarder" at bounding box center [874, 313] width 60 height 16
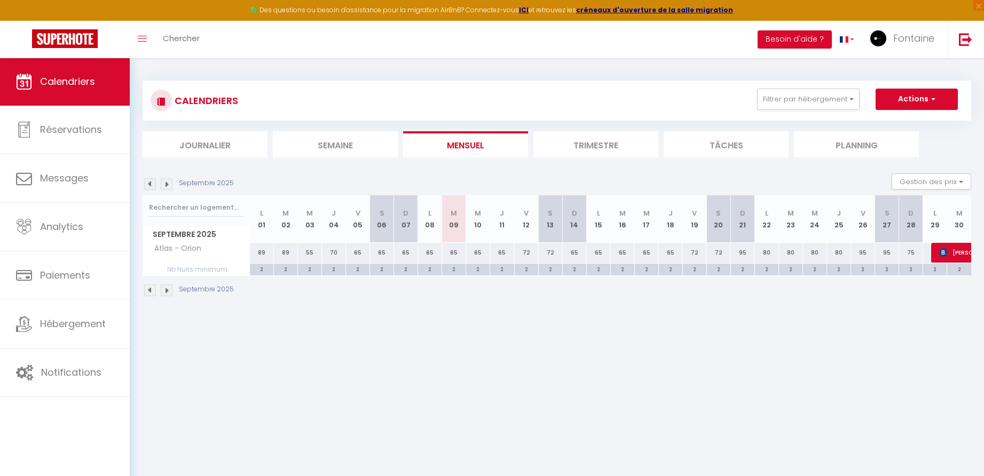
click at [528, 253] on div "72" at bounding box center [526, 253] width 24 height 20
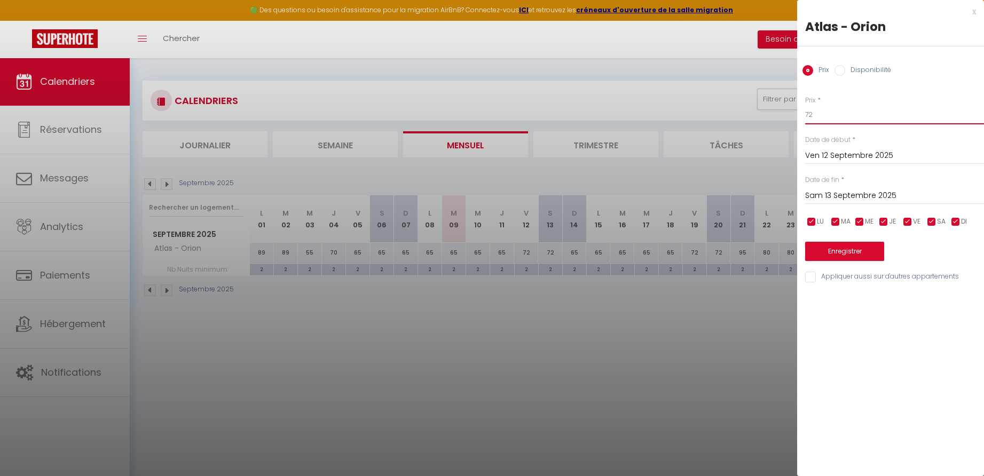
drag, startPoint x: 817, startPoint y: 117, endPoint x: 780, endPoint y: 117, distance: 37.9
click at [780, 117] on body "🟢 Des questions ou besoin d'assistance pour la migration AirBnB? Connectez-vous…" at bounding box center [492, 296] width 984 height 476
click at [849, 195] on input "Sam 13 Septembre 2025" at bounding box center [894, 196] width 179 height 14
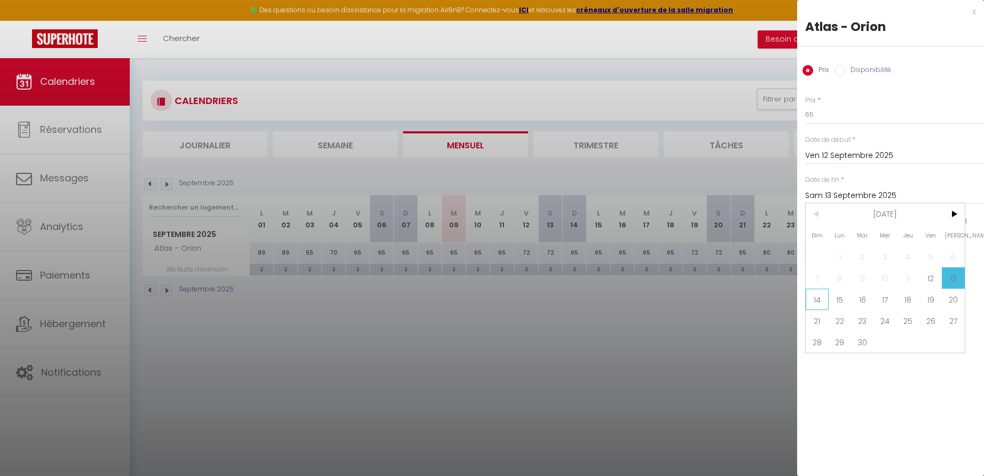
click at [817, 301] on span "14" at bounding box center [817, 299] width 23 height 21
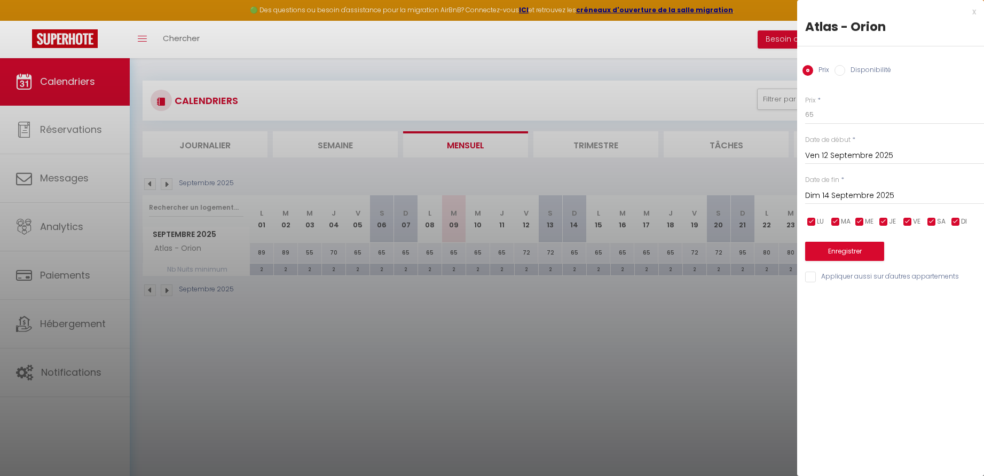
click at [822, 251] on button "Enregistrer" at bounding box center [844, 251] width 79 height 19
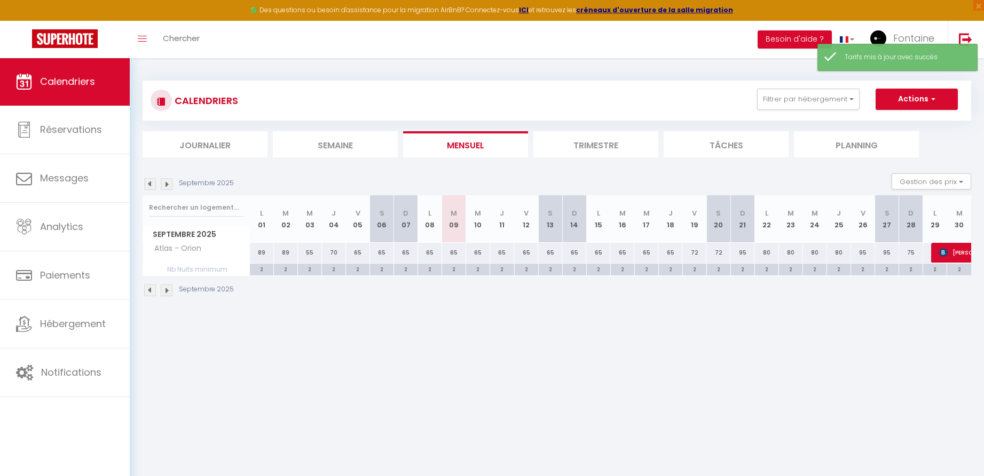
click at [698, 251] on div "72" at bounding box center [694, 253] width 24 height 20
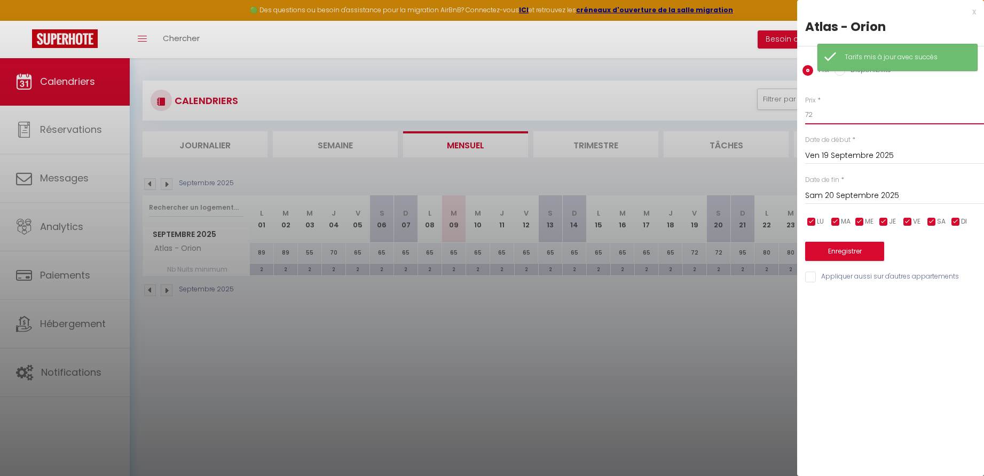
drag, startPoint x: 817, startPoint y: 112, endPoint x: 765, endPoint y: 116, distance: 52.0
click at [765, 116] on body "🟢 Des questions ou besoin d'assistance pour la migration AirBnB? Connectez-vous…" at bounding box center [492, 296] width 984 height 476
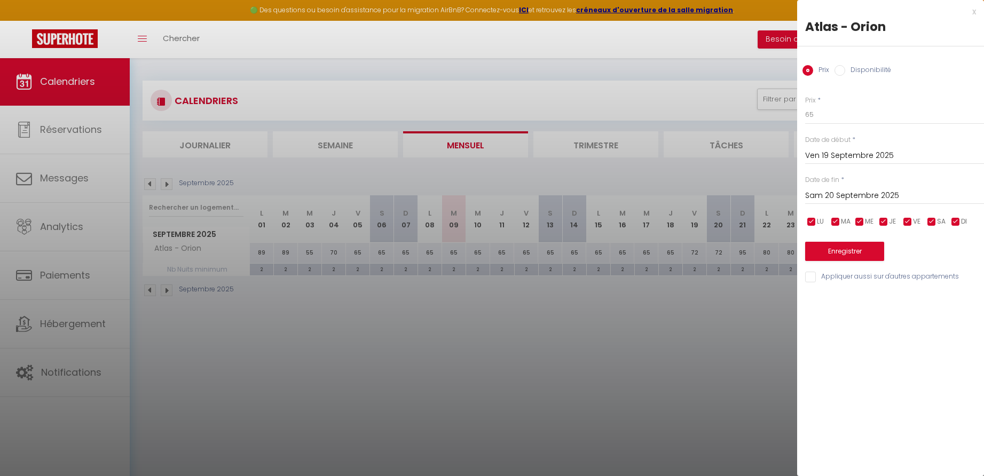
click at [837, 193] on input "Sam 20 Septembre 2025" at bounding box center [894, 196] width 179 height 14
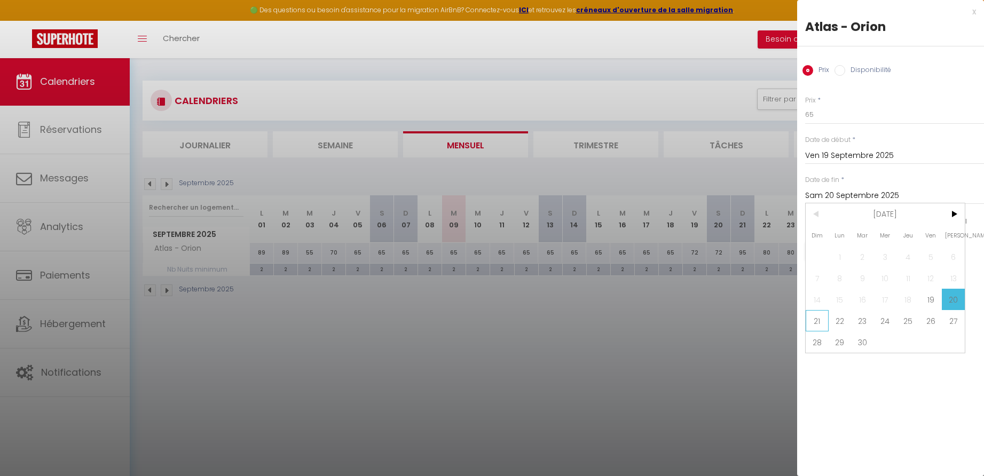
click at [820, 322] on span "21" at bounding box center [817, 320] width 23 height 21
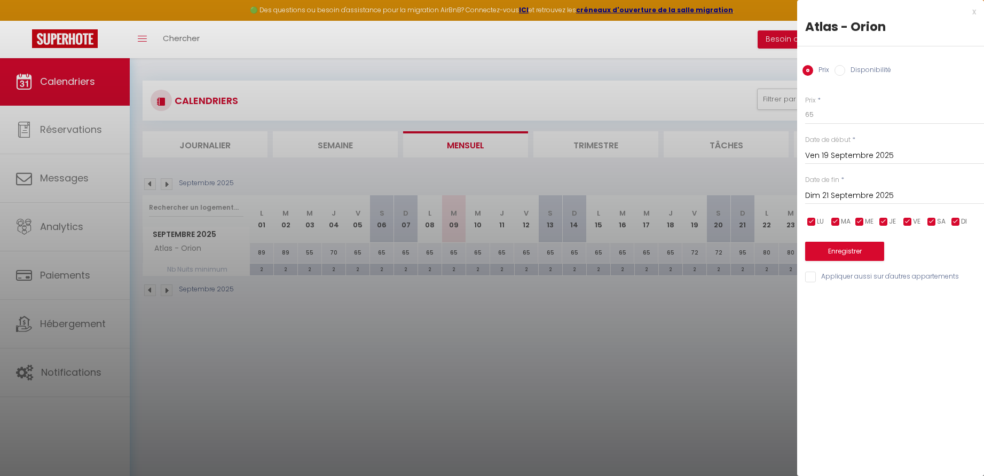
click at [821, 253] on button "Enregistrer" at bounding box center [844, 251] width 79 height 19
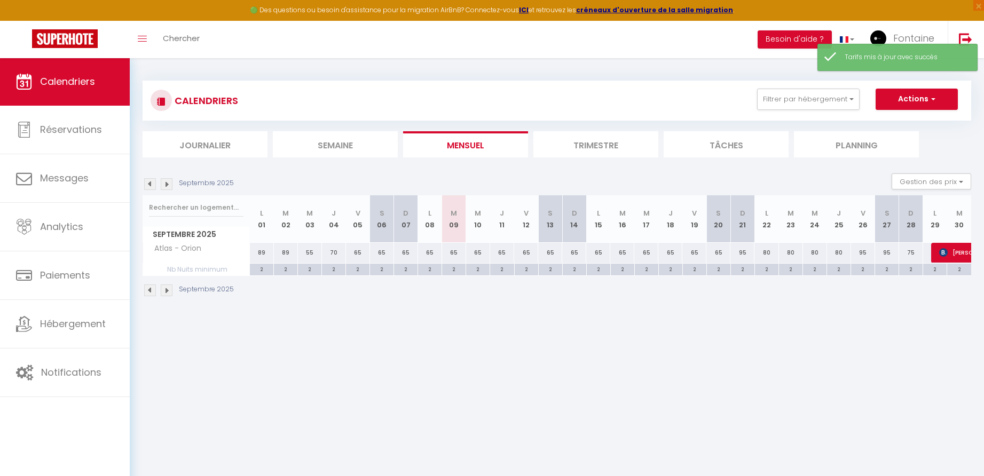
click at [747, 253] on div "95" at bounding box center [742, 253] width 24 height 20
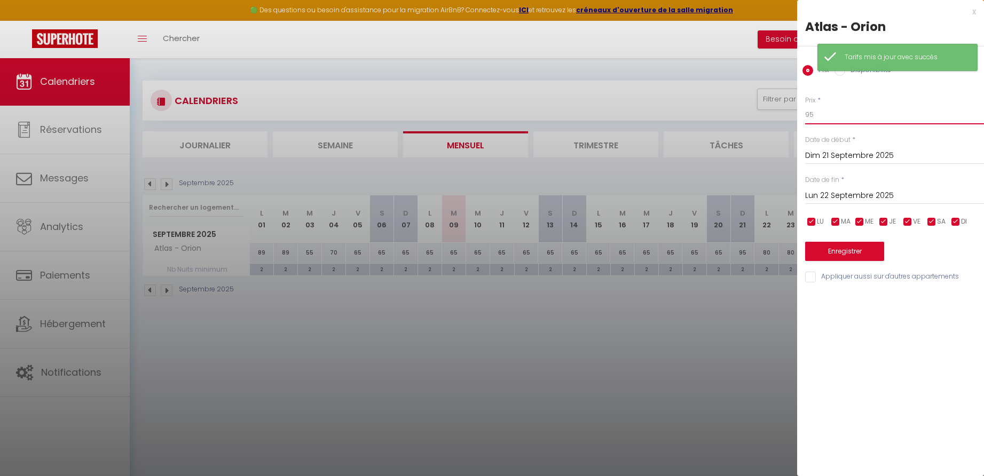
drag, startPoint x: 802, startPoint y: 114, endPoint x: 774, endPoint y: 116, distance: 28.9
click at [774, 116] on body "🟢 Des questions ou besoin d'assistance pour la migration AirBnB? Connectez-vous…" at bounding box center [492, 296] width 984 height 476
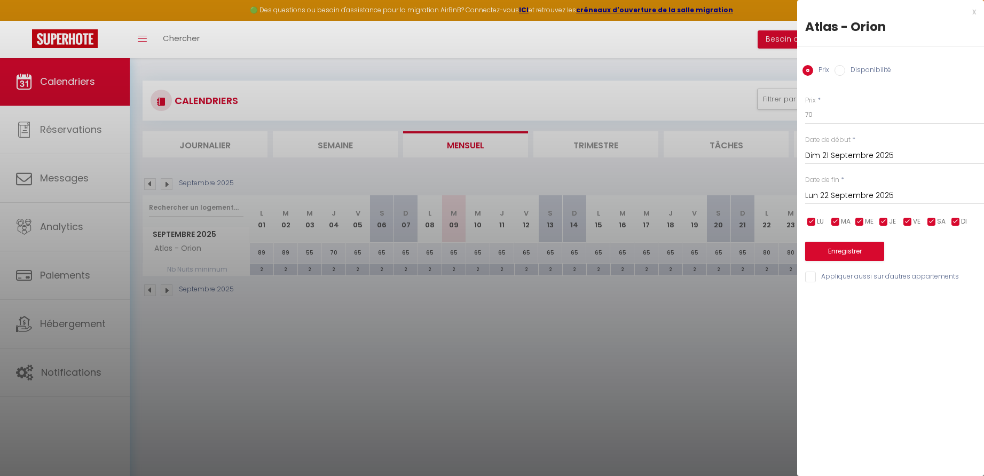
click at [836, 193] on input "Lun 22 Septembre 2025" at bounding box center [894, 196] width 179 height 14
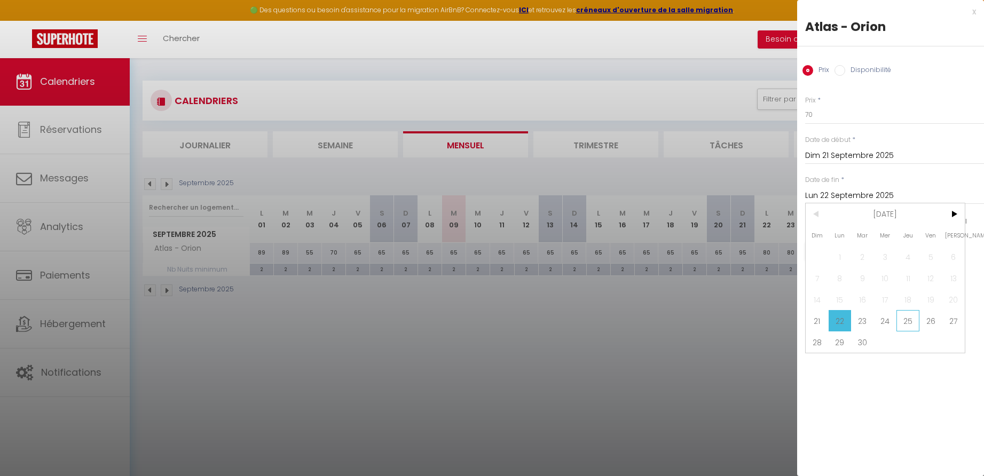
click at [907, 321] on span "25" at bounding box center [907, 320] width 23 height 21
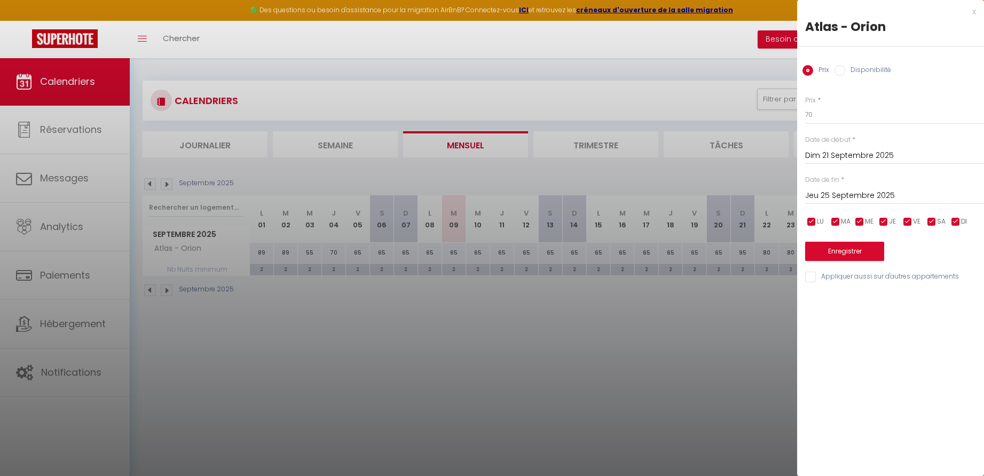
click at [835, 252] on button "Enregistrer" at bounding box center [844, 251] width 79 height 19
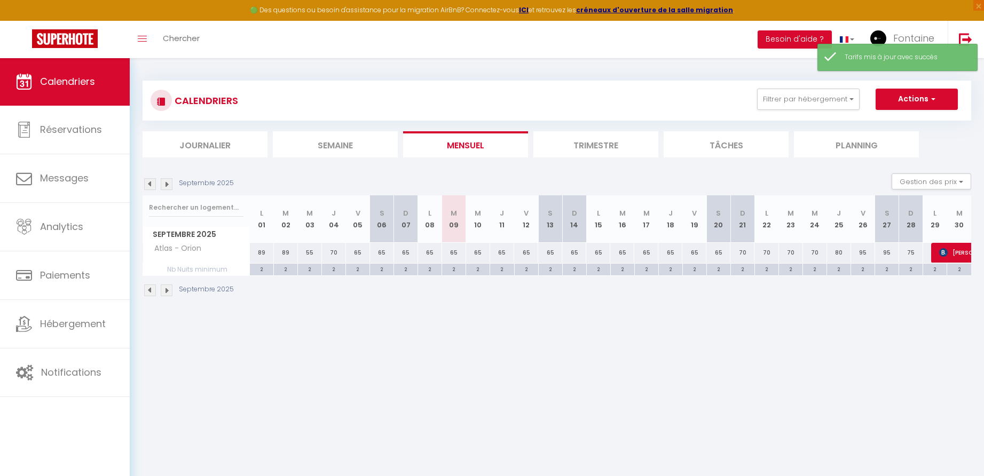
click at [841, 251] on div "80" at bounding box center [839, 253] width 24 height 20
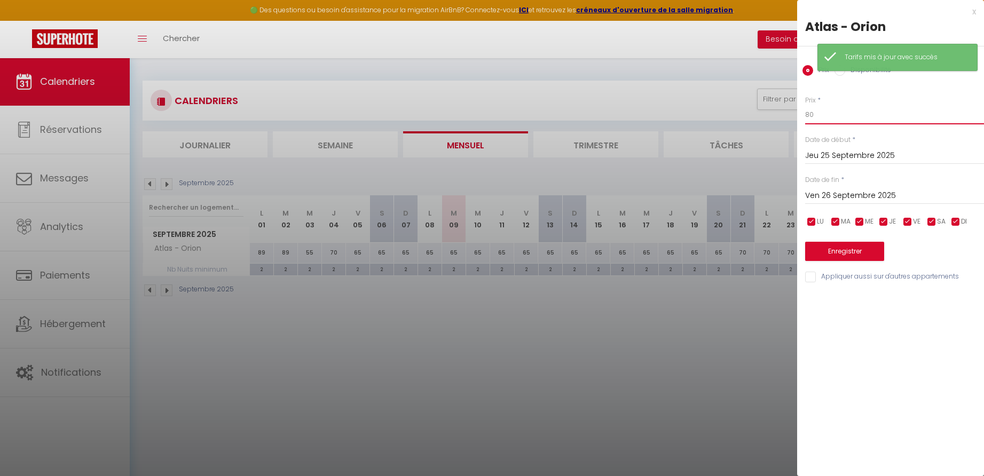
drag, startPoint x: 808, startPoint y: 113, endPoint x: 797, endPoint y: 115, distance: 11.3
click at [797, 115] on div "Prix * 80 Statut * Disponible Indisponible Date de début * [DATE] < [DATE] > Di…" at bounding box center [890, 183] width 187 height 202
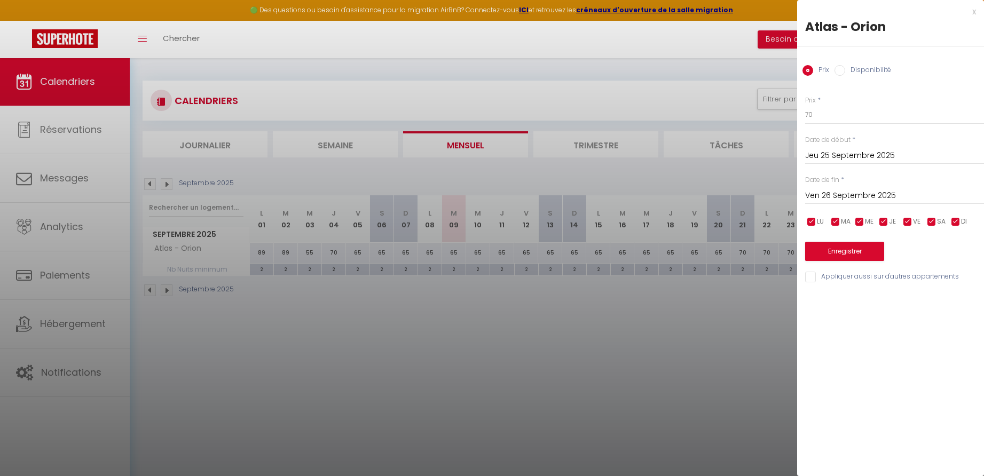
click at [841, 249] on button "Enregistrer" at bounding box center [844, 251] width 79 height 19
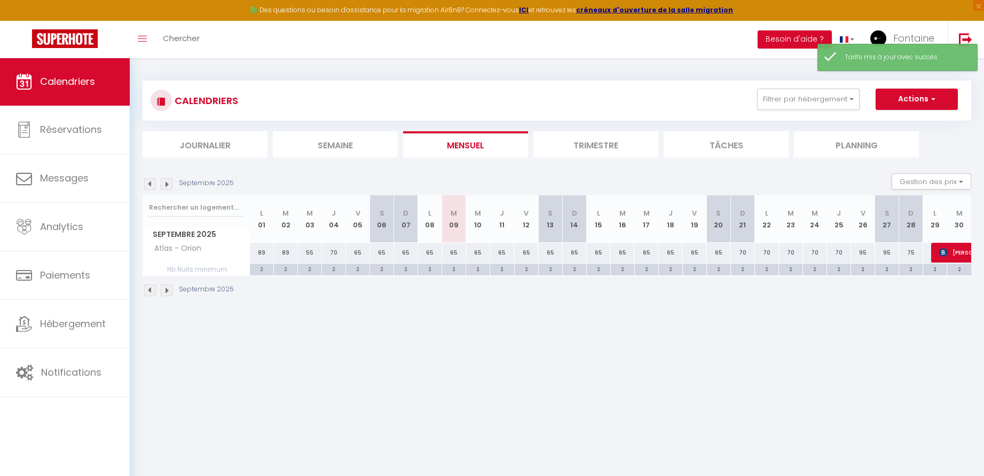
click at [864, 252] on div "95" at bounding box center [863, 253] width 24 height 20
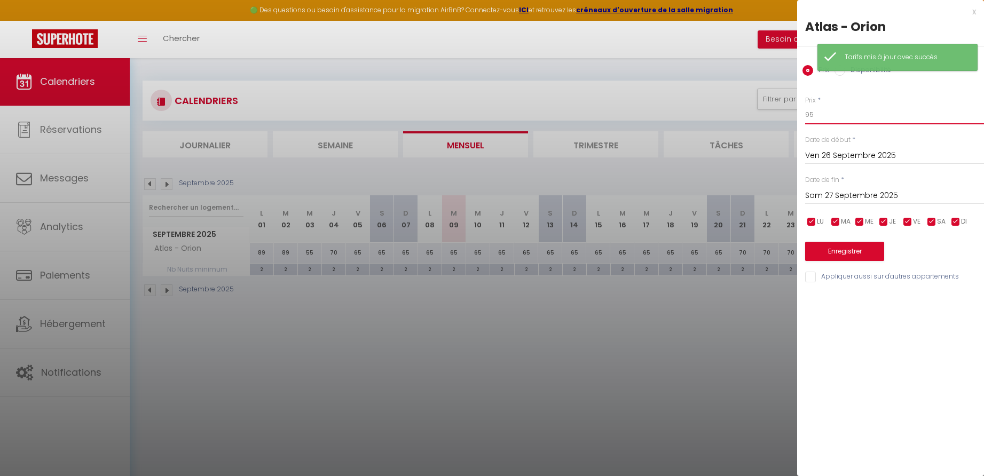
drag, startPoint x: 816, startPoint y: 116, endPoint x: 784, endPoint y: 113, distance: 31.6
click at [784, 113] on body "🟢 Des questions ou besoin d'assistance pour la migration AirBnB? Connectez-vous…" at bounding box center [492, 296] width 984 height 476
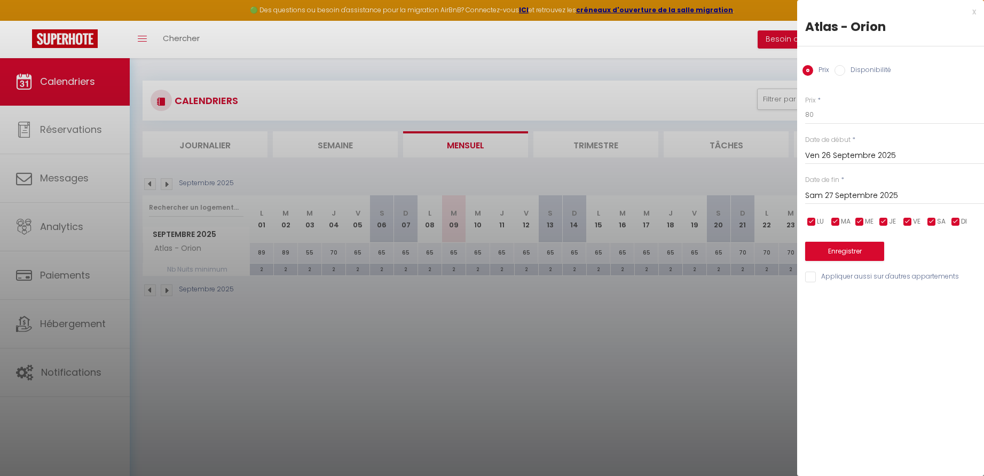
click at [840, 198] on input "Sam 27 Septembre 2025" at bounding box center [894, 196] width 179 height 14
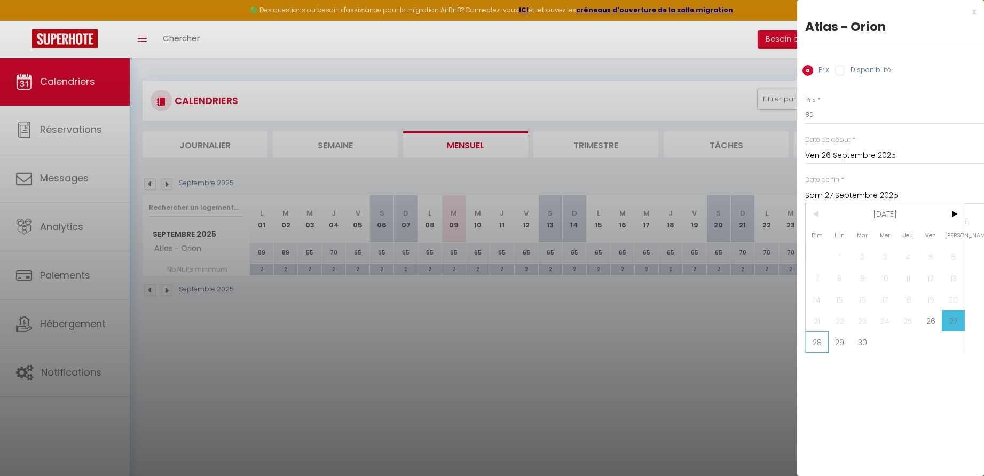
click at [821, 345] on span "28" at bounding box center [817, 342] width 23 height 21
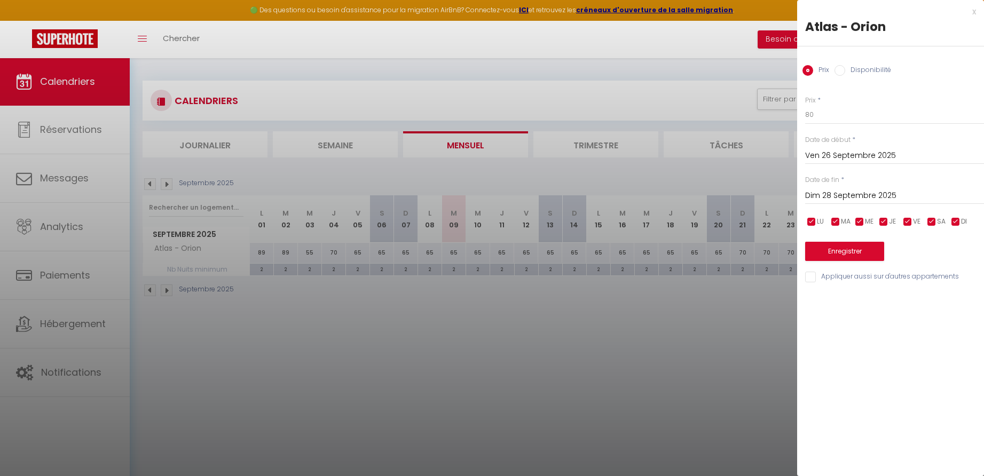
click at [820, 244] on button "Enregistrer" at bounding box center [844, 251] width 79 height 19
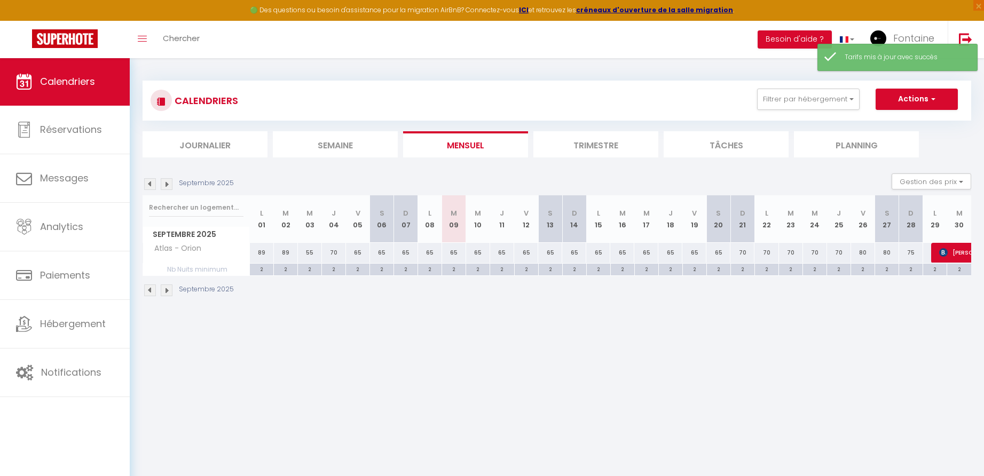
click at [913, 251] on div "75" at bounding box center [911, 253] width 24 height 20
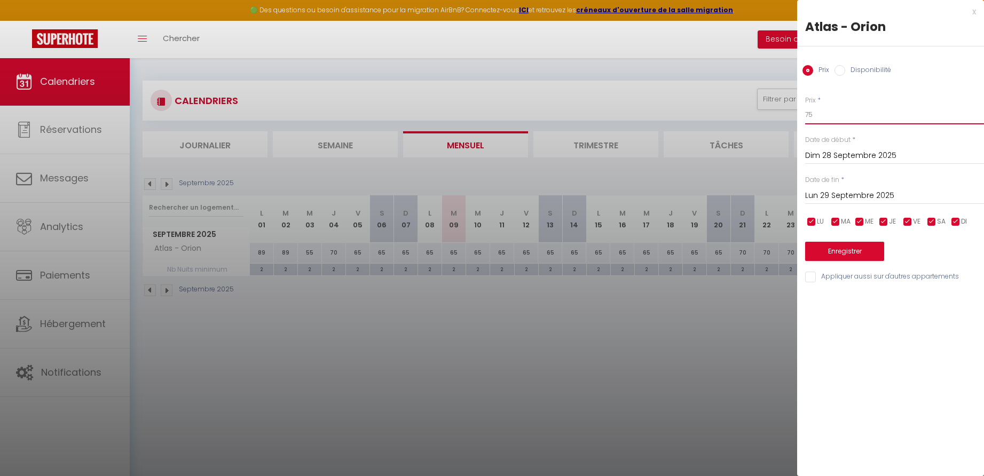
click at [819, 115] on input "75" at bounding box center [894, 114] width 179 height 19
click at [840, 249] on button "Enregistrer" at bounding box center [844, 251] width 79 height 19
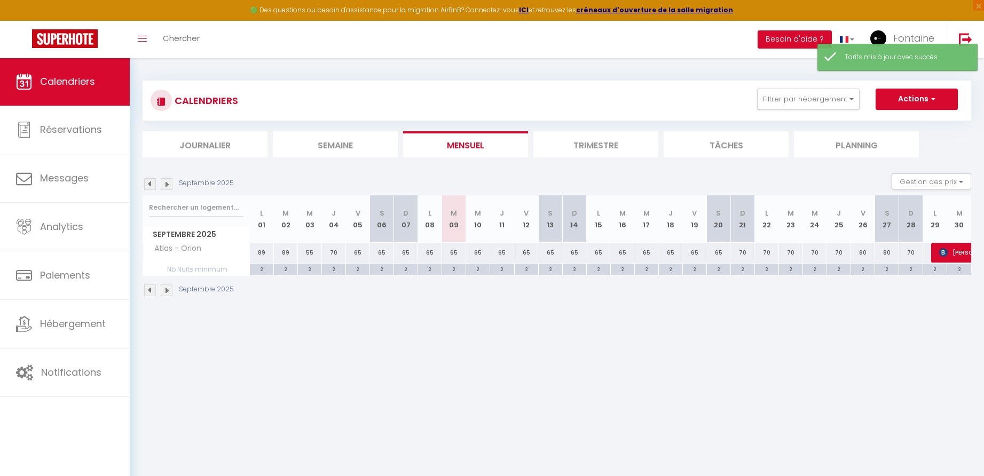
click at [570, 308] on div "CALENDRIERS Filtrer par hébergement [GEOGRAPHIC_DATA] Atlas - Ovalia Atlas - Oz…" at bounding box center [557, 189] width 854 height 263
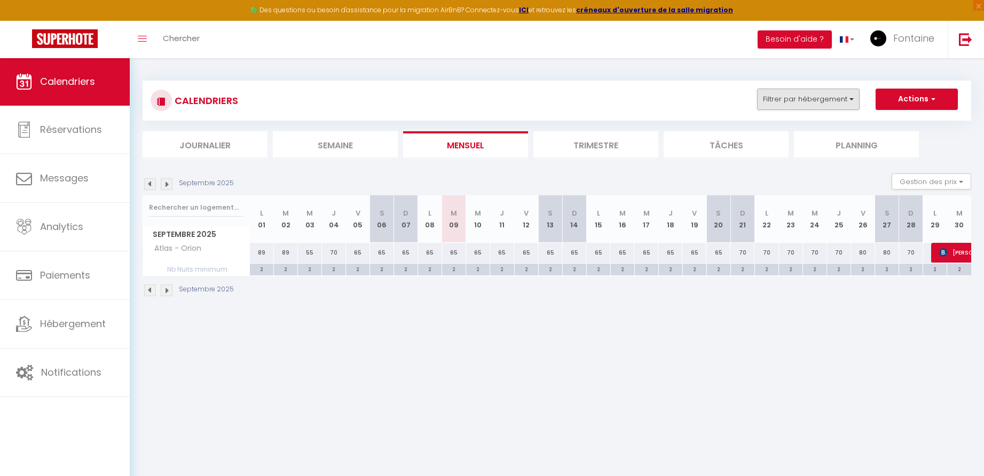
click at [823, 101] on button "Filtrer par hébergement" at bounding box center [808, 99] width 103 height 21
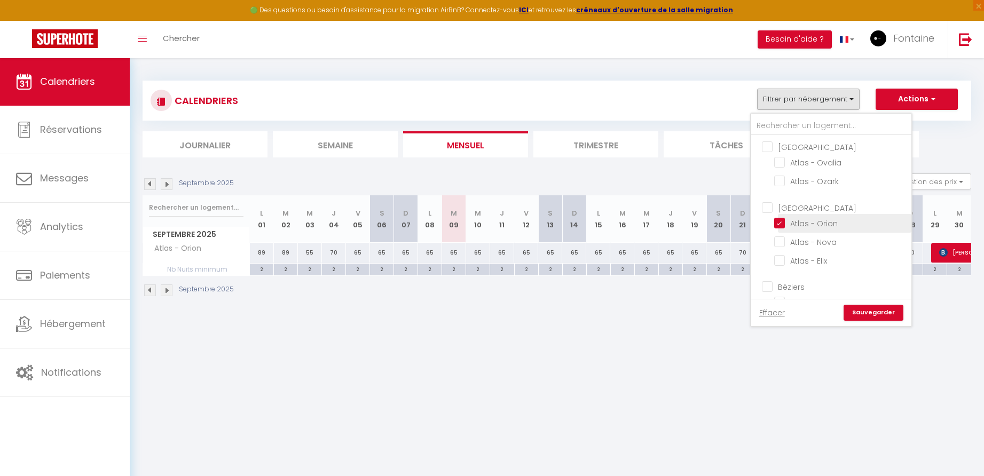
click at [779, 222] on input "Atlas - Orion" at bounding box center [840, 222] width 133 height 11
click at [964, 36] on img at bounding box center [965, 39] width 13 height 13
